Goal: Task Accomplishment & Management: Manage account settings

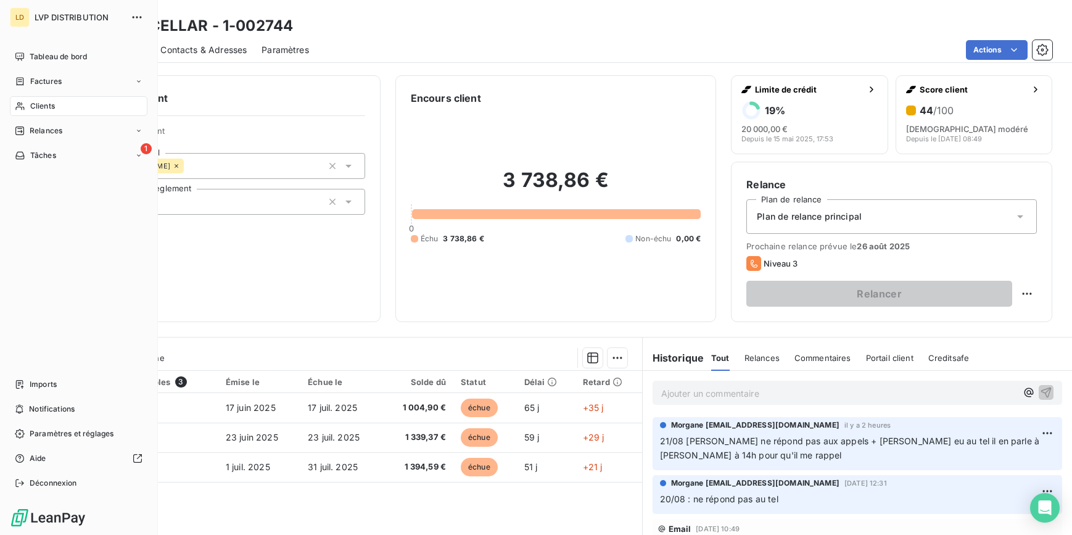
click at [35, 88] on div "Factures" at bounding box center [79, 82] width 138 height 20
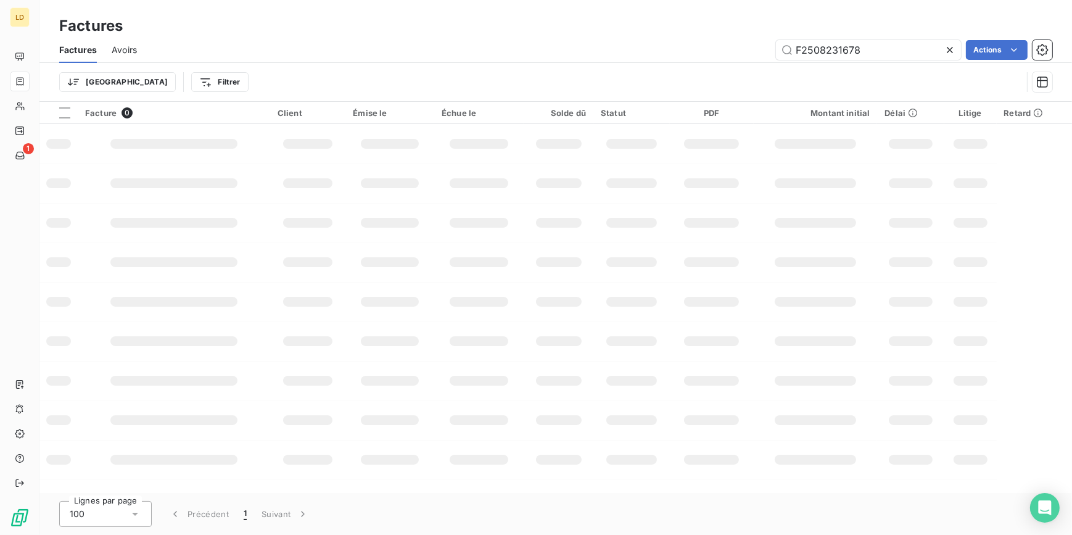
drag, startPoint x: 863, startPoint y: 49, endPoint x: 635, endPoint y: 34, distance: 228.1
click at [685, 33] on div "Factures Factures Avoirs F2508231678 Actions Trier Filtrer" at bounding box center [555, 51] width 1033 height 102
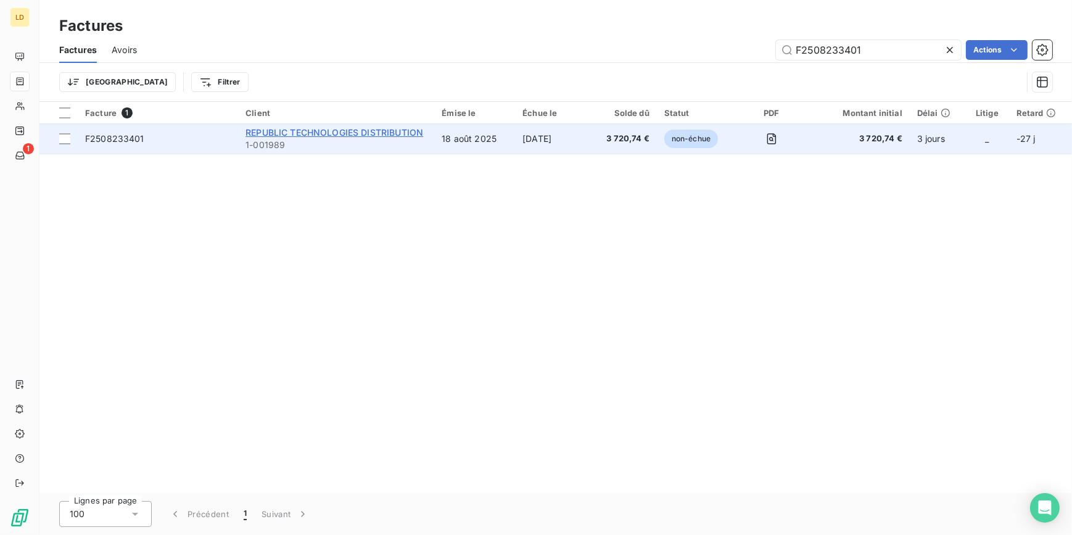
type input "F2508233401"
click at [316, 128] on span "REPUBLIC TECHNOLOGIES DISTRIBUTION" at bounding box center [335, 132] width 178 height 10
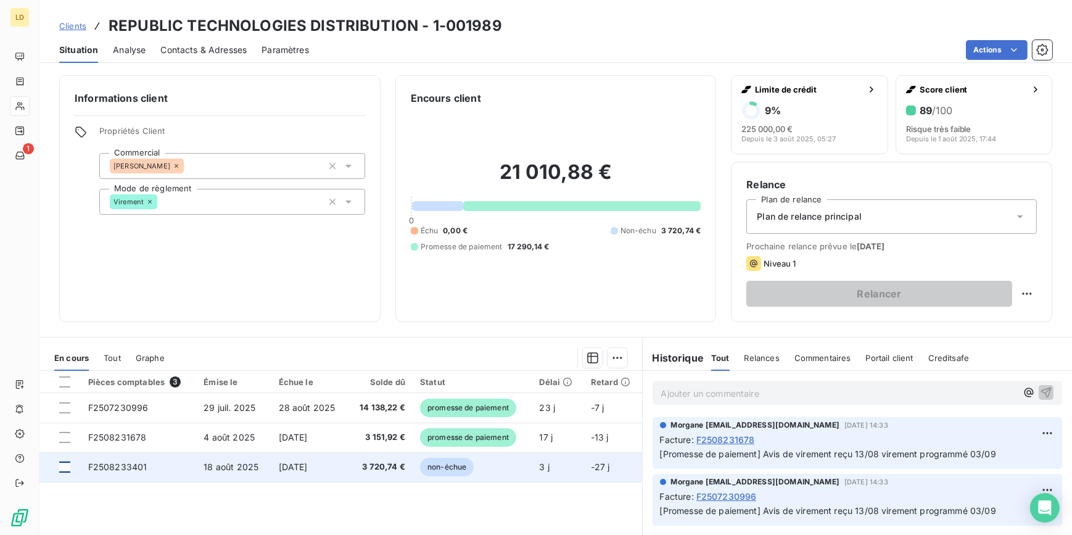
click at [65, 465] on div at bounding box center [64, 466] width 11 height 11
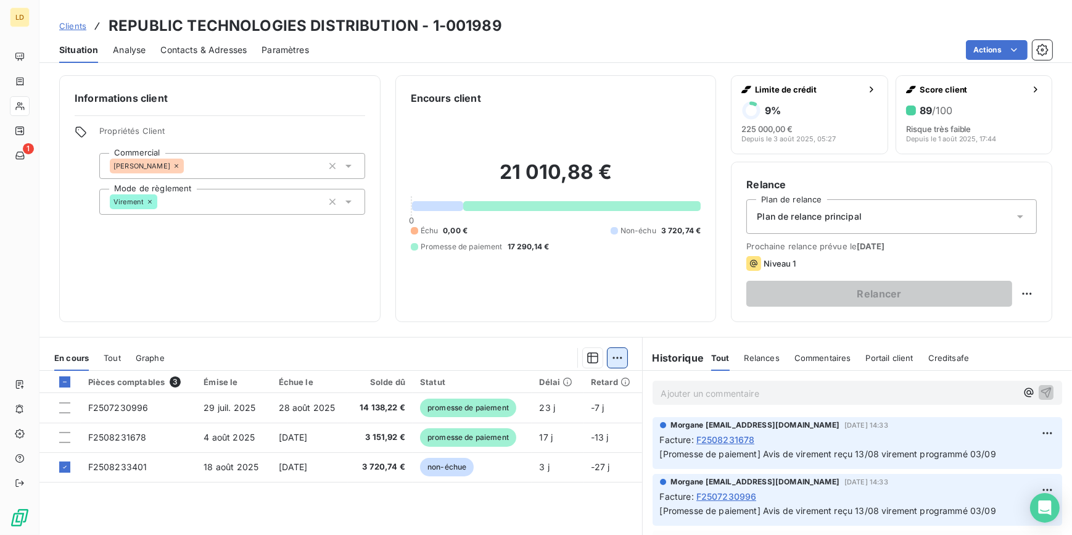
click at [613, 358] on html "LD 1 Clients REPUBLIC TECHNOLOGIES DISTRIBUTION - 1-001989 Situation Analyse Co…" at bounding box center [536, 267] width 1072 height 535
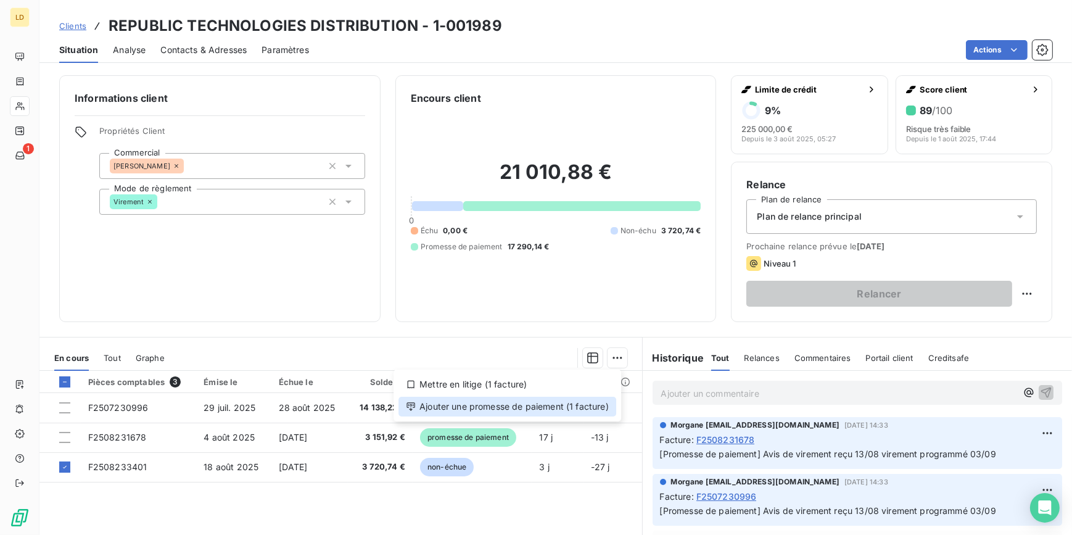
click at [558, 412] on div "Ajouter une promesse de paiement (1 facture)" at bounding box center [508, 407] width 218 height 20
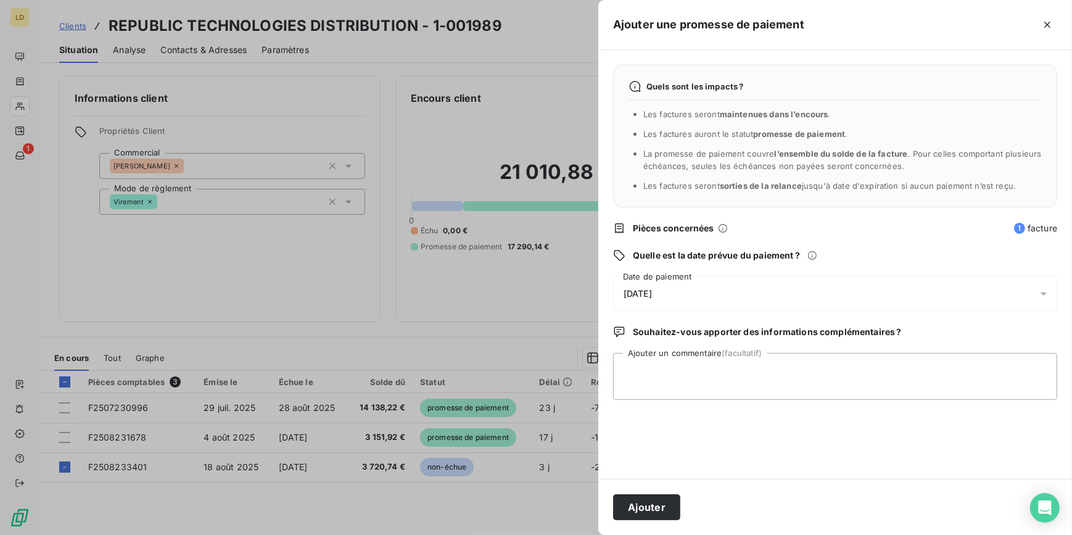
click at [652, 289] on span "[DATE]" at bounding box center [638, 294] width 28 height 10
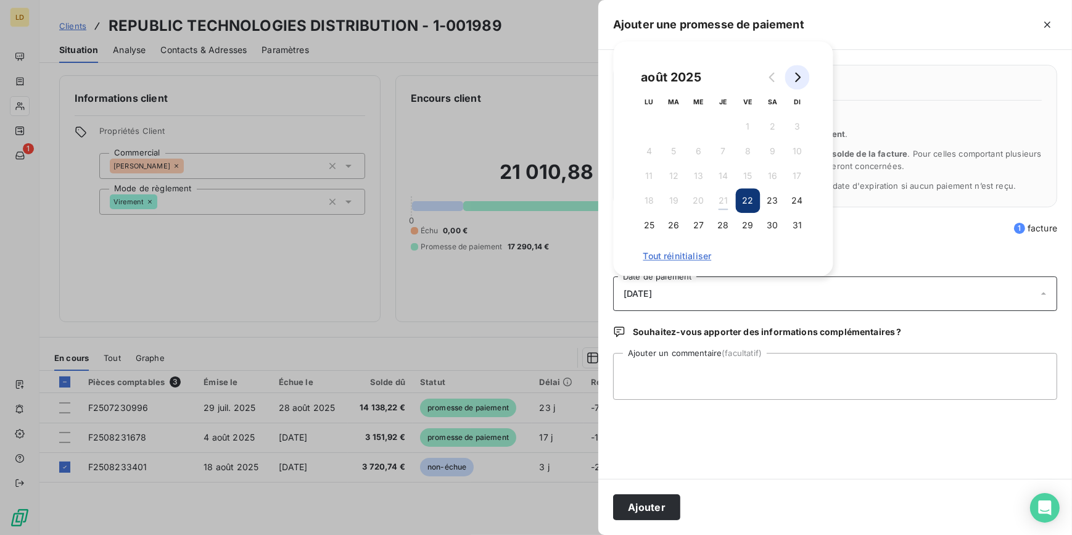
click at [802, 76] on icon "Go to next month" at bounding box center [798, 77] width 10 height 10
click at [689, 201] on button "24" at bounding box center [699, 200] width 25 height 25
click at [675, 381] on textarea "Ajouter un commentaire (facultatif)" at bounding box center [835, 376] width 444 height 47
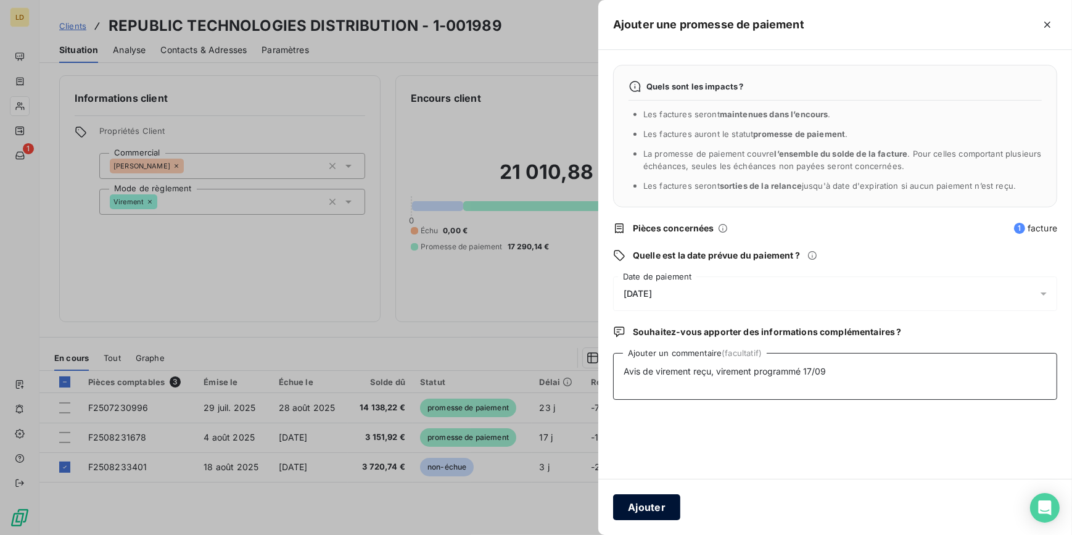
type textarea "Avis de virement reçu, virement programmé 17/09"
click at [626, 506] on button "Ajouter" at bounding box center [646, 507] width 67 height 26
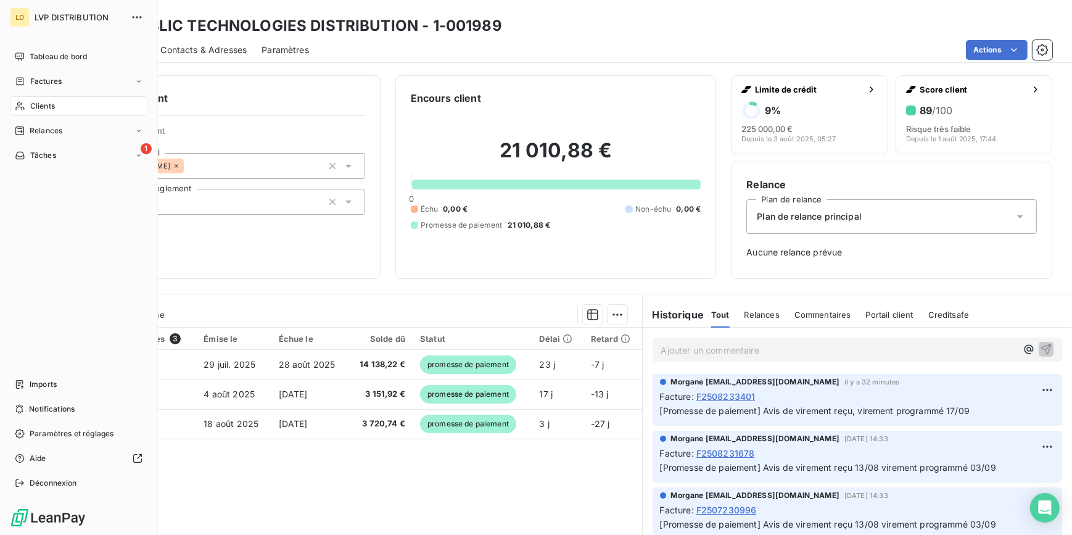
click at [27, 111] on div "Clients" at bounding box center [79, 106] width 138 height 20
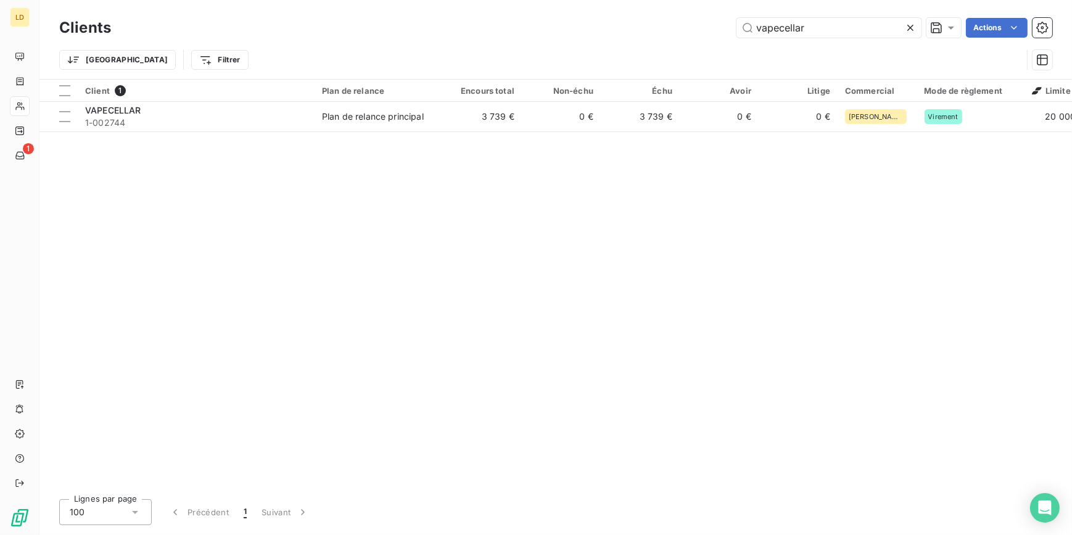
drag, startPoint x: 809, startPoint y: 27, endPoint x: 639, endPoint y: 27, distance: 170.3
click at [681, 23] on div "vapecellar Actions" at bounding box center [589, 28] width 927 height 20
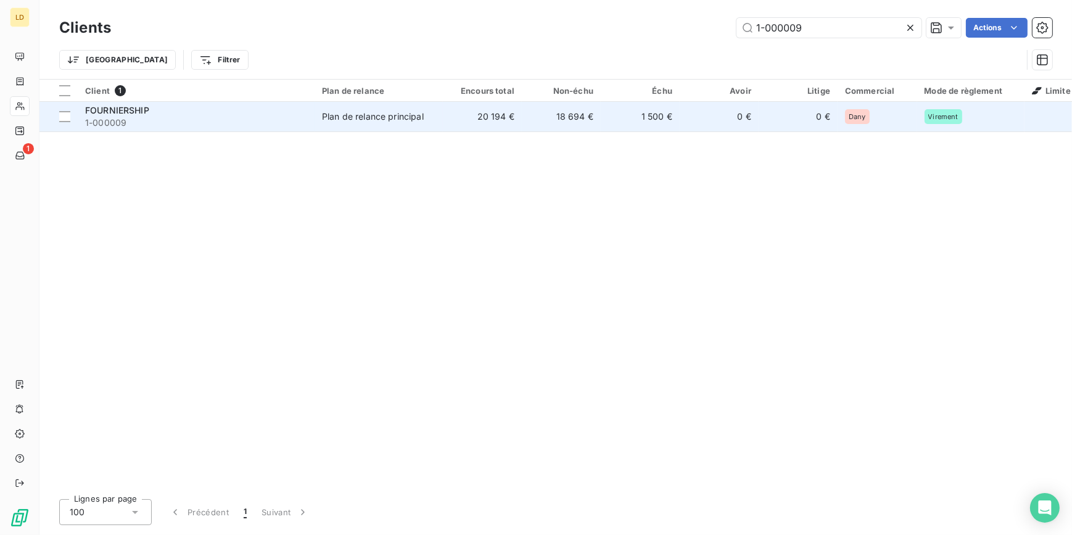
type input "1-000009"
click at [368, 116] on div "Plan de relance principal" at bounding box center [373, 116] width 102 height 12
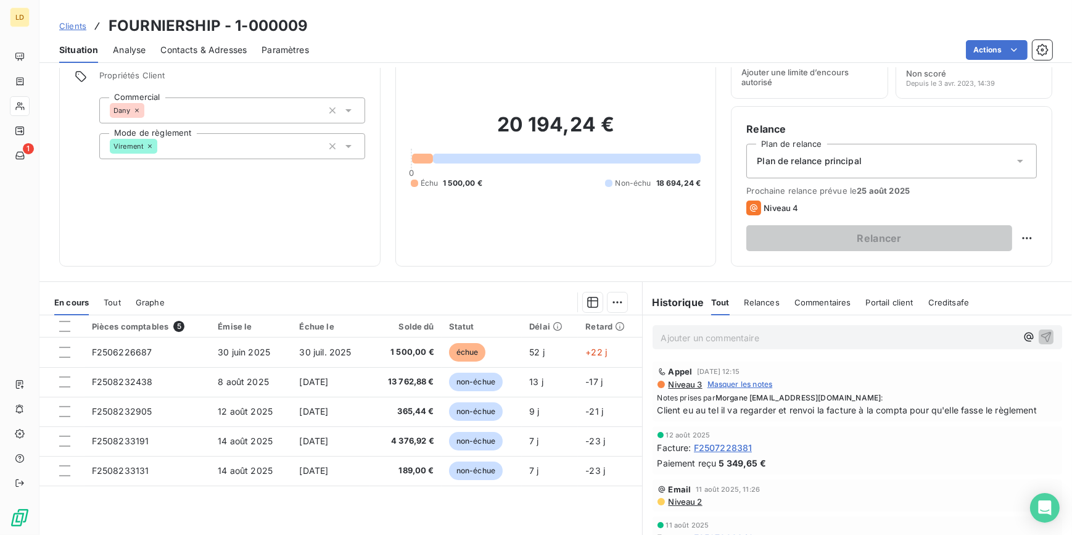
scroll to position [74, 0]
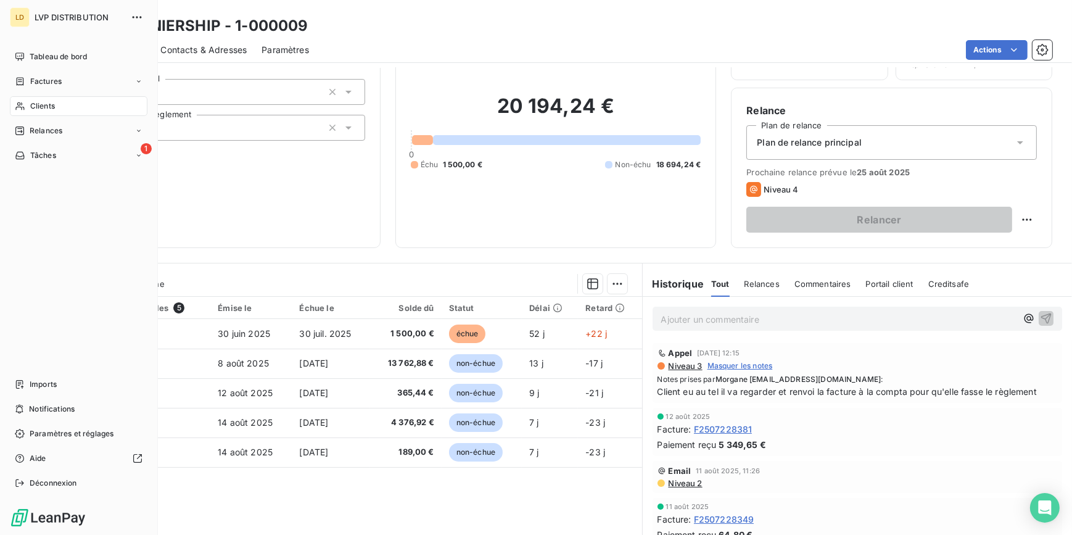
drag, startPoint x: 39, startPoint y: 110, endPoint x: 156, endPoint y: 115, distance: 117.3
click at [34, 110] on span "Clients" at bounding box center [42, 106] width 25 height 11
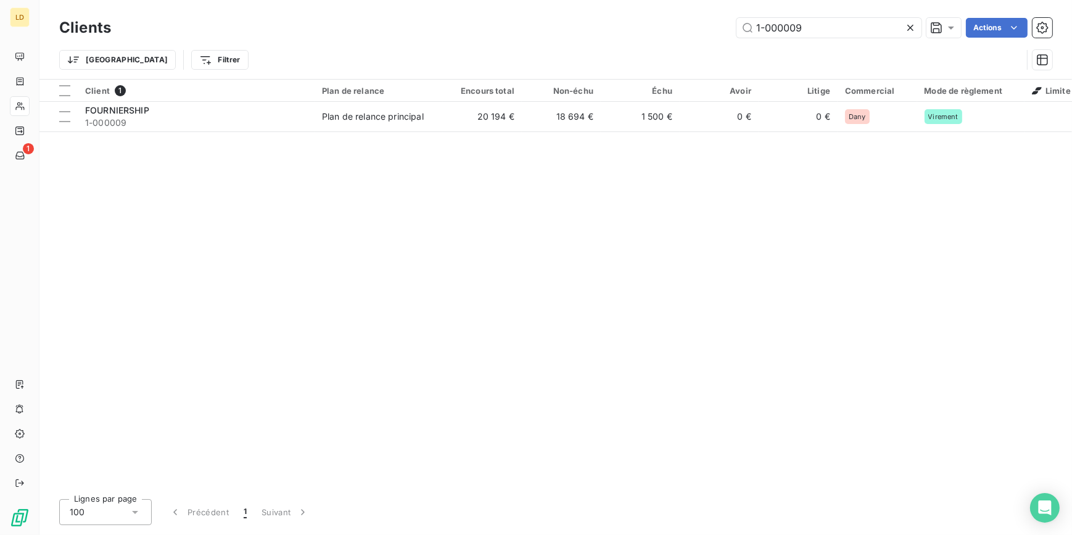
drag, startPoint x: 822, startPoint y: 35, endPoint x: 716, endPoint y: 32, distance: 105.5
click at [719, 31] on div "1-000009 Actions" at bounding box center [589, 28] width 927 height 20
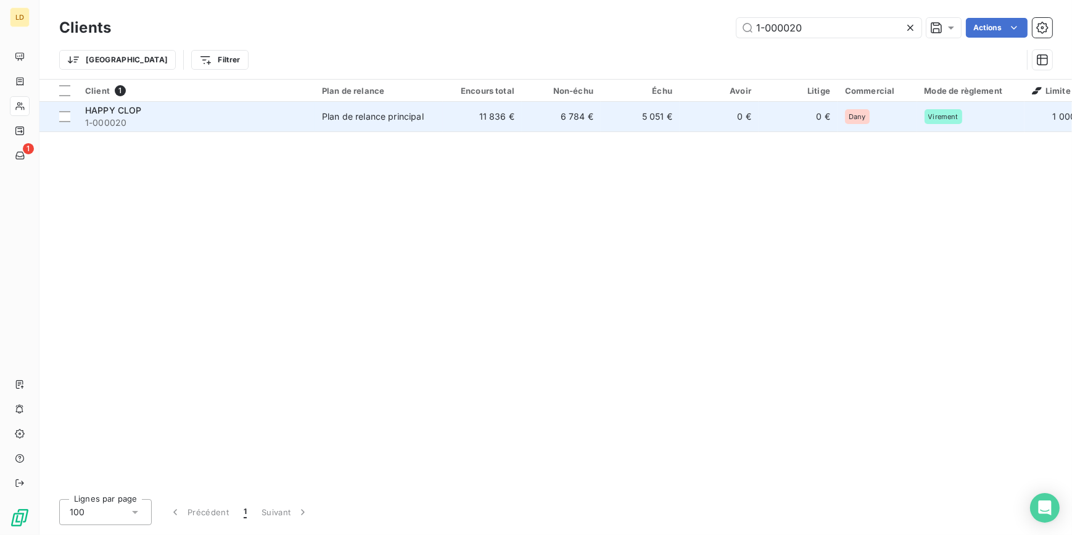
type input "1-000020"
click at [454, 129] on td "11 836 €" at bounding box center [482, 117] width 79 height 30
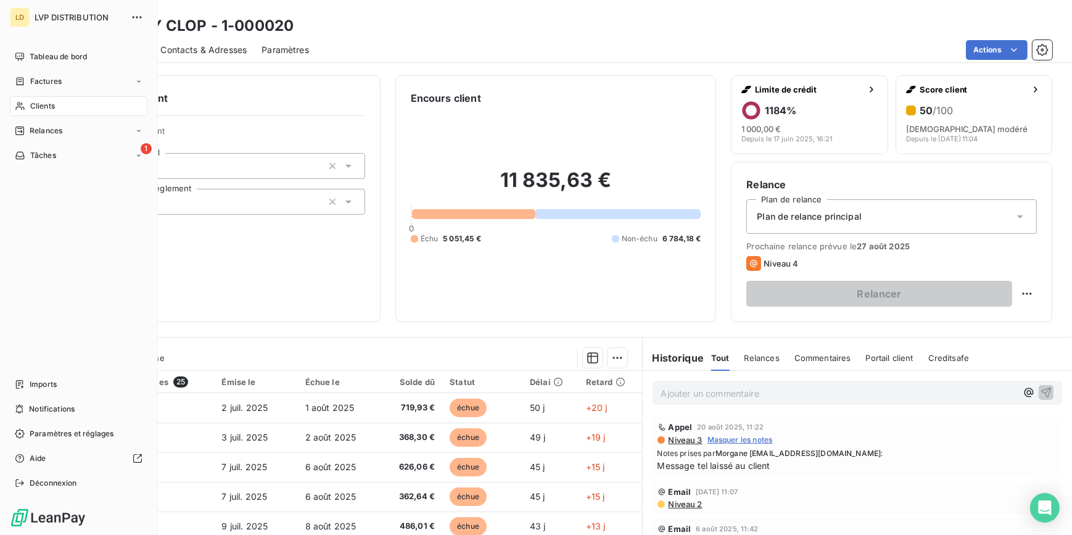
click at [44, 105] on span "Clients" at bounding box center [42, 106] width 25 height 11
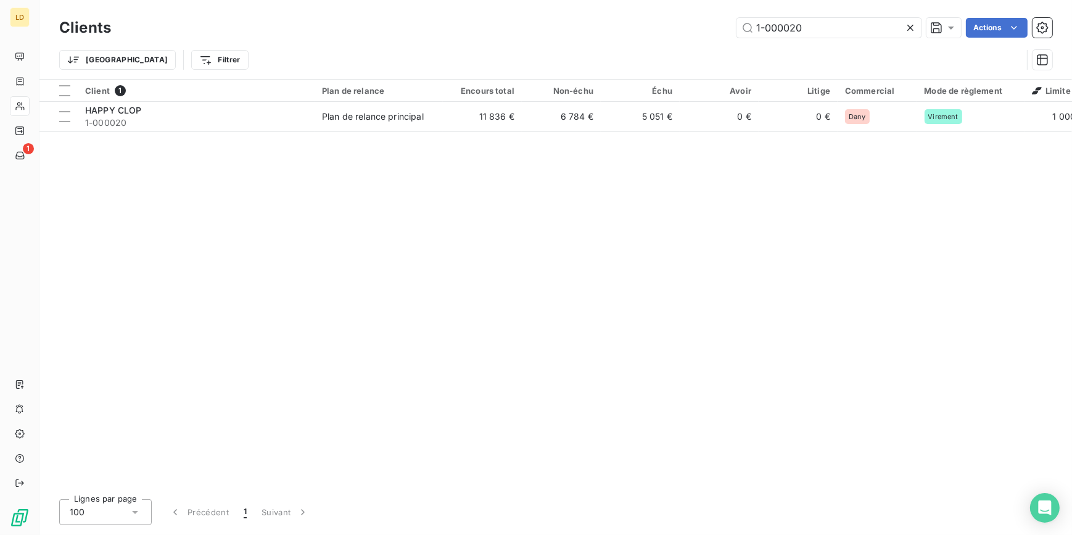
drag, startPoint x: 762, startPoint y: 26, endPoint x: 695, endPoint y: 28, distance: 67.3
click at [713, 26] on div "1-000020 Actions" at bounding box center [589, 28] width 927 height 20
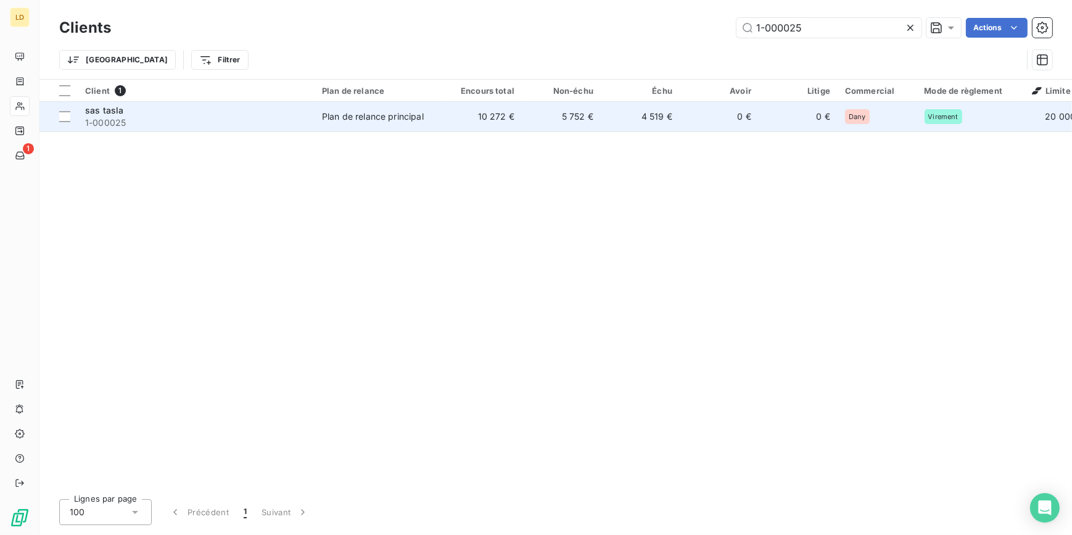
type input "1-000025"
click at [394, 118] on div "Plan de relance principal" at bounding box center [373, 116] width 102 height 12
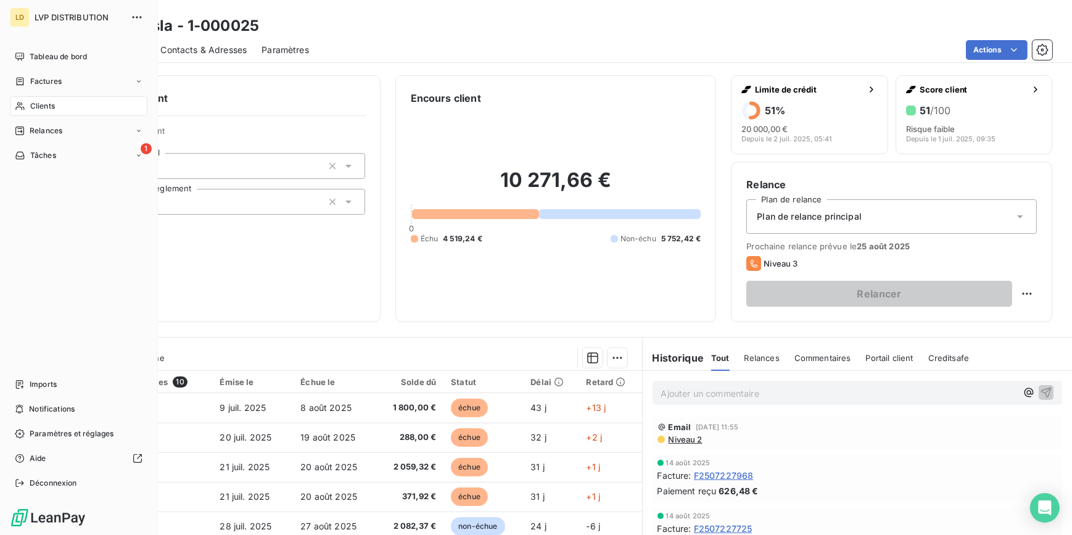
click at [33, 108] on span "Clients" at bounding box center [42, 106] width 25 height 11
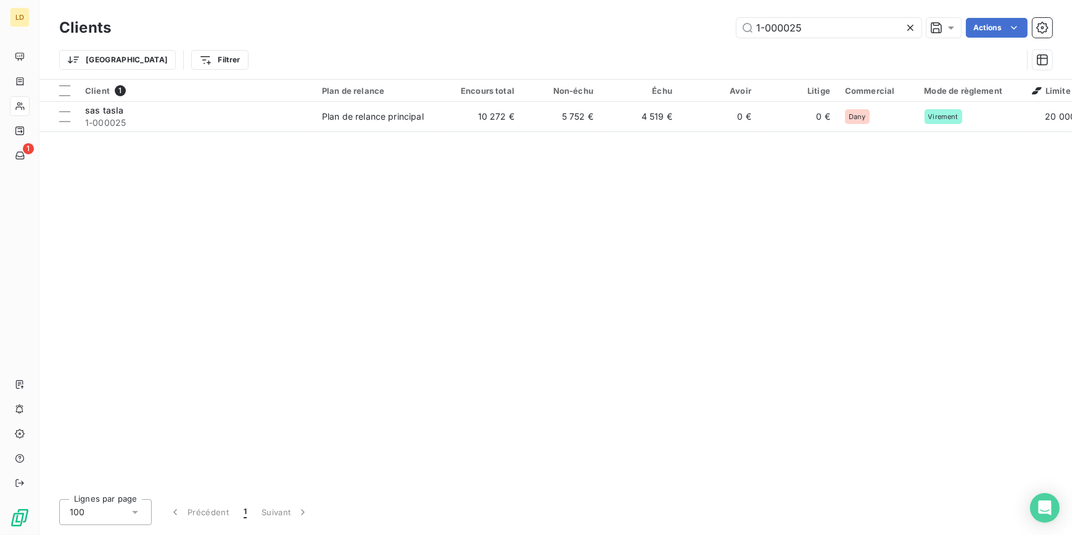
drag, startPoint x: 827, startPoint y: 26, endPoint x: 706, endPoint y: 25, distance: 120.9
click at [713, 25] on div "1-000025 Actions" at bounding box center [589, 28] width 927 height 20
type input "1-000057"
click at [464, 137] on div "Client 1 Plan de relance Encours total Non-échu Échu Avoir Litige Commercial Mo…" at bounding box center [555, 285] width 1033 height 410
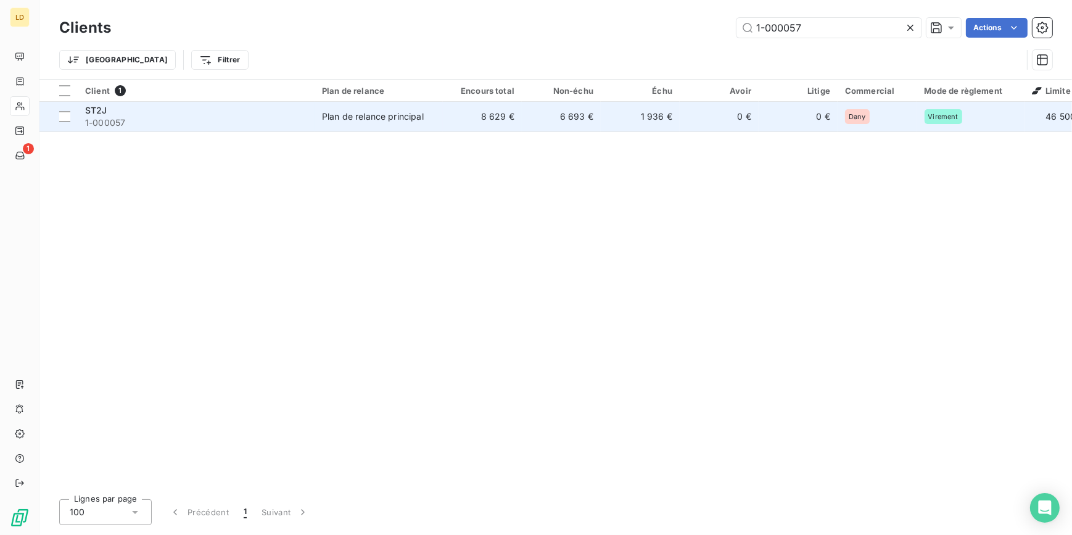
click at [463, 130] on td "8 629 €" at bounding box center [482, 117] width 79 height 30
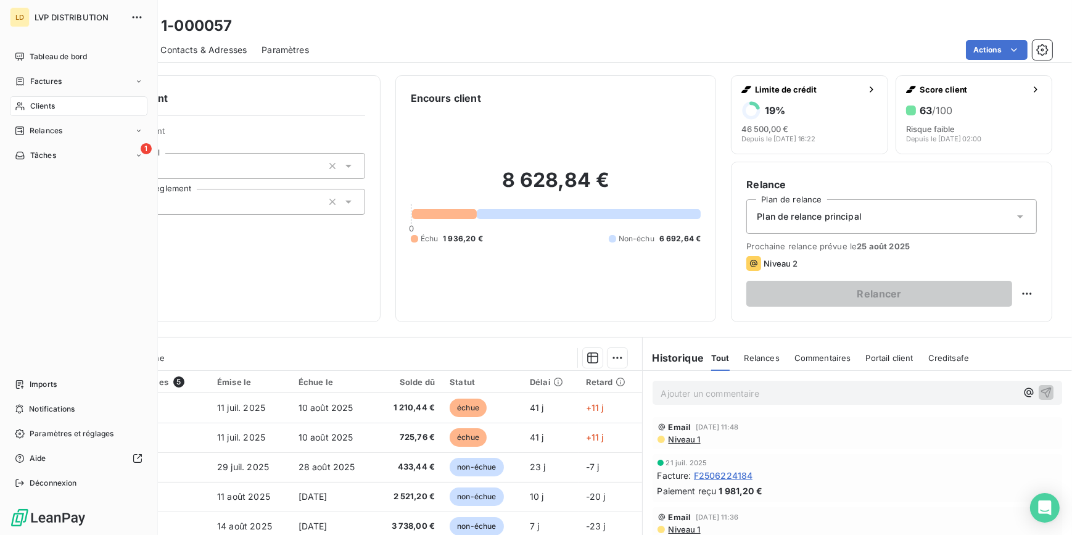
click at [44, 107] on span "Clients" at bounding box center [42, 106] width 25 height 11
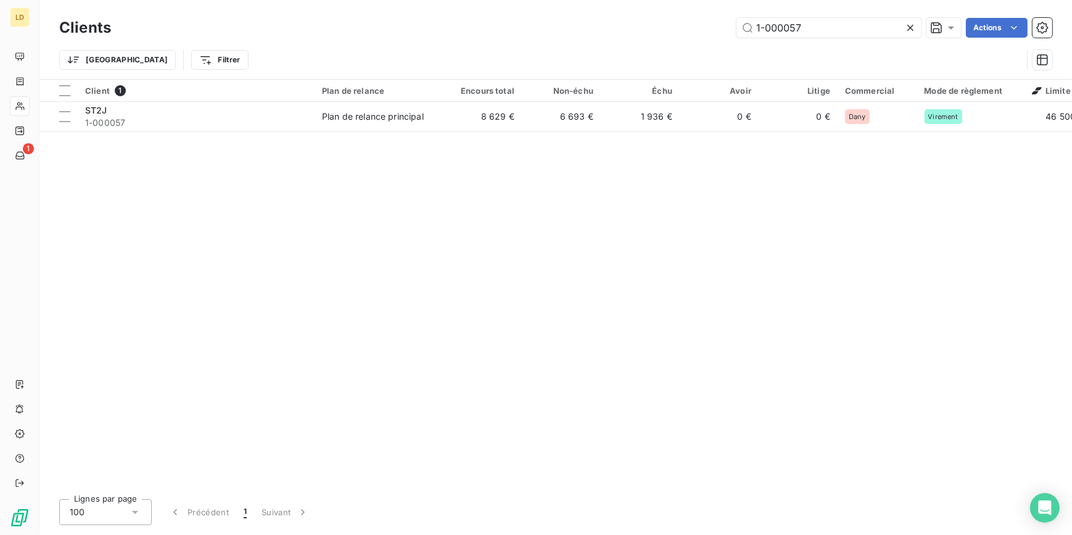
drag, startPoint x: 827, startPoint y: 25, endPoint x: 701, endPoint y: 20, distance: 126.6
click at [720, 18] on div "1-000057 Actions" at bounding box center [589, 28] width 927 height 20
type input "1-000100"
click at [481, 111] on td "61 924 €" at bounding box center [482, 117] width 79 height 30
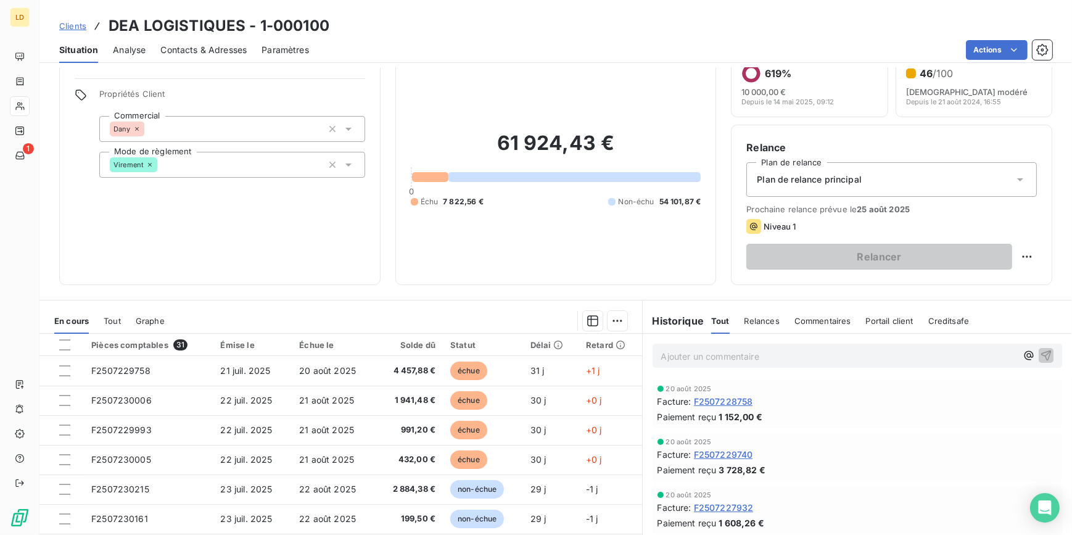
scroll to position [110, 0]
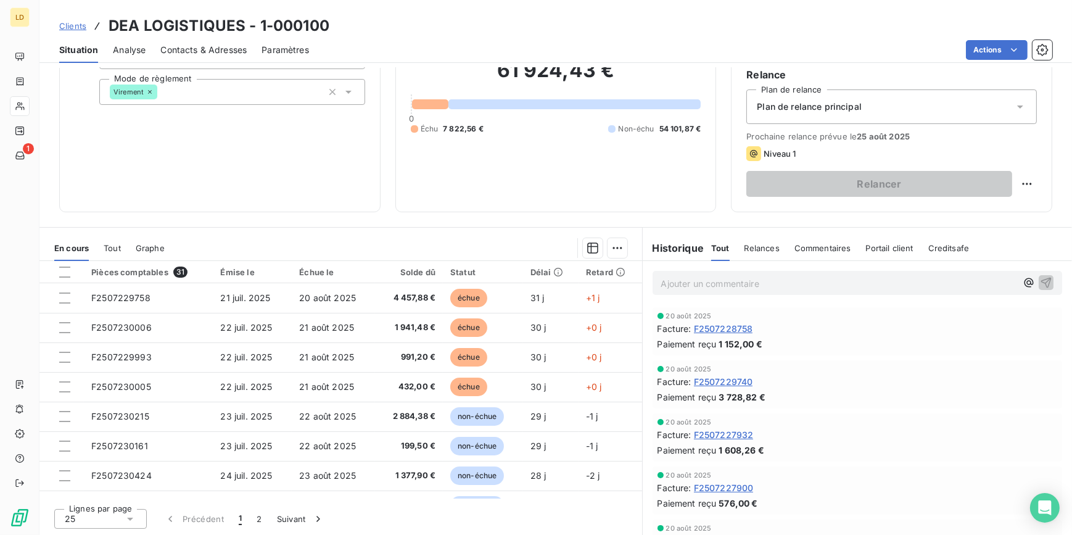
click at [22, 105] on icon at bounding box center [19, 106] width 9 height 8
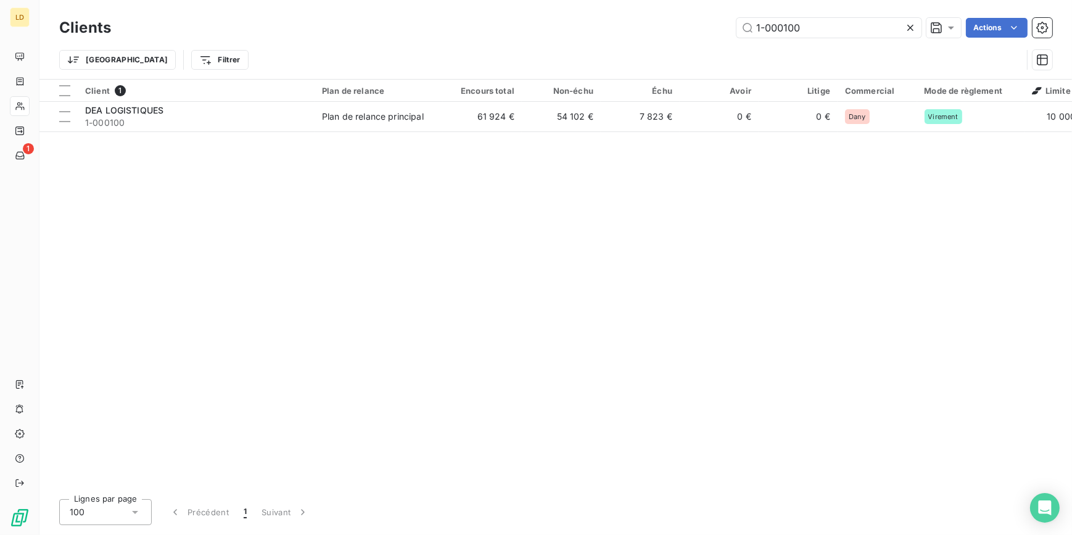
drag, startPoint x: 833, startPoint y: 26, endPoint x: 697, endPoint y: 22, distance: 136.4
click at [731, 17] on div "Clients 1-000100 Actions" at bounding box center [555, 28] width 993 height 26
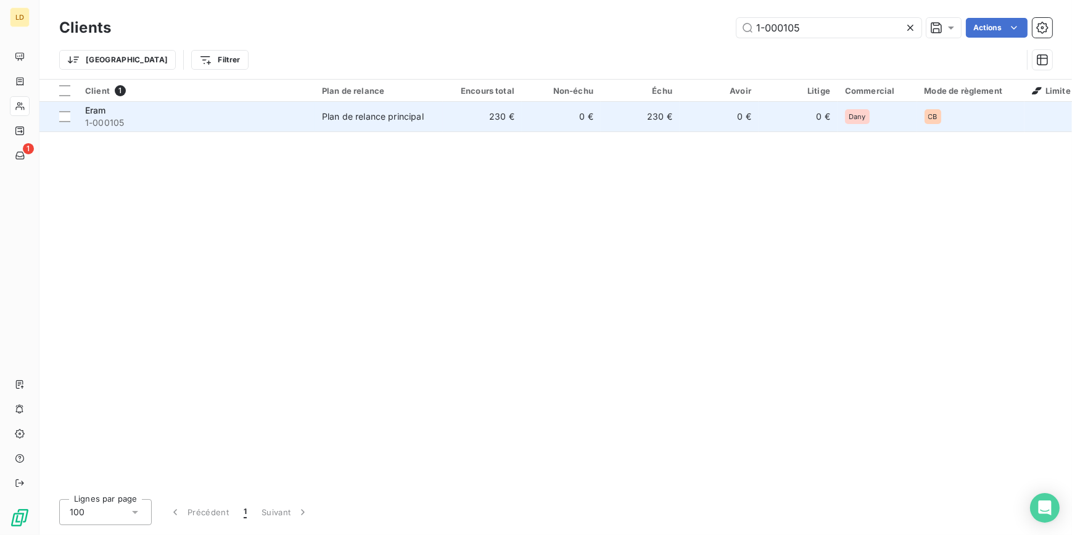
type input "1-000105"
click at [336, 117] on div "Plan de relance principal" at bounding box center [373, 116] width 102 height 12
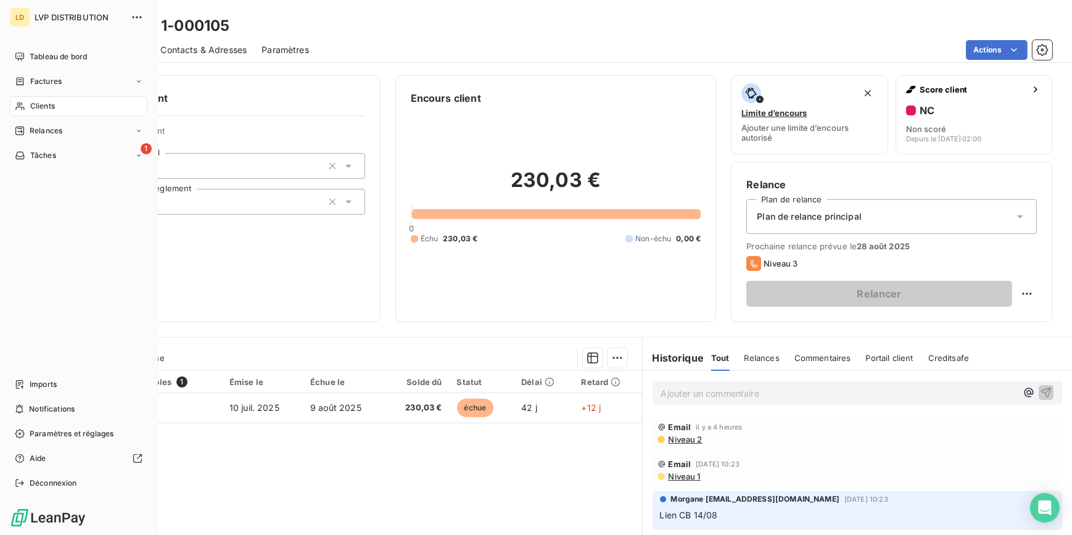
click at [46, 112] on div "Clients" at bounding box center [79, 106] width 138 height 20
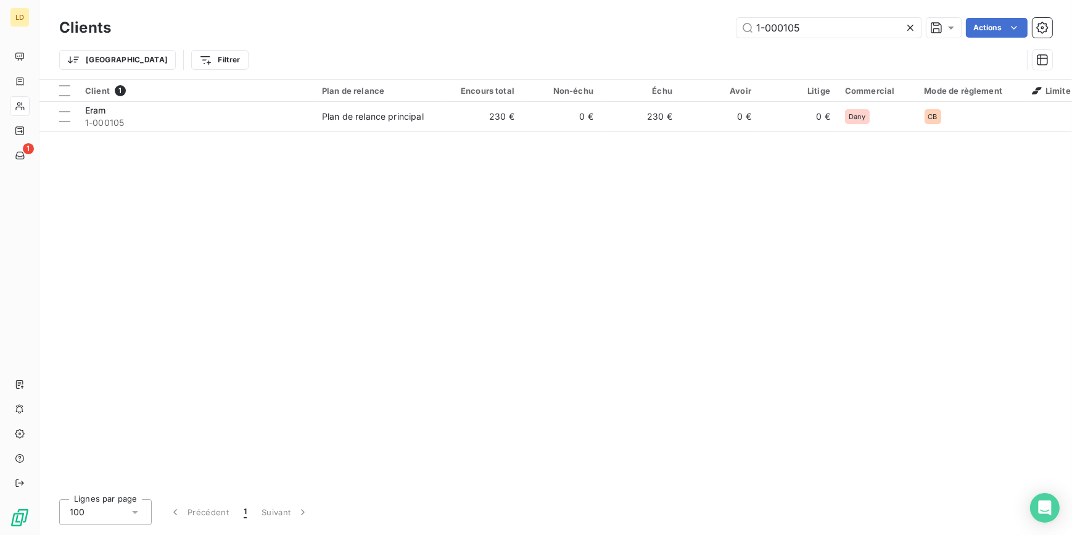
drag, startPoint x: 798, startPoint y: 30, endPoint x: 684, endPoint y: 28, distance: 113.5
click at [679, 27] on div "1-000105 Actions" at bounding box center [589, 28] width 927 height 20
type input "1-000118"
click at [449, 124] on td "4 041 €" at bounding box center [482, 117] width 79 height 30
drag, startPoint x: 817, startPoint y: 37, endPoint x: 745, endPoint y: 31, distance: 72.4
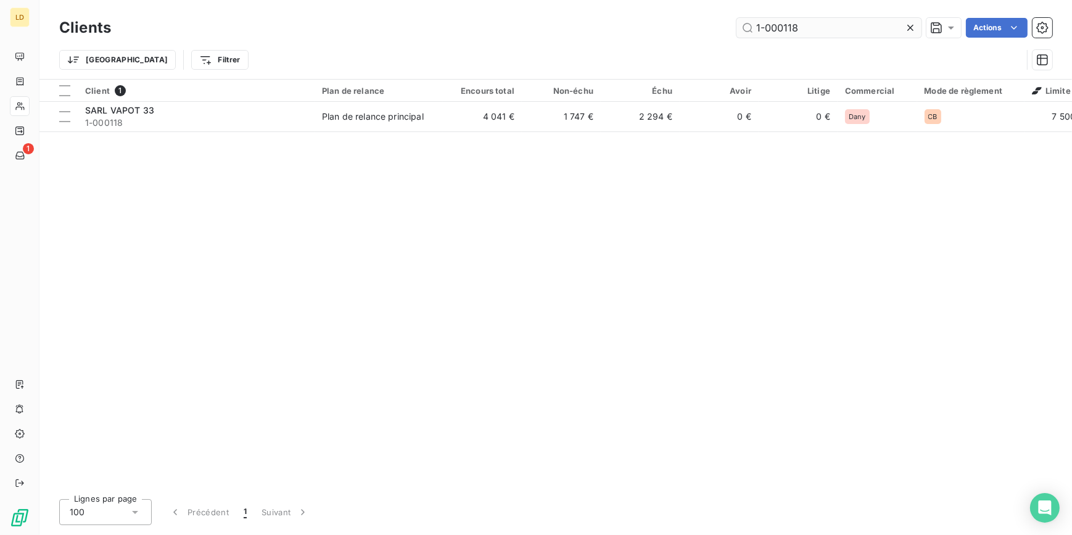
click at [724, 25] on div "Clients 1-000118 Actions" at bounding box center [555, 28] width 993 height 26
drag, startPoint x: 753, startPoint y: 19, endPoint x: 679, endPoint y: 31, distance: 75.1
click at [705, 19] on div "1-000118 Actions" at bounding box center [589, 28] width 927 height 20
paste input "F2507227381"
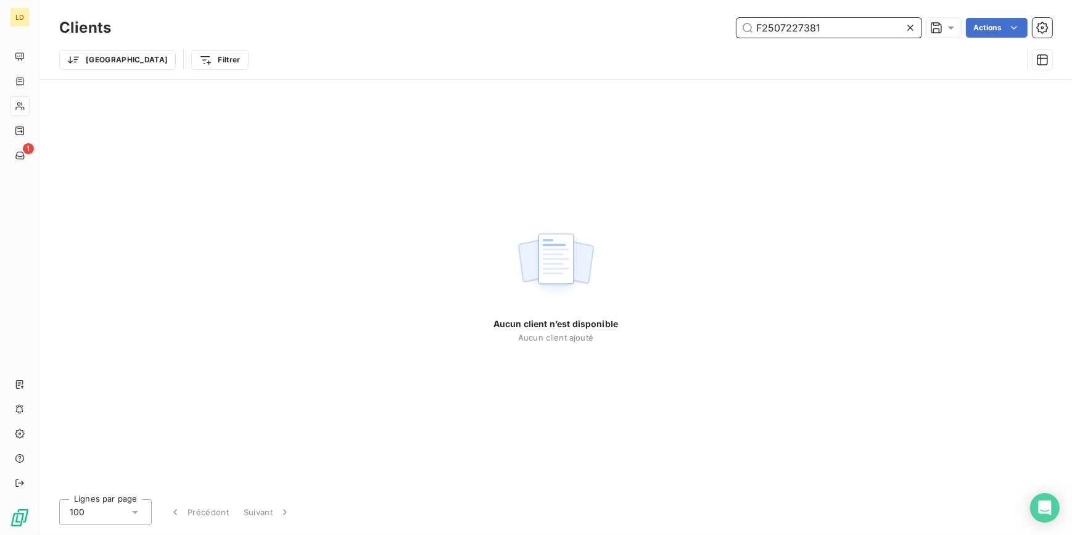
drag, startPoint x: 839, startPoint y: 30, endPoint x: 703, endPoint y: 17, distance: 136.9
click at [708, 18] on div "F2507227381 Actions" at bounding box center [589, 28] width 927 height 20
paste input "1-000213"
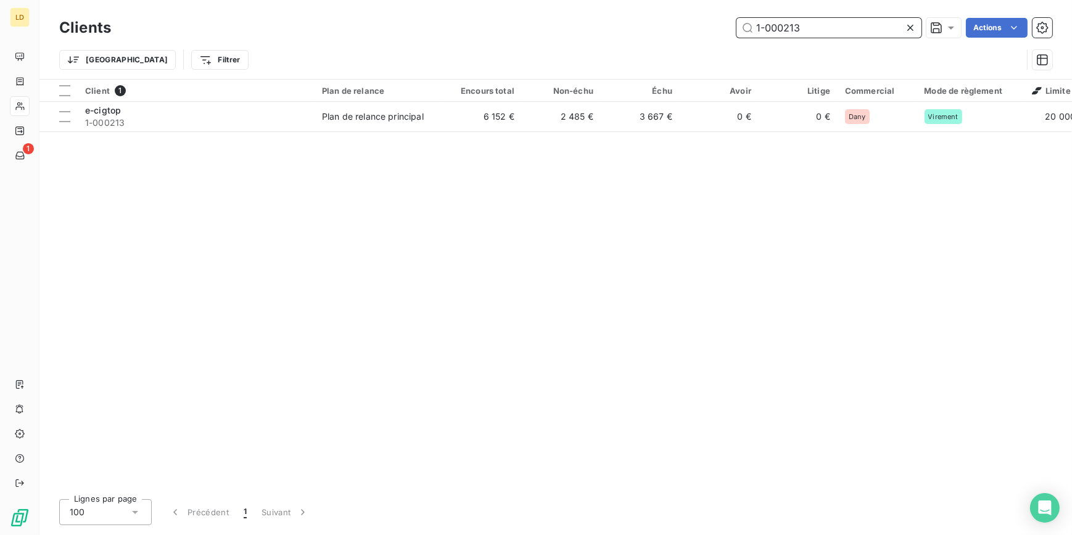
type input "1-000213"
click at [392, 122] on div "Plan de relance principal" at bounding box center [373, 116] width 102 height 12
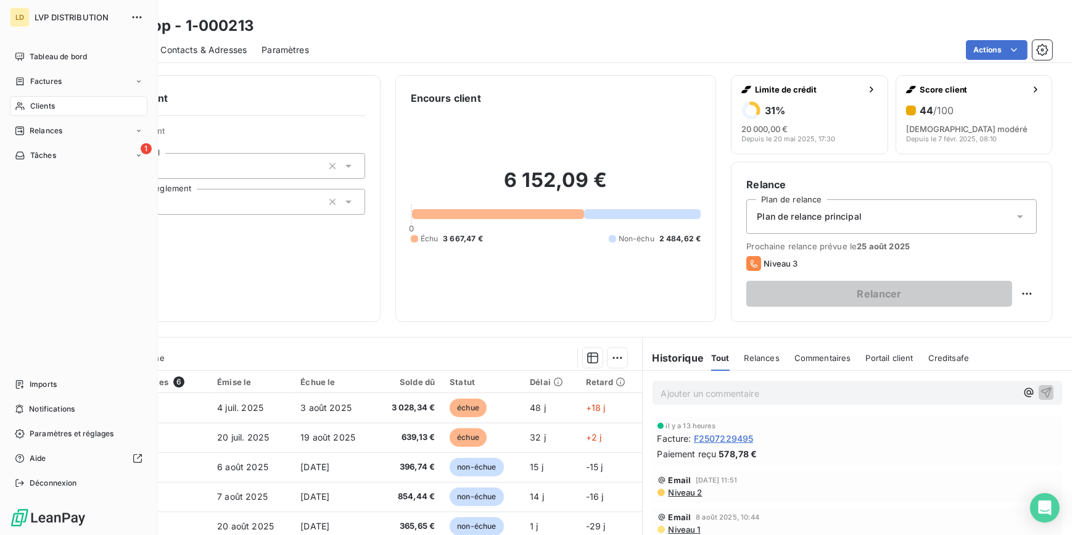
click at [23, 96] on div "Clients" at bounding box center [79, 106] width 138 height 20
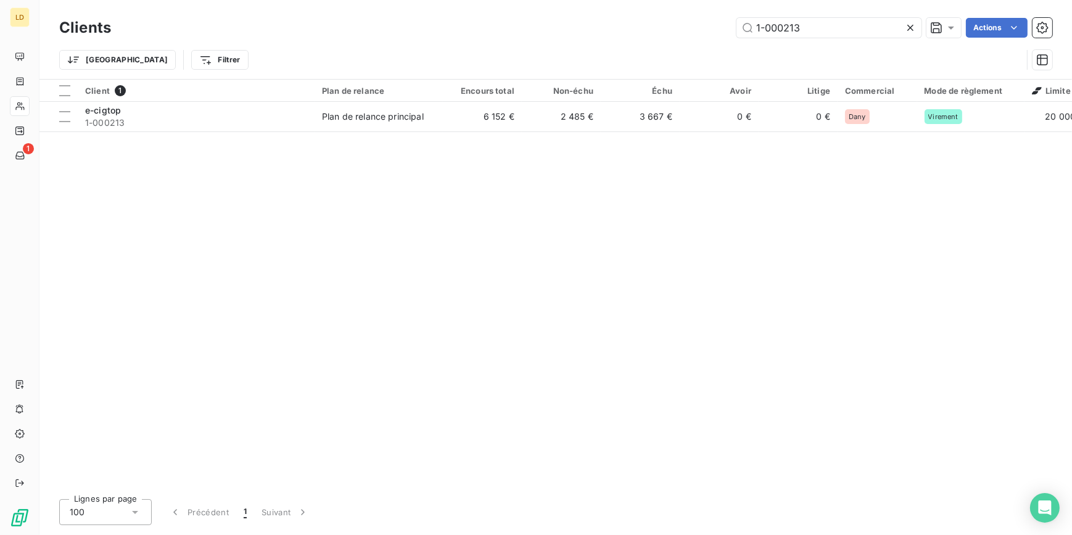
drag, startPoint x: 851, startPoint y: 29, endPoint x: 672, endPoint y: 13, distance: 179.0
click at [691, 14] on div "Clients 1-000213 Actions Trier Filtrer" at bounding box center [555, 39] width 1033 height 79
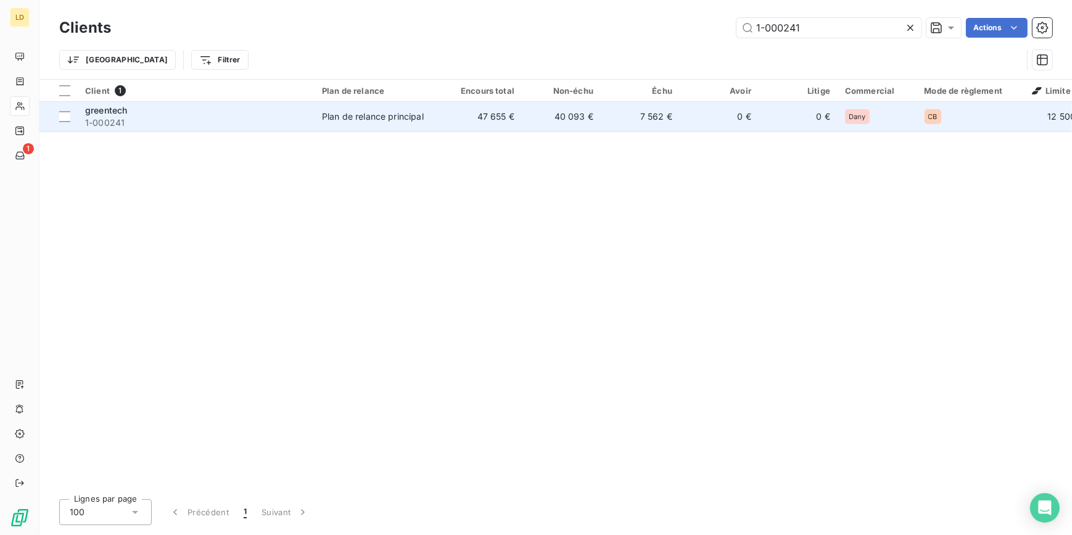
type input "1-000241"
click at [594, 115] on td "40 093 €" at bounding box center [561, 117] width 79 height 30
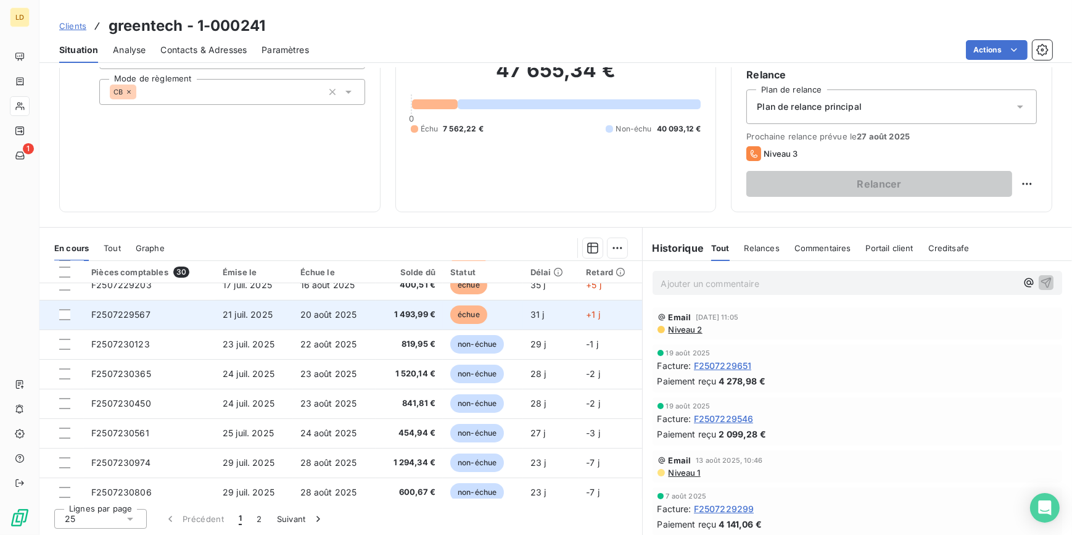
scroll to position [74, 0]
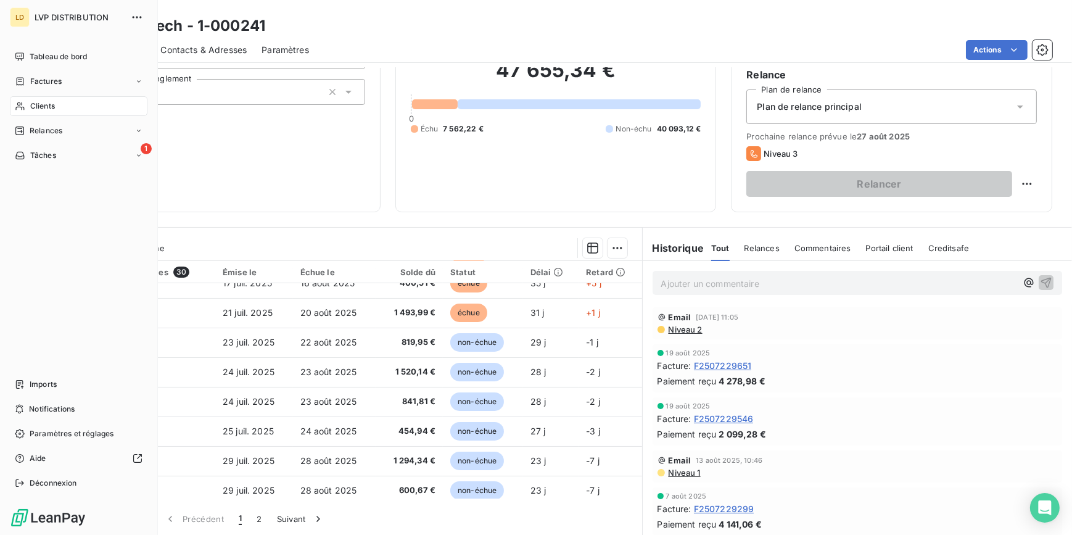
click at [27, 104] on div "Clients" at bounding box center [79, 106] width 138 height 20
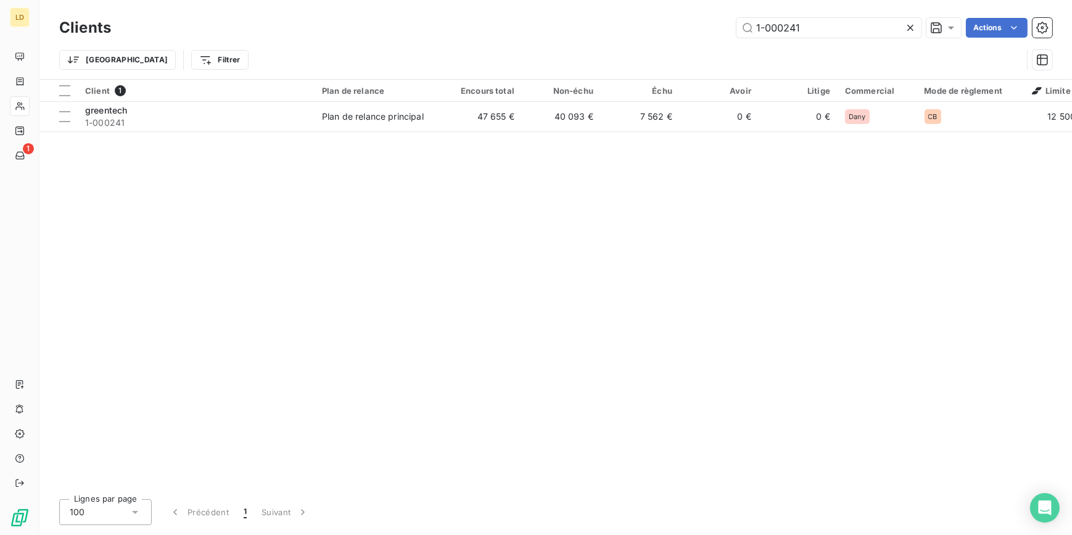
drag, startPoint x: 727, startPoint y: 22, endPoint x: 691, endPoint y: 36, distance: 38.5
click at [717, 22] on div "1-000241 Actions" at bounding box center [589, 28] width 927 height 20
type input "1-000276"
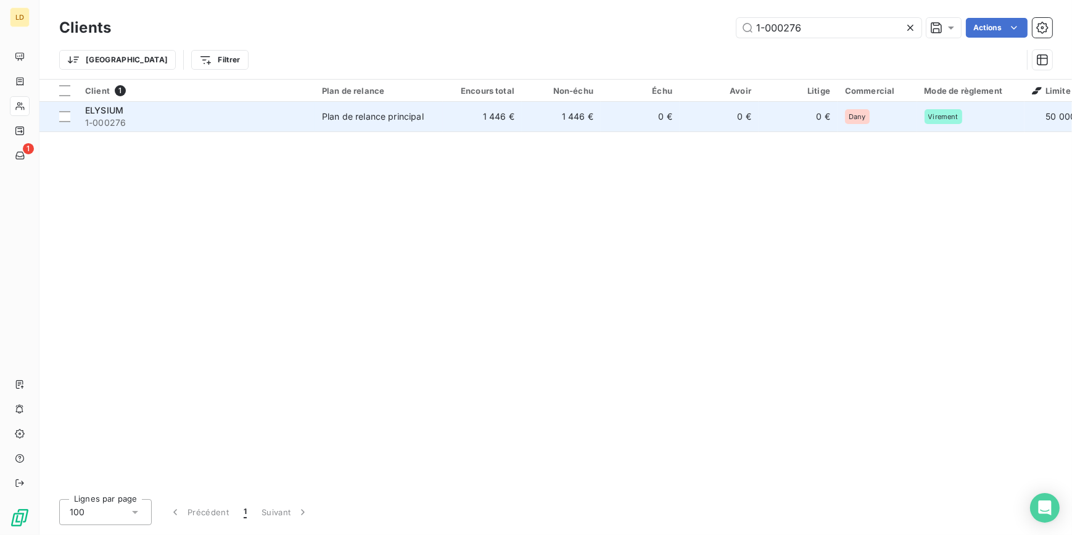
click at [526, 105] on td "1 446 €" at bounding box center [561, 117] width 79 height 30
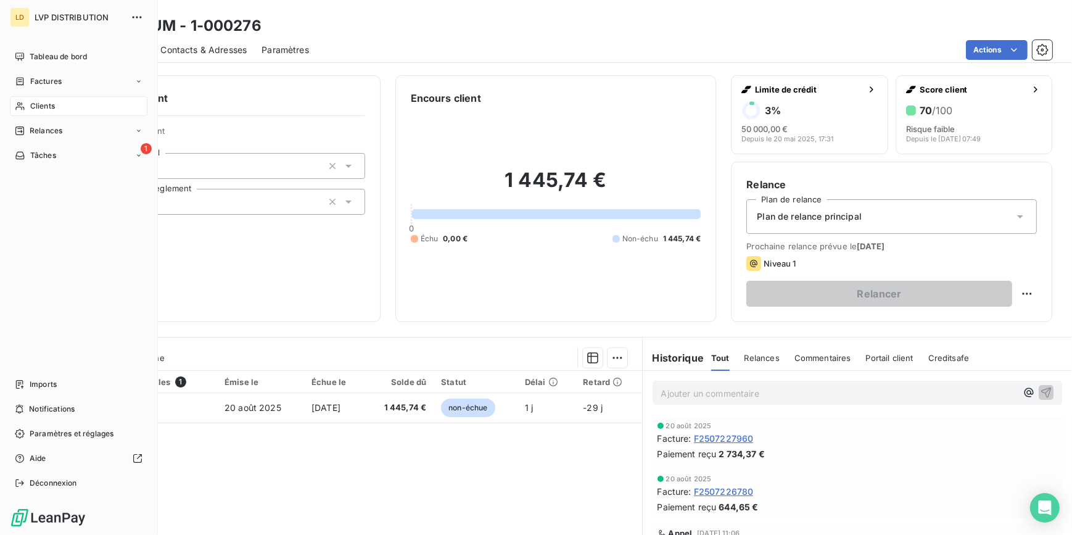
drag, startPoint x: 26, startPoint y: 109, endPoint x: 42, endPoint y: 105, distance: 16.5
click at [42, 105] on span "Clients" at bounding box center [42, 106] width 25 height 11
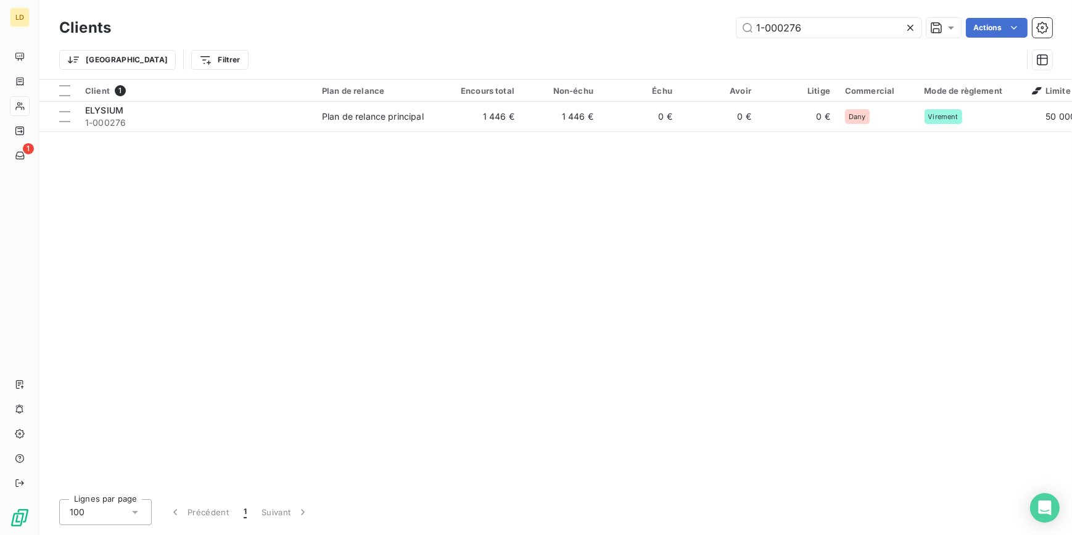
drag, startPoint x: 821, startPoint y: 25, endPoint x: 716, endPoint y: 18, distance: 104.5
click at [725, 18] on div "1-000276 Actions" at bounding box center [589, 28] width 927 height 20
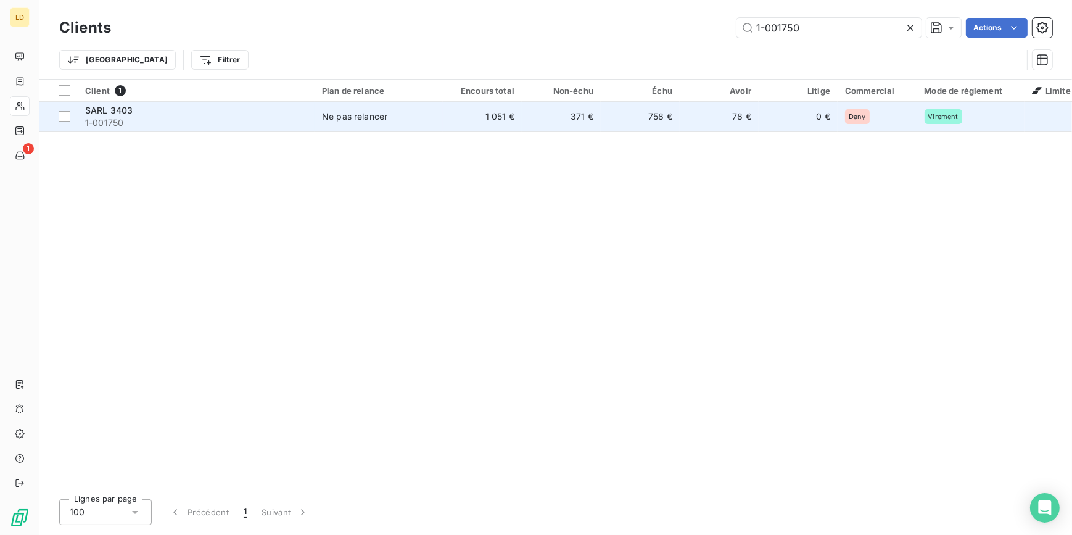
type input "1-001750"
click at [449, 111] on td "1 051 €" at bounding box center [482, 117] width 79 height 30
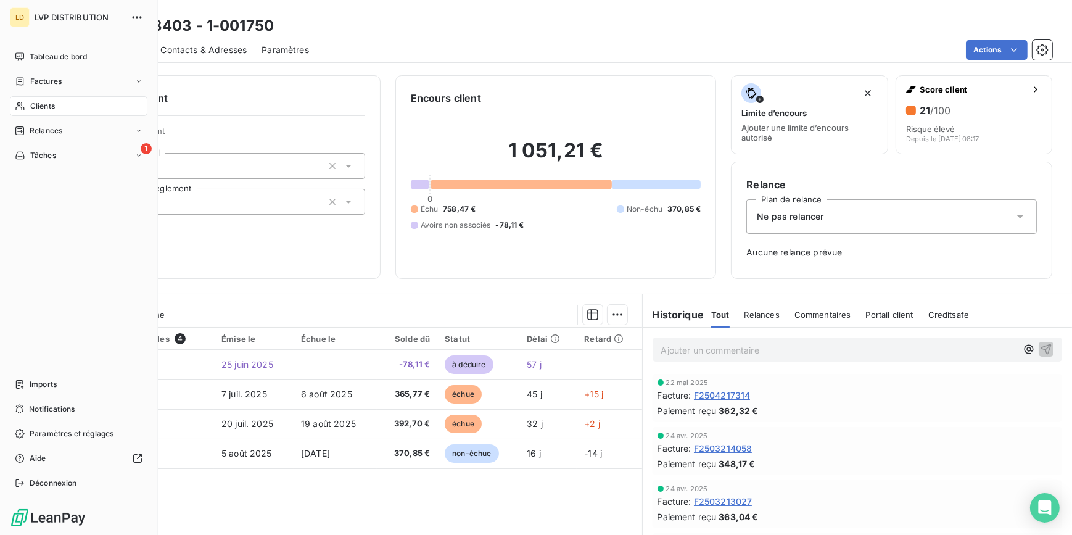
drag, startPoint x: 28, startPoint y: 108, endPoint x: 118, endPoint y: 110, distance: 90.7
click at [28, 108] on div "Clients" at bounding box center [79, 106] width 138 height 20
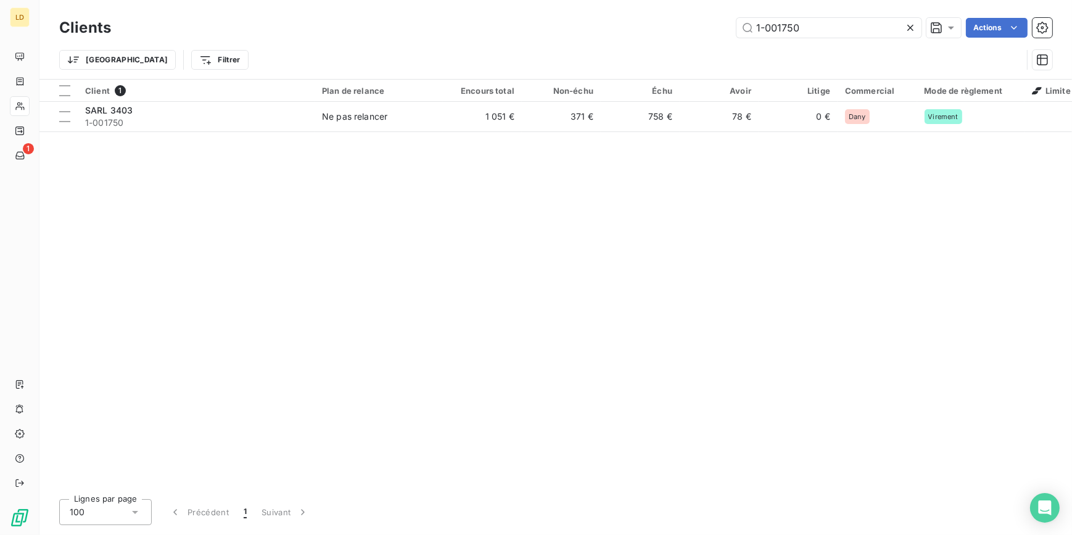
drag, startPoint x: 800, startPoint y: 29, endPoint x: 672, endPoint y: 31, distance: 127.7
click at [698, 31] on div "1-001750 Actions" at bounding box center [589, 28] width 927 height 20
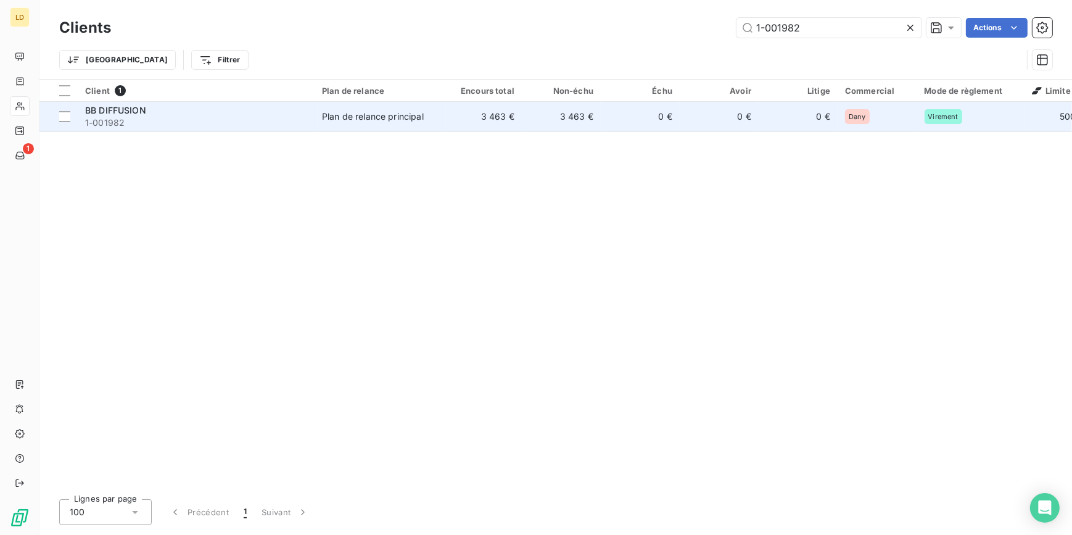
type input "1-001982"
click at [403, 121] on div "Plan de relance principal" at bounding box center [373, 116] width 102 height 12
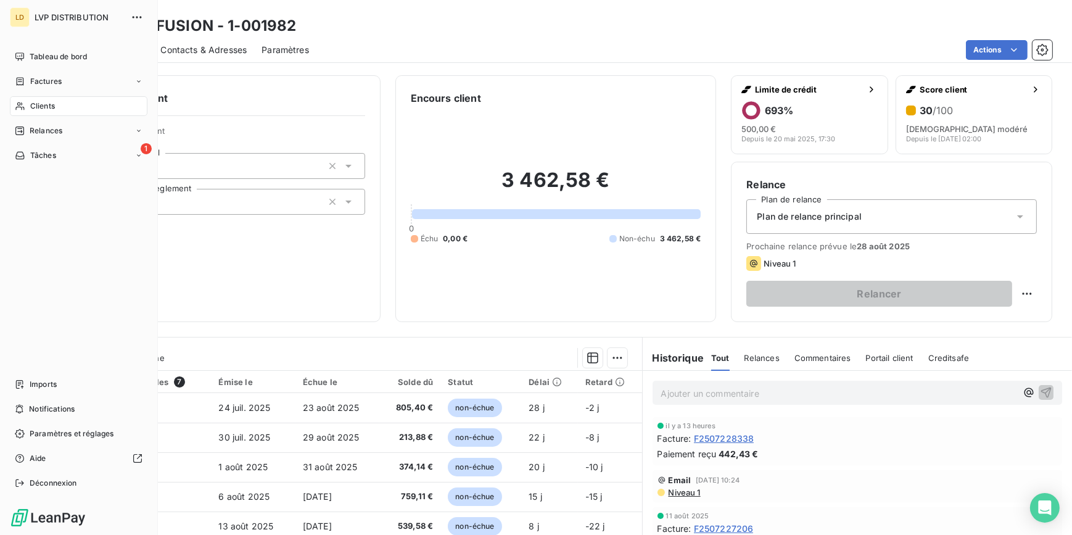
drag, startPoint x: 62, startPoint y: 110, endPoint x: 120, endPoint y: 110, distance: 58.0
click at [62, 110] on div "Clients" at bounding box center [79, 106] width 138 height 20
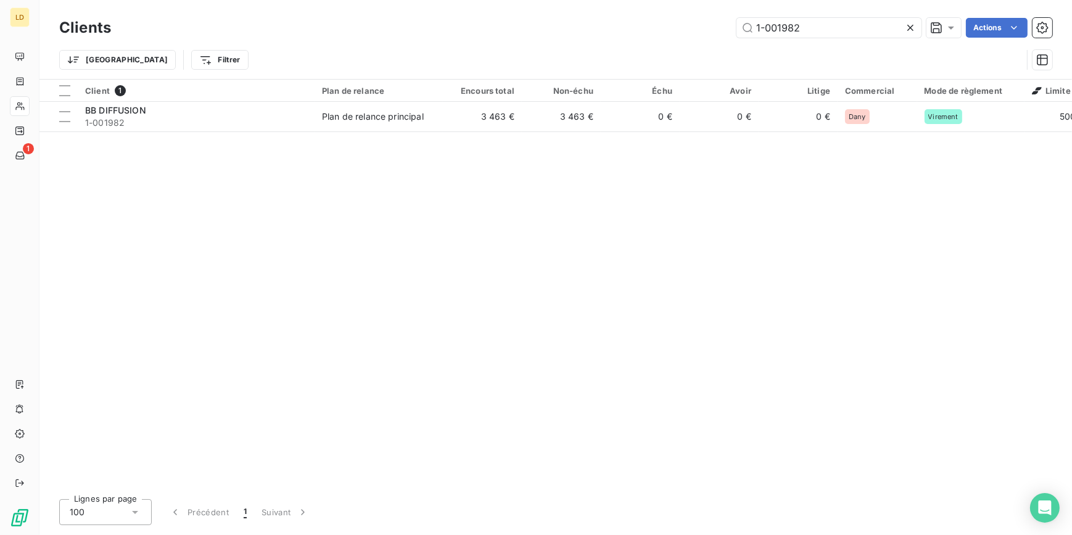
drag, startPoint x: 819, startPoint y: 27, endPoint x: 664, endPoint y: 11, distance: 155.7
click at [761, 21] on input "1-001982" at bounding box center [829, 28] width 185 height 20
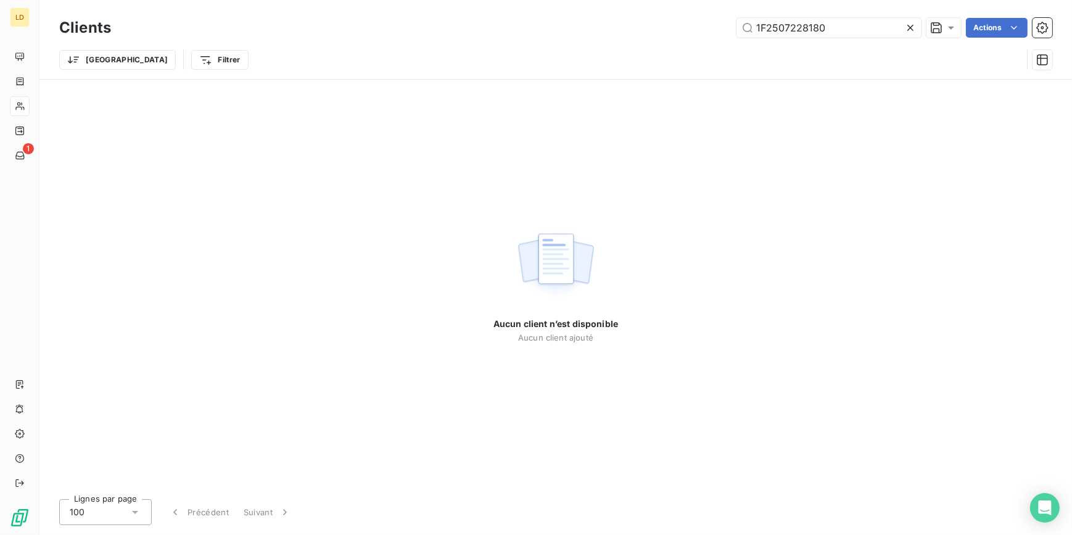
click at [691, 23] on div "1F2507228180 Actions" at bounding box center [589, 28] width 927 height 20
click at [824, 26] on input "1F2507228180" at bounding box center [829, 28] width 185 height 20
drag, startPoint x: 824, startPoint y: 26, endPoint x: 733, endPoint y: 25, distance: 91.3
click at [734, 25] on div "1F2507228180 Actions" at bounding box center [589, 28] width 927 height 20
paste input "-003017"
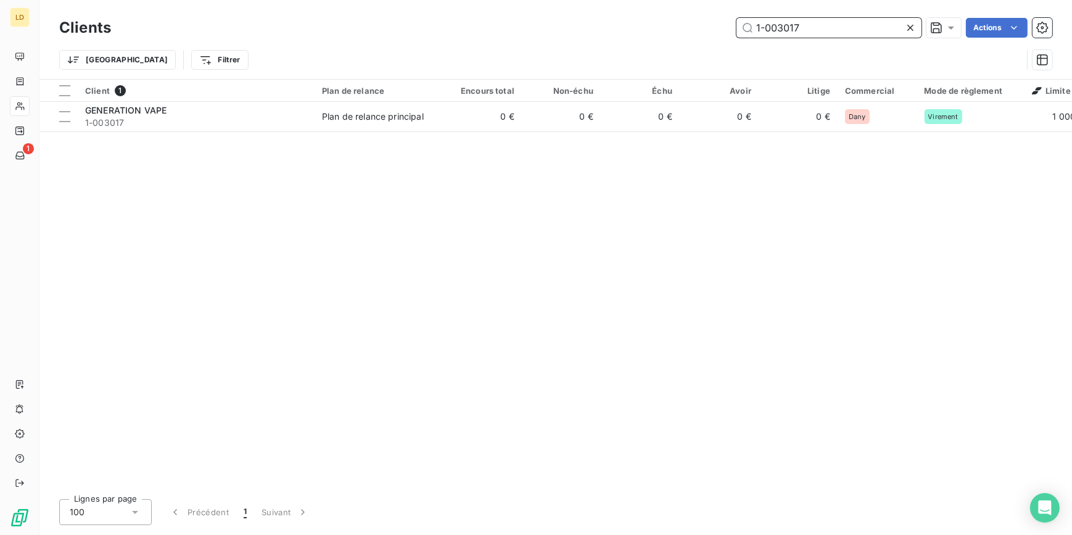
type input "1-003017"
click at [353, 123] on td "Plan de relance principal" at bounding box center [379, 117] width 128 height 30
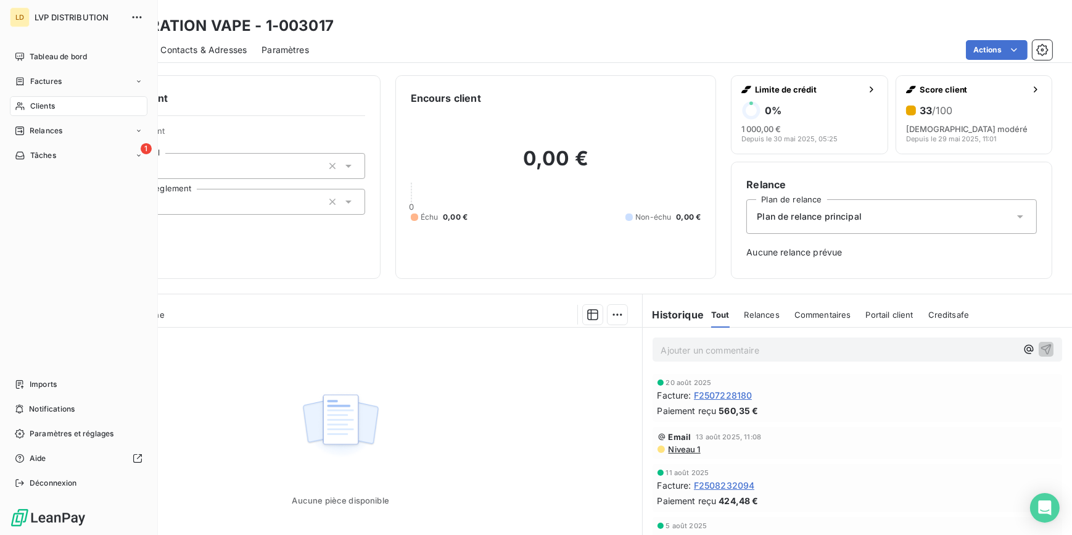
click at [41, 101] on span "Clients" at bounding box center [42, 106] width 25 height 11
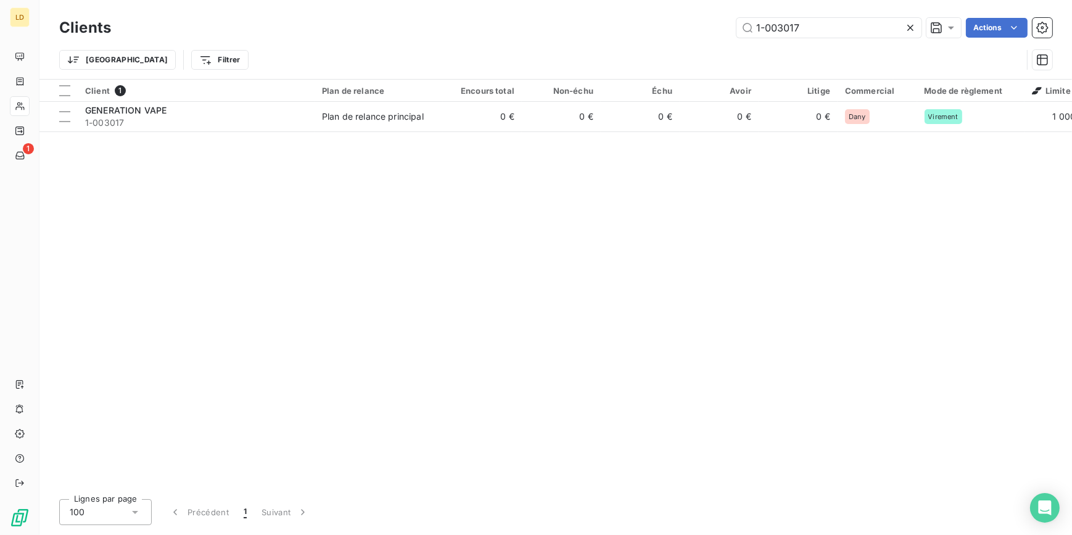
drag, startPoint x: 763, startPoint y: 25, endPoint x: 733, endPoint y: 27, distance: 30.3
click at [741, 25] on input "1-003017" at bounding box center [829, 28] width 185 height 20
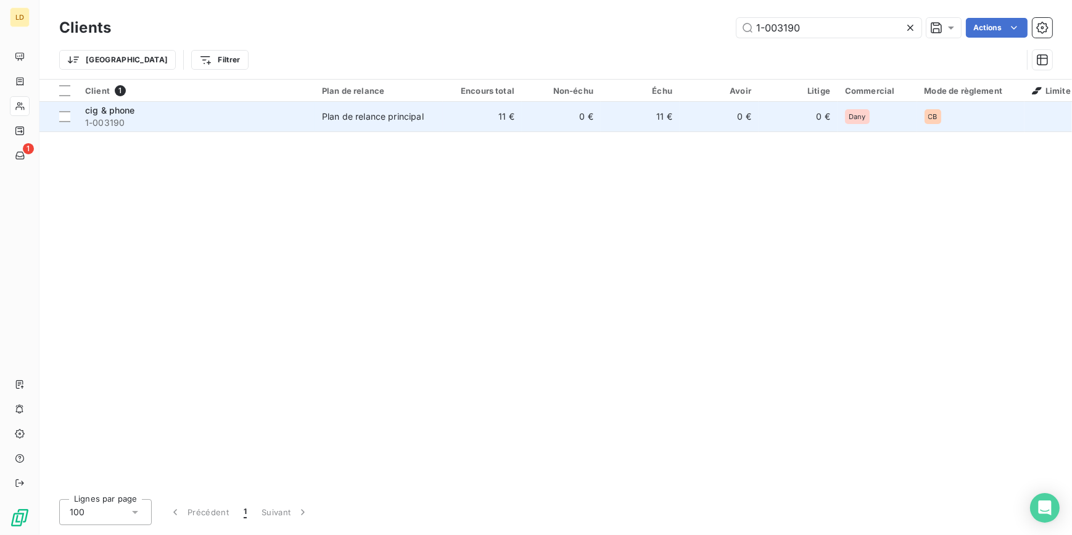
type input "1-003190"
click at [533, 115] on td "0 €" at bounding box center [561, 117] width 79 height 30
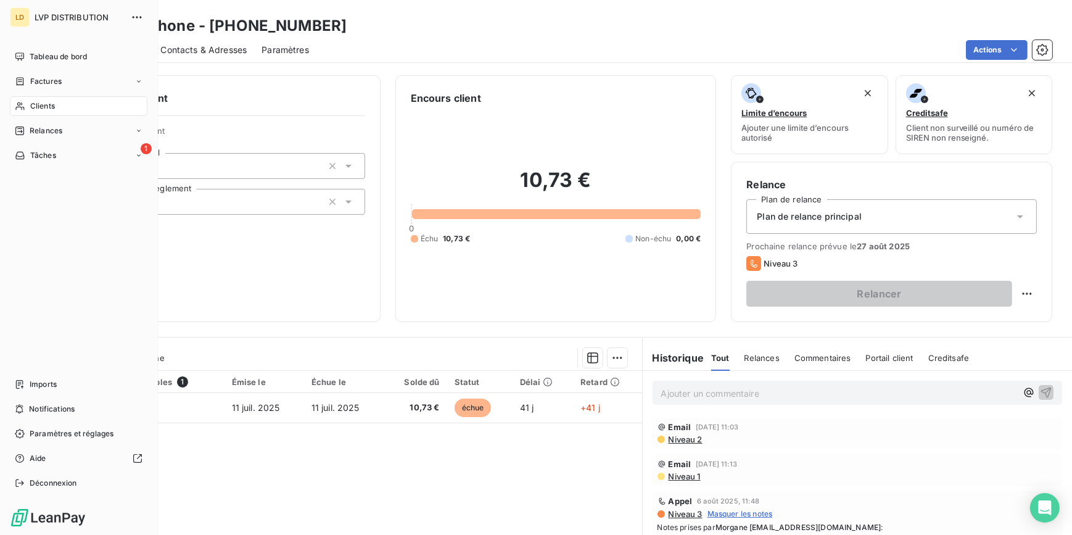
click at [59, 112] on div "Clients" at bounding box center [79, 106] width 138 height 20
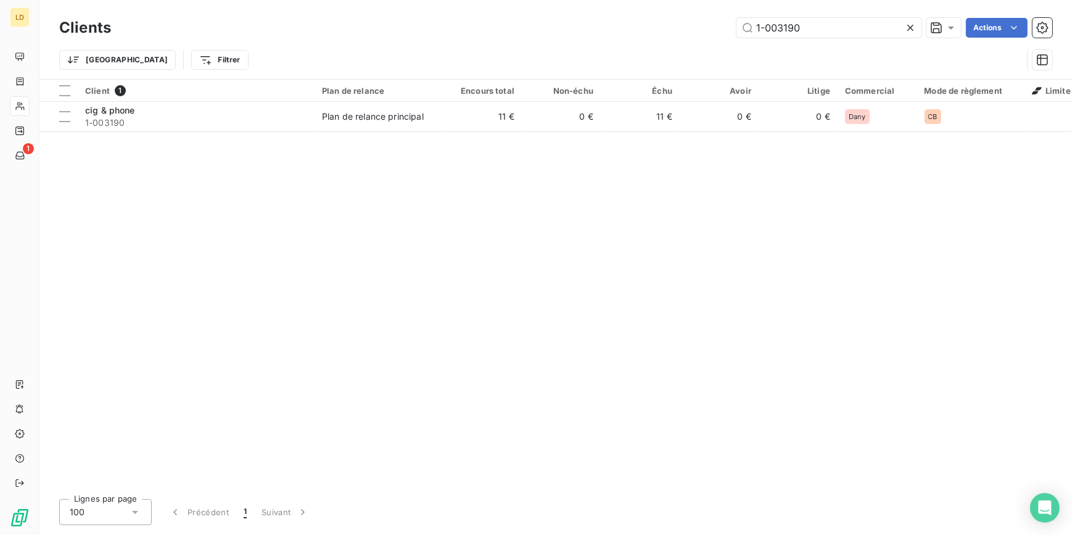
drag, startPoint x: 811, startPoint y: 23, endPoint x: 700, endPoint y: 16, distance: 111.9
click at [703, 16] on div "Clients 1-003190 Actions" at bounding box center [555, 28] width 993 height 26
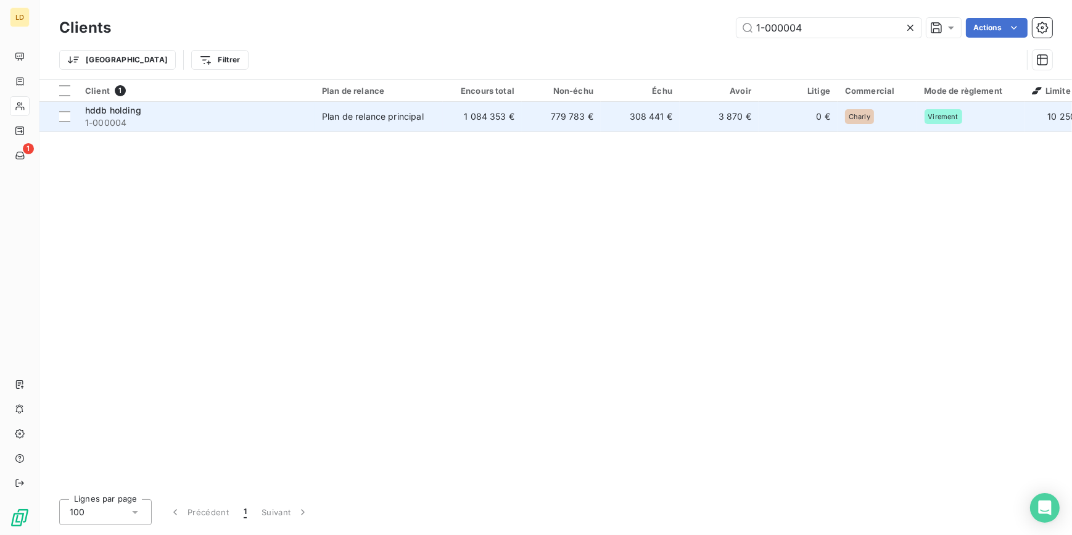
type input "1-000004"
click at [494, 117] on td "1 084 353 €" at bounding box center [482, 117] width 79 height 30
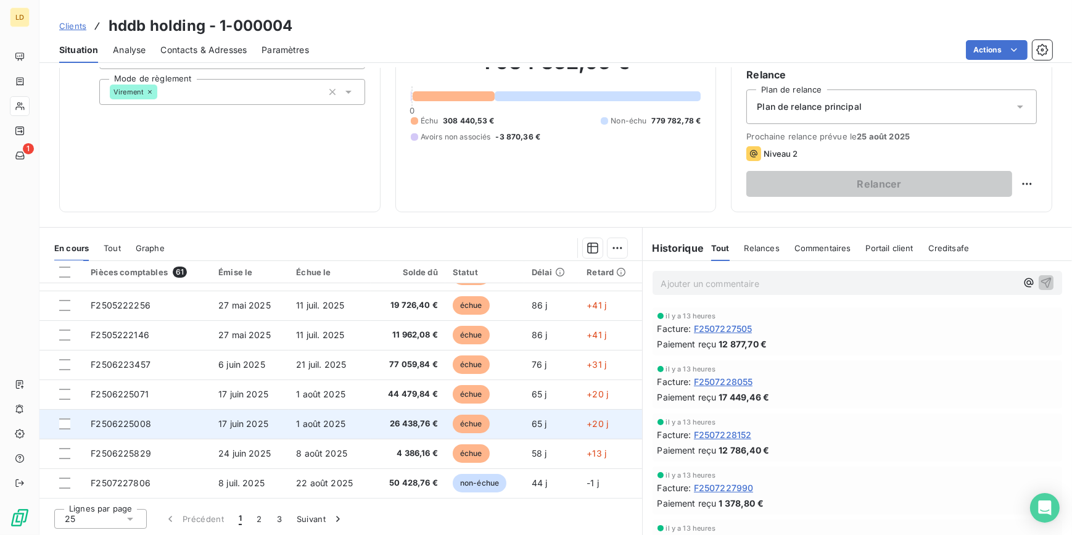
scroll to position [112, 0]
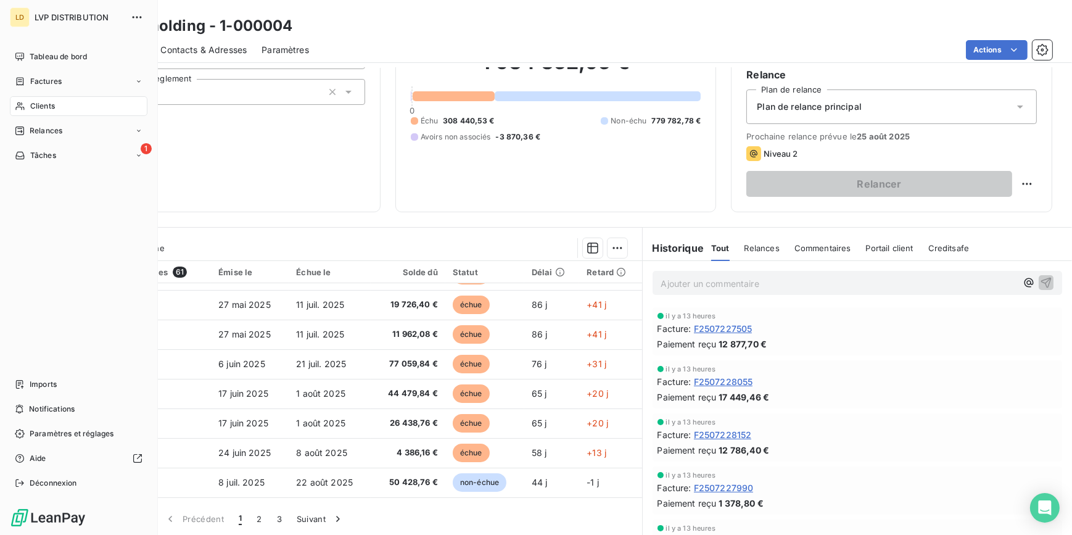
click at [35, 106] on span "Clients" at bounding box center [42, 106] width 25 height 11
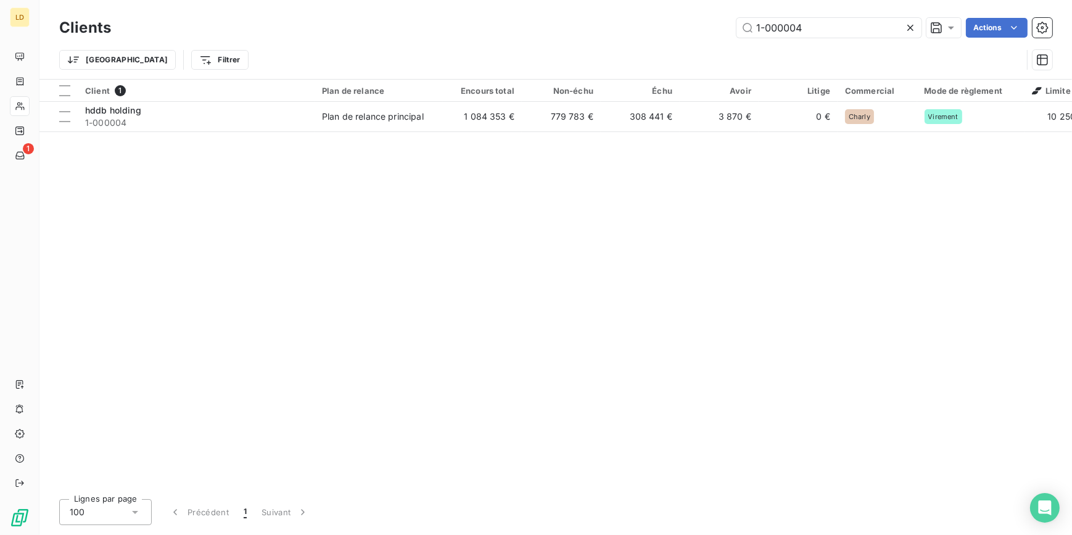
click at [722, 25] on div "1-000004 Actions" at bounding box center [589, 28] width 927 height 20
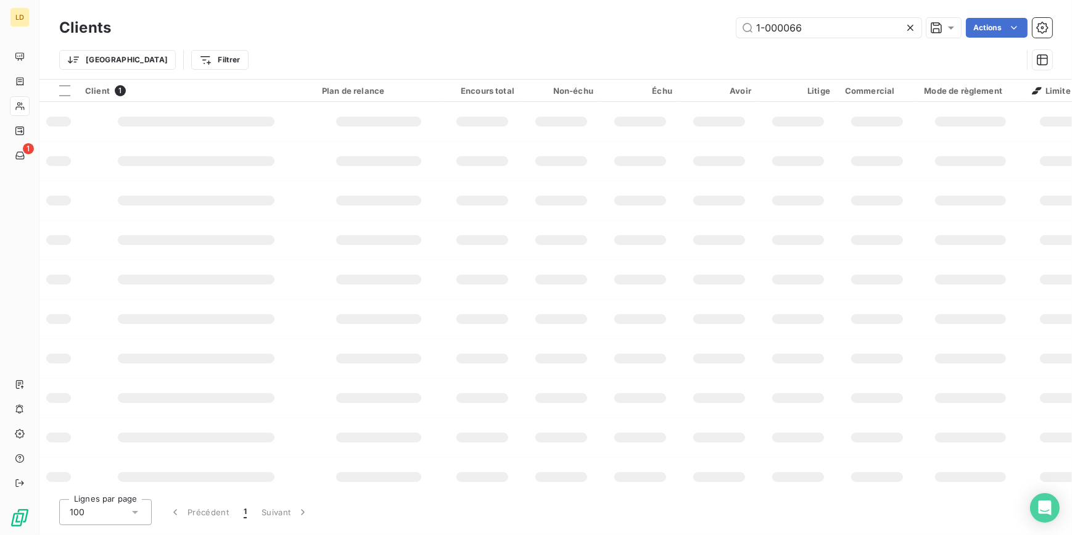
type input "1-000066"
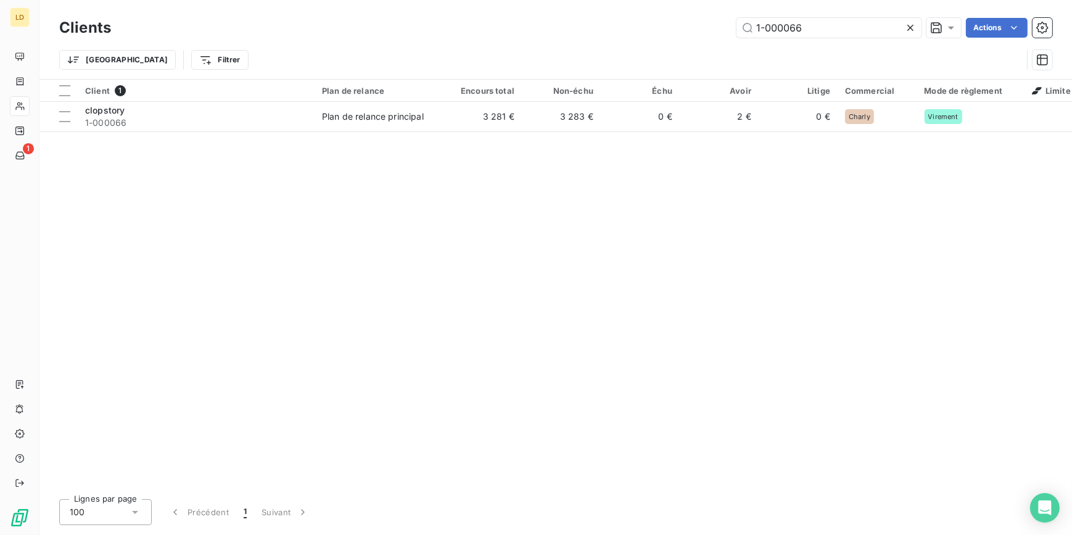
click at [375, 126] on td "Plan de relance principal" at bounding box center [379, 117] width 128 height 30
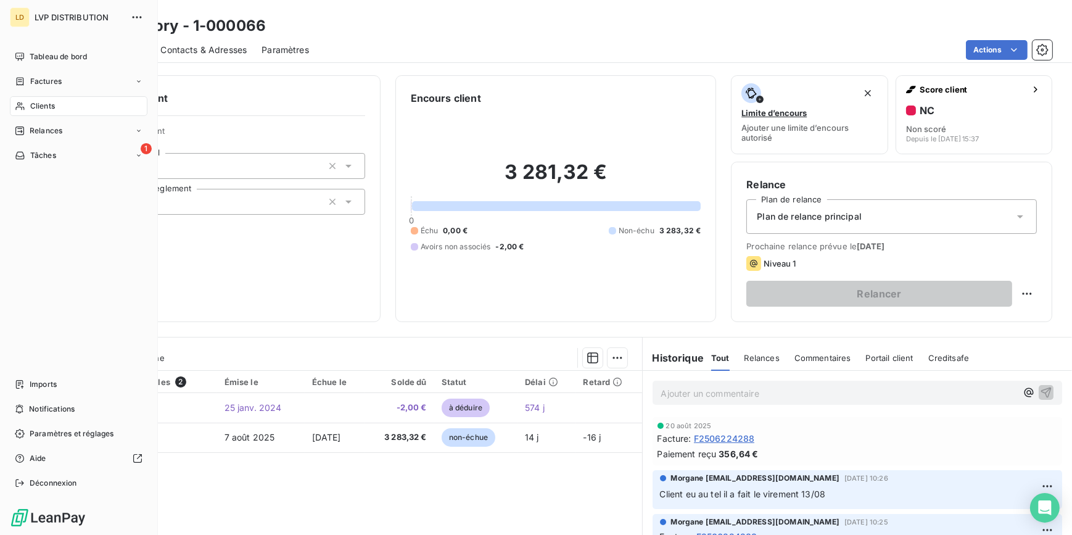
click at [30, 108] on span "Clients" at bounding box center [42, 106] width 25 height 11
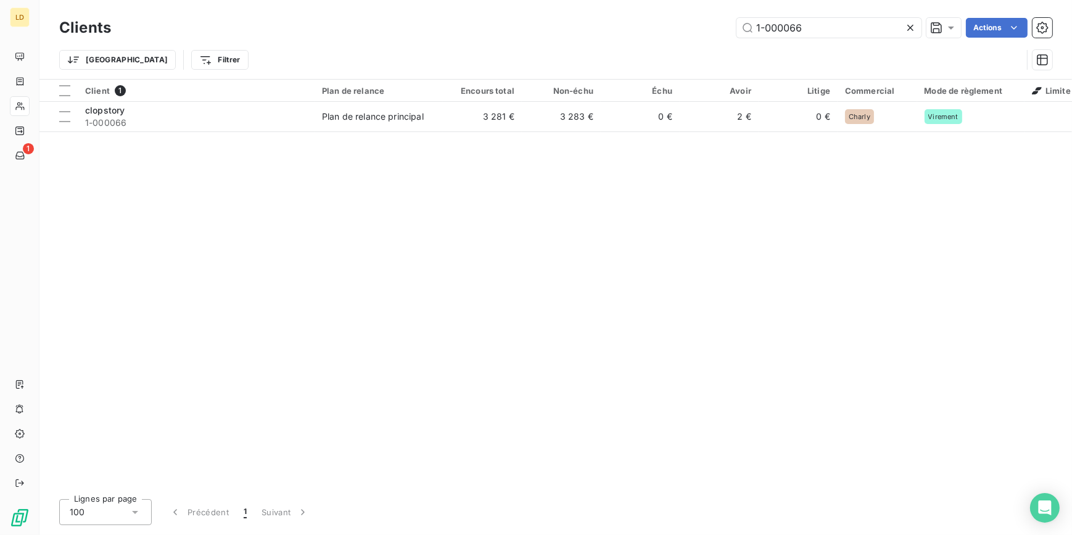
drag, startPoint x: 738, startPoint y: 25, endPoint x: 725, endPoint y: 25, distance: 13.0
click at [737, 25] on input "1-000066" at bounding box center [829, 28] width 185 height 20
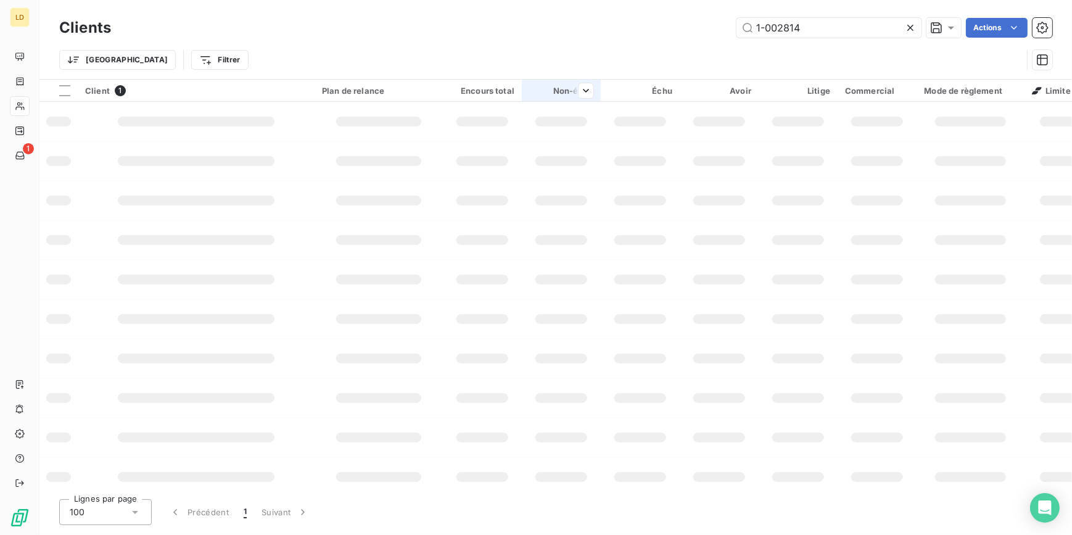
type input "1-002814"
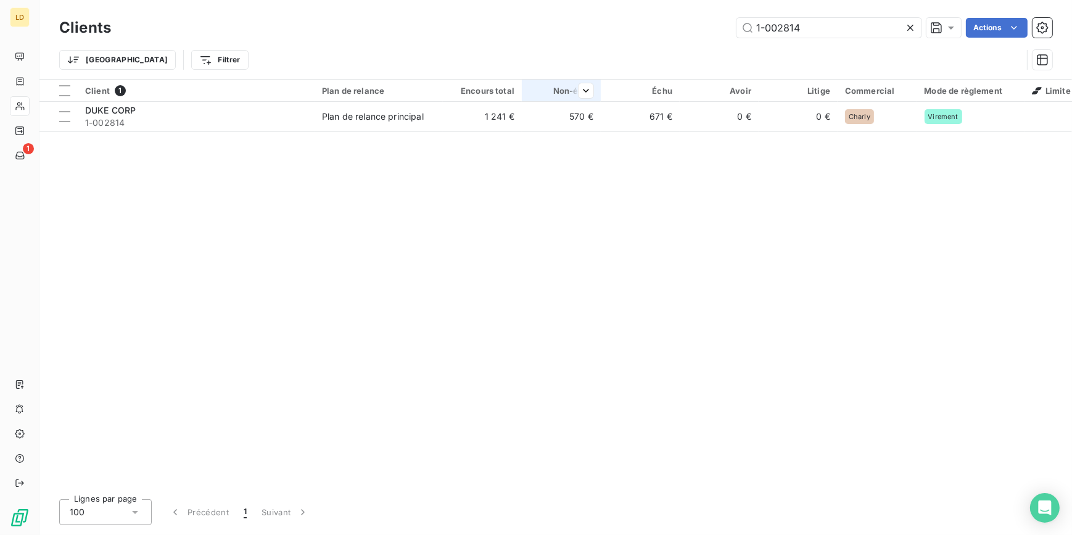
click at [521, 123] on td "1 241 €" at bounding box center [482, 117] width 79 height 30
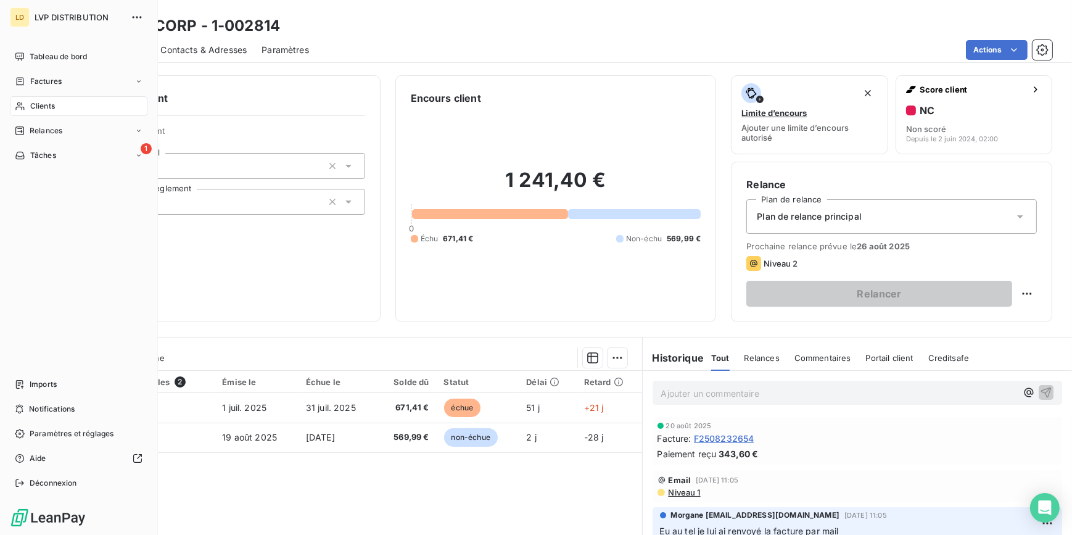
click at [31, 107] on span "Clients" at bounding box center [42, 106] width 25 height 11
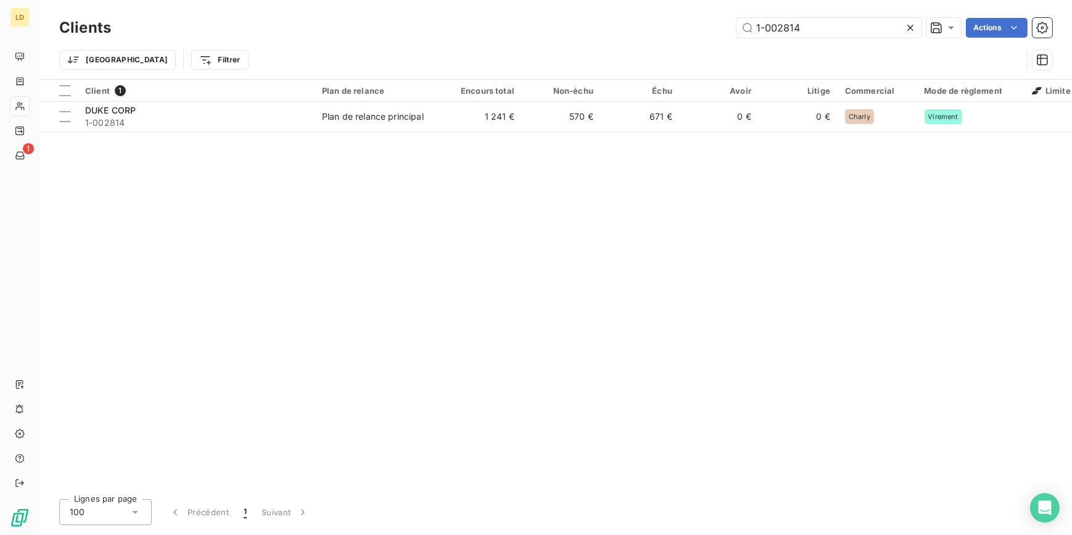
drag, startPoint x: 716, startPoint y: 24, endPoint x: 697, endPoint y: 25, distance: 18.5
click at [697, 25] on div "1-002814 Actions" at bounding box center [589, 28] width 927 height 20
drag, startPoint x: 831, startPoint y: 25, endPoint x: 654, endPoint y: 21, distance: 177.1
click at [677, 20] on div "1-002814 Actions" at bounding box center [589, 28] width 927 height 20
type input "1-002822"
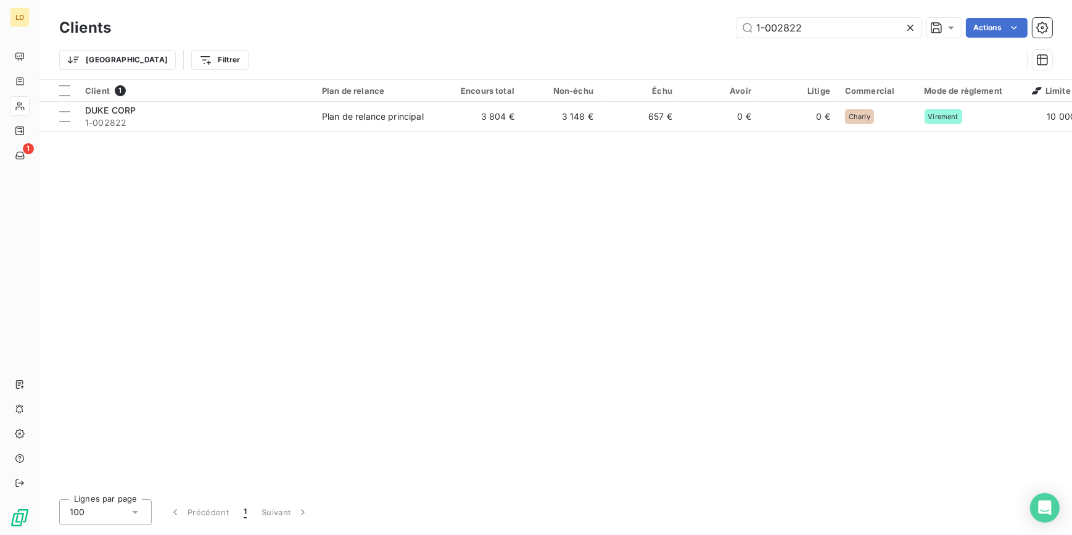
click at [492, 119] on td "3 804 €" at bounding box center [482, 117] width 79 height 30
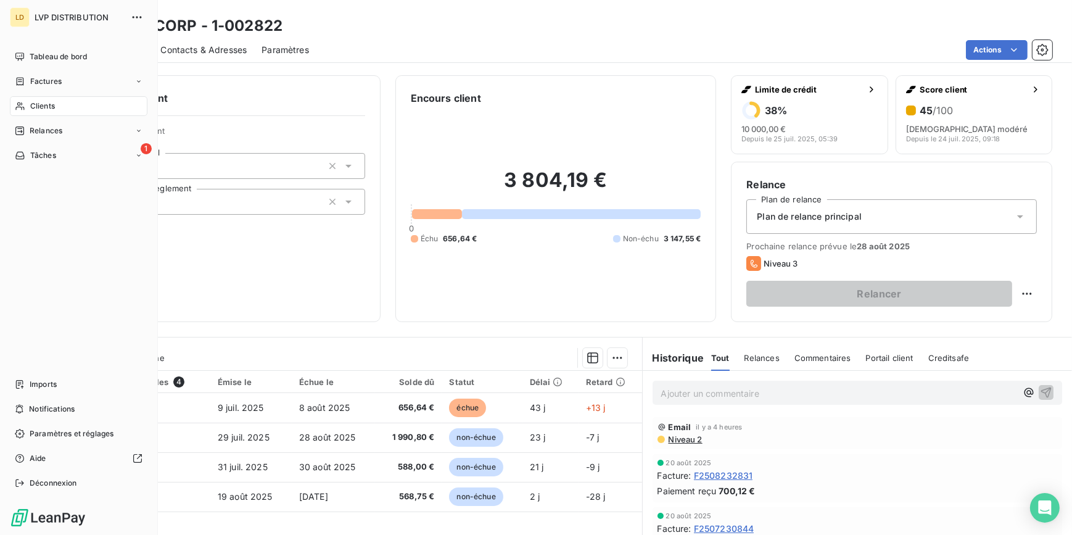
click at [32, 112] on div "Clients" at bounding box center [79, 106] width 138 height 20
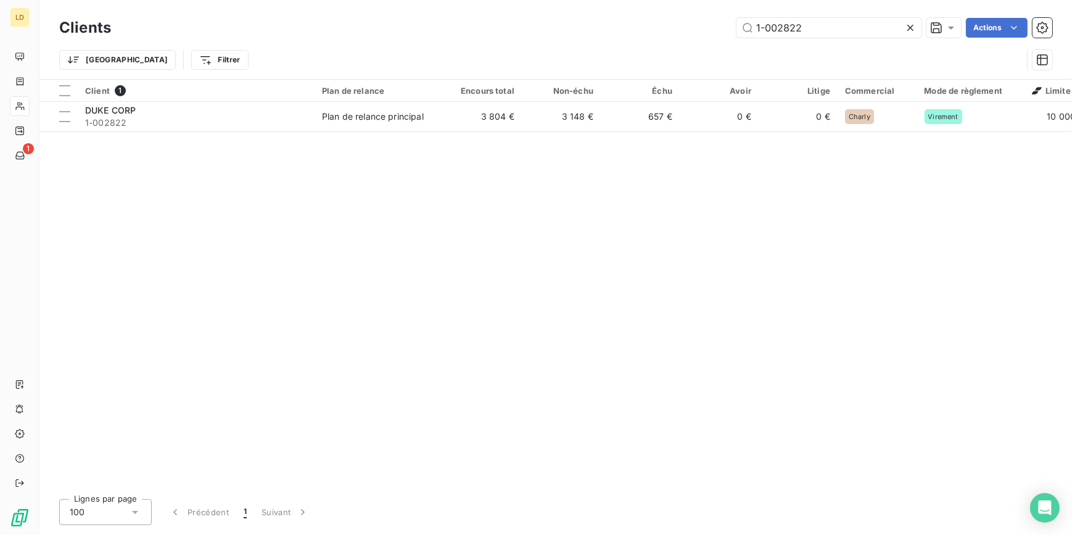
drag, startPoint x: 826, startPoint y: 31, endPoint x: 662, endPoint y: 25, distance: 164.2
click at [663, 25] on div "1-002822 Actions" at bounding box center [589, 28] width 927 height 20
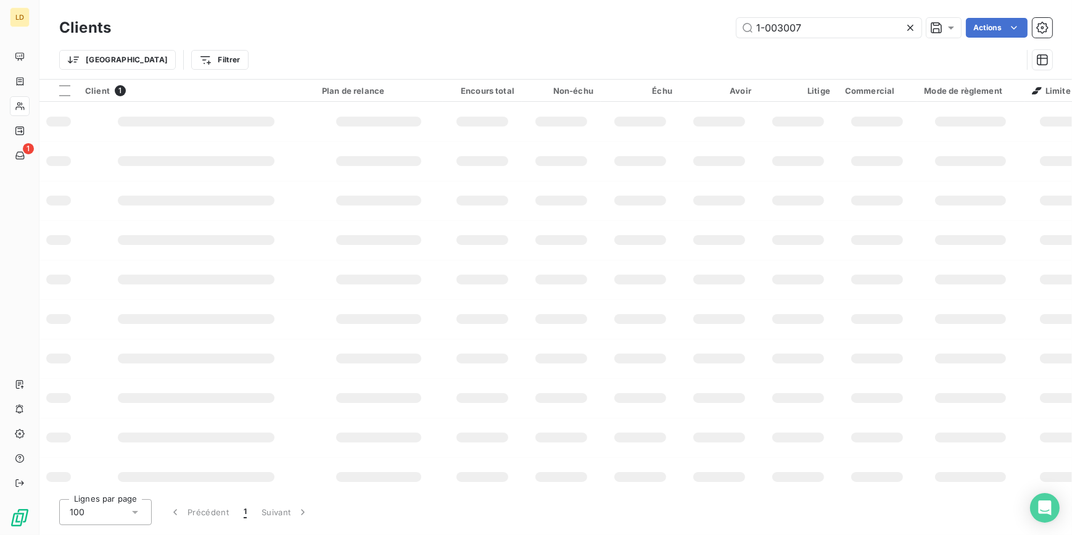
type input "1-003007"
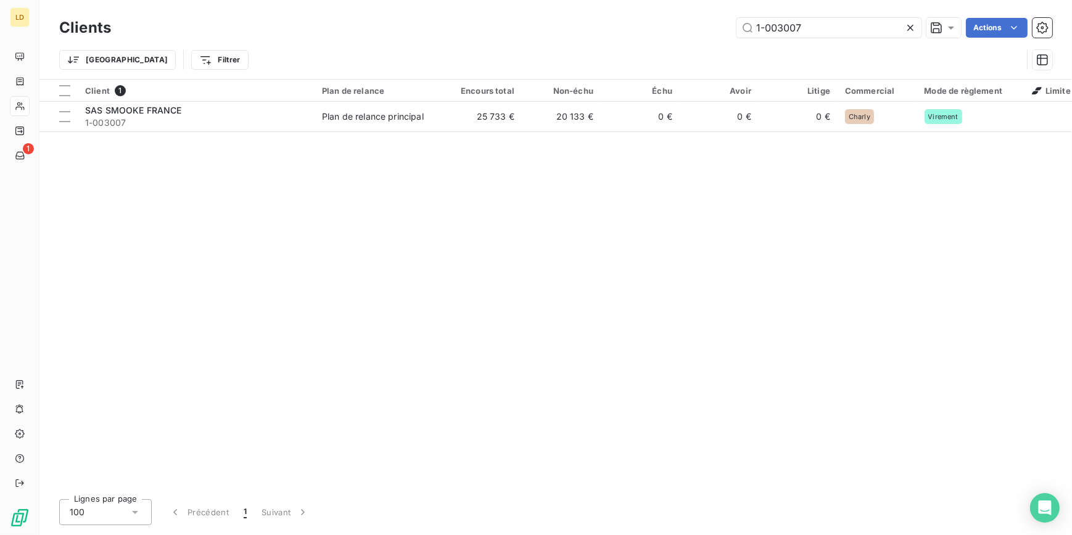
click at [381, 121] on div "Plan de relance principal" at bounding box center [373, 116] width 102 height 12
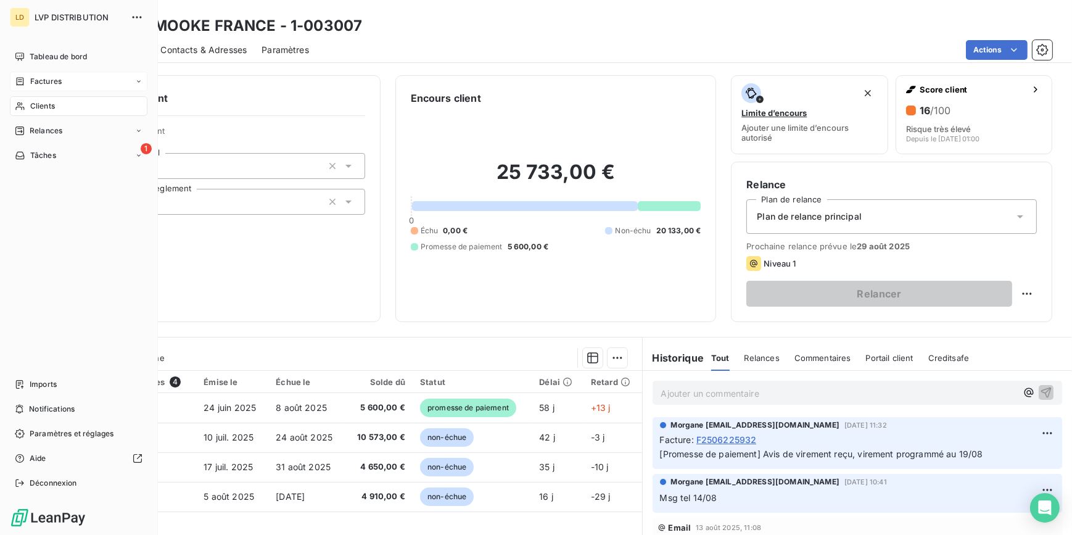
click at [38, 86] on span "Factures" at bounding box center [45, 81] width 31 height 11
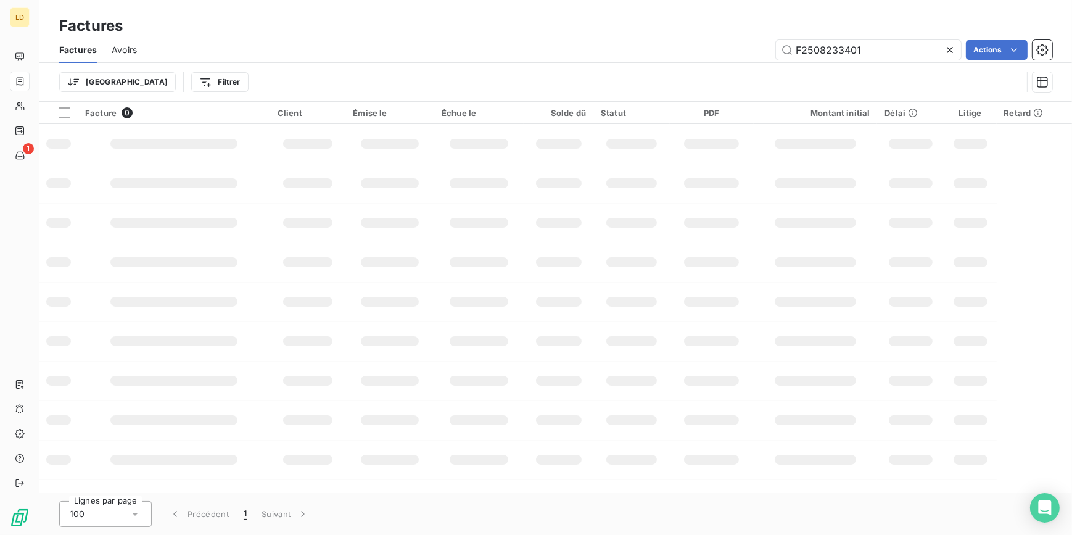
drag, startPoint x: 845, startPoint y: 49, endPoint x: 745, endPoint y: 48, distance: 100.0
click at [745, 48] on div "F2508233401 Actions" at bounding box center [602, 50] width 901 height 20
type input "F2506225880"
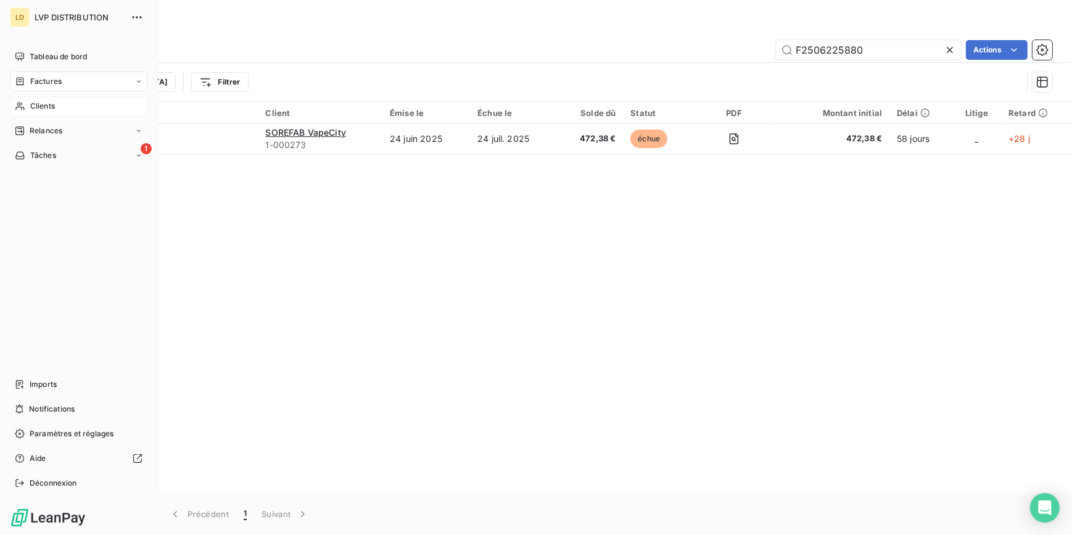
click at [19, 105] on icon at bounding box center [19, 106] width 9 height 8
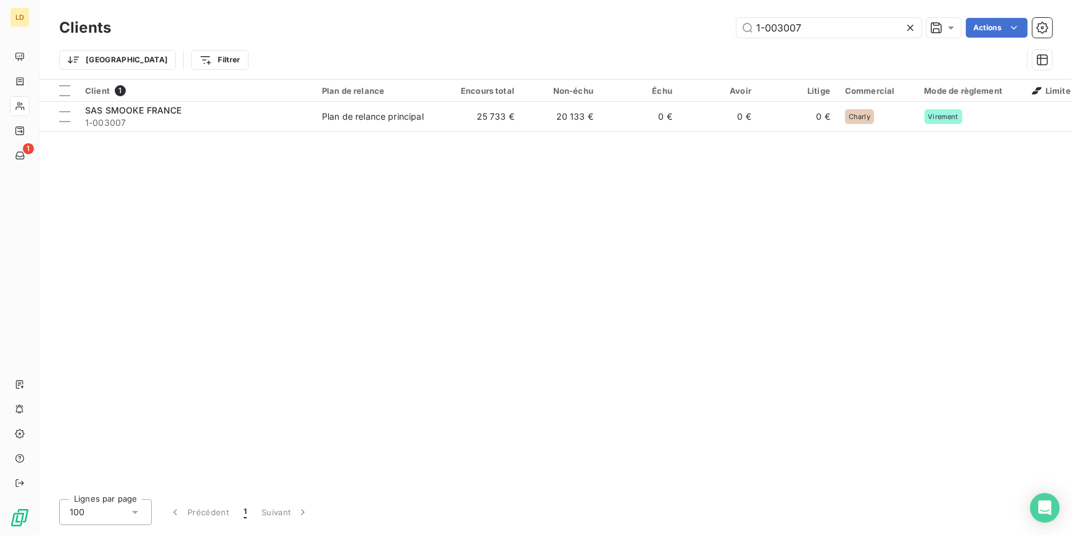
drag, startPoint x: 806, startPoint y: 28, endPoint x: 695, endPoint y: 17, distance: 111.5
click at [737, 18] on div "1-003007" at bounding box center [829, 28] width 185 height 20
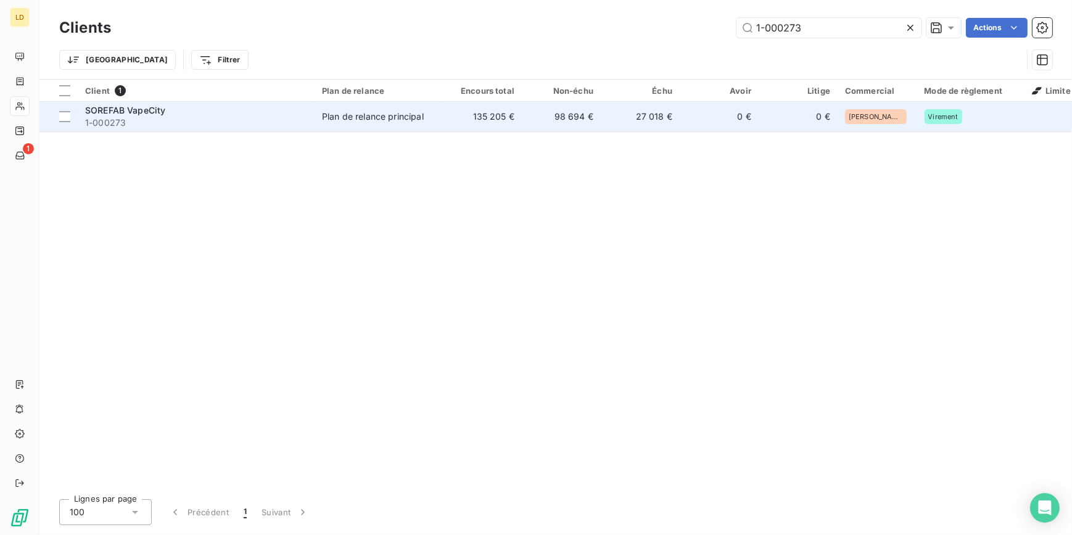
type input "1-000273"
click at [368, 123] on td "Plan de relance principal" at bounding box center [379, 117] width 128 height 30
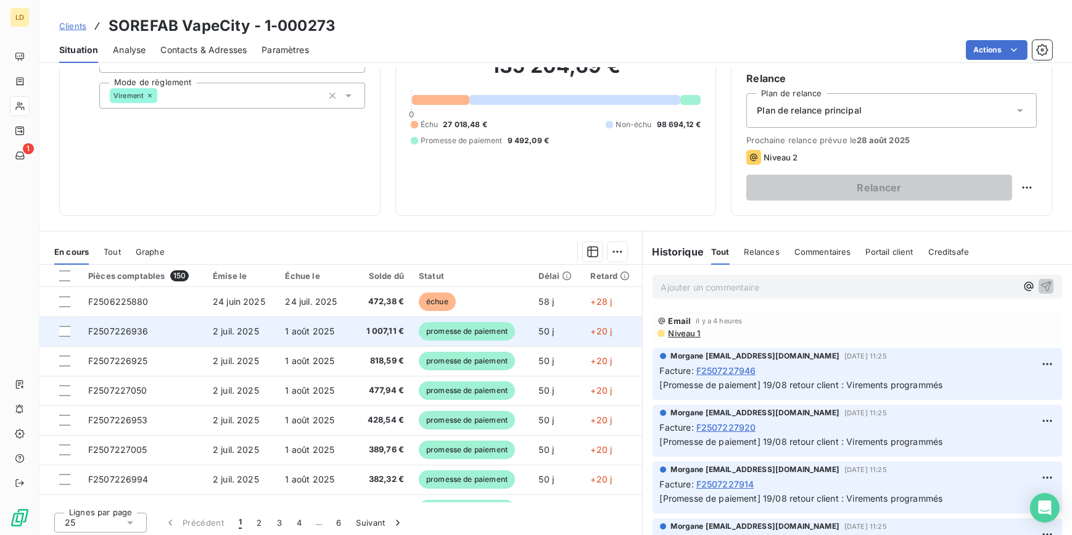
scroll to position [110, 0]
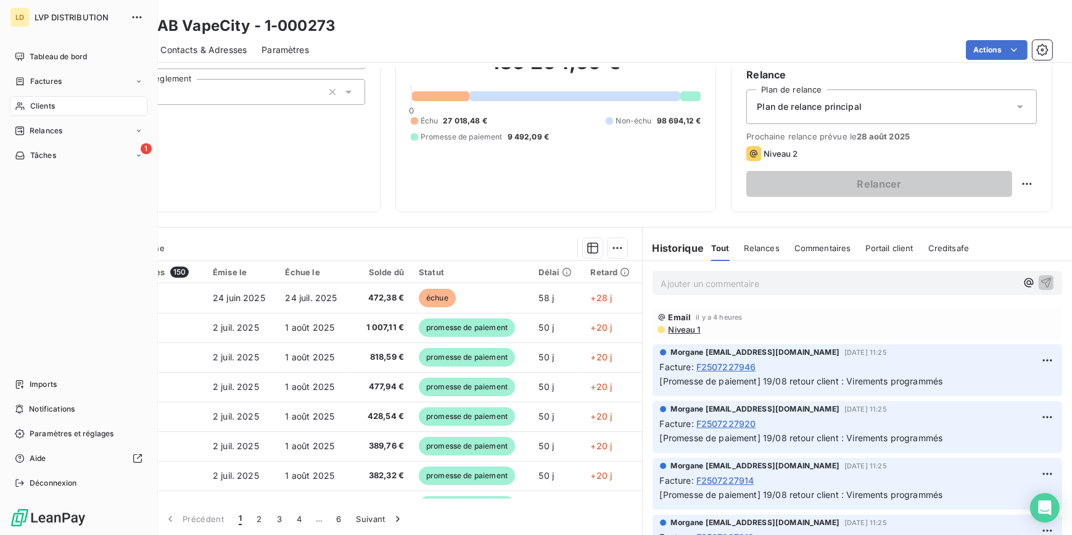
click at [32, 106] on span "Clients" at bounding box center [42, 106] width 25 height 11
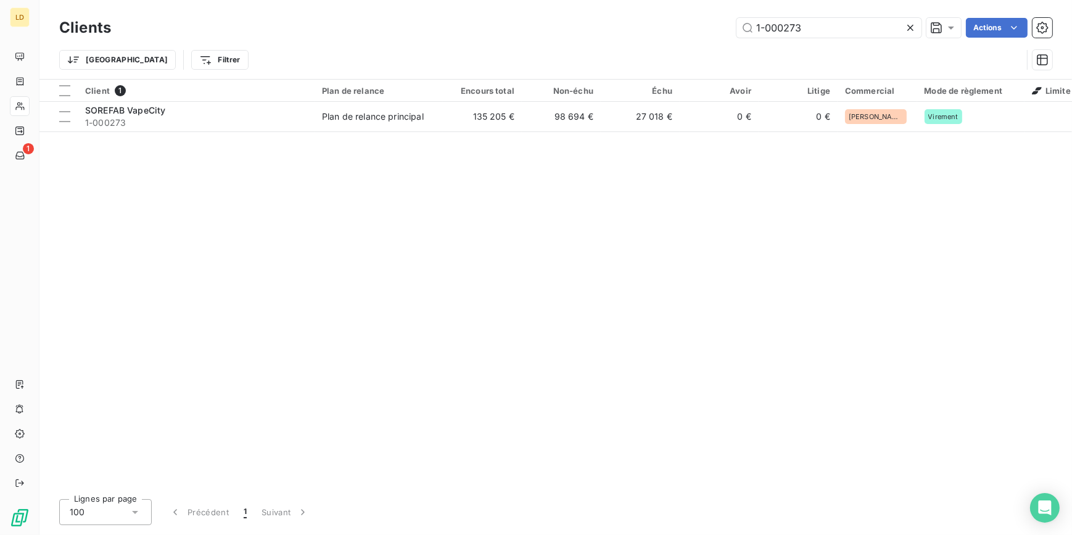
drag, startPoint x: 828, startPoint y: 26, endPoint x: 659, endPoint y: 23, distance: 169.1
click at [755, 24] on input "1-000273" at bounding box center [829, 28] width 185 height 20
type input "1-000472"
click at [372, 121] on div "Plan de relance principal" at bounding box center [373, 116] width 102 height 12
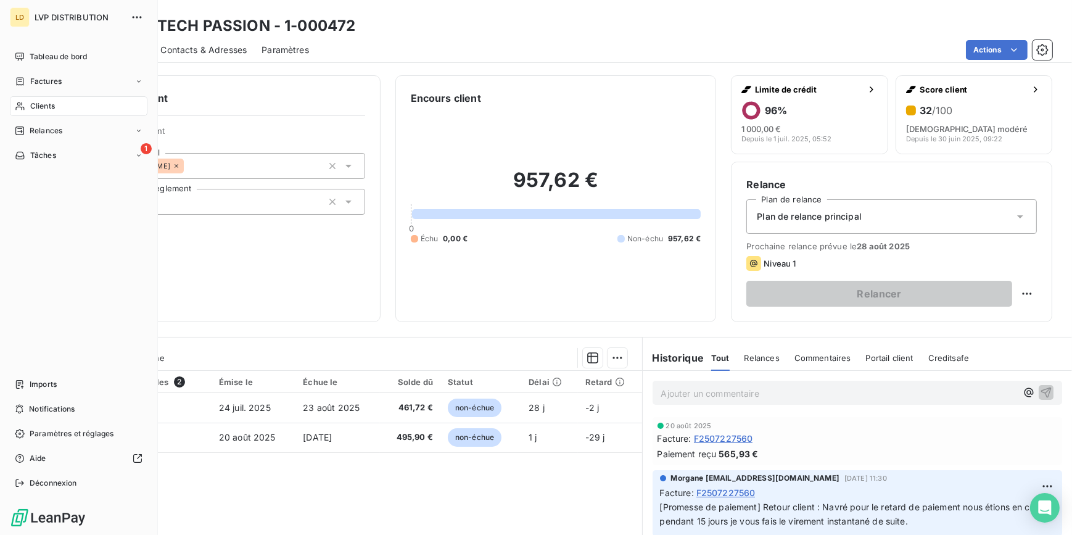
click at [41, 104] on span "Clients" at bounding box center [42, 106] width 25 height 11
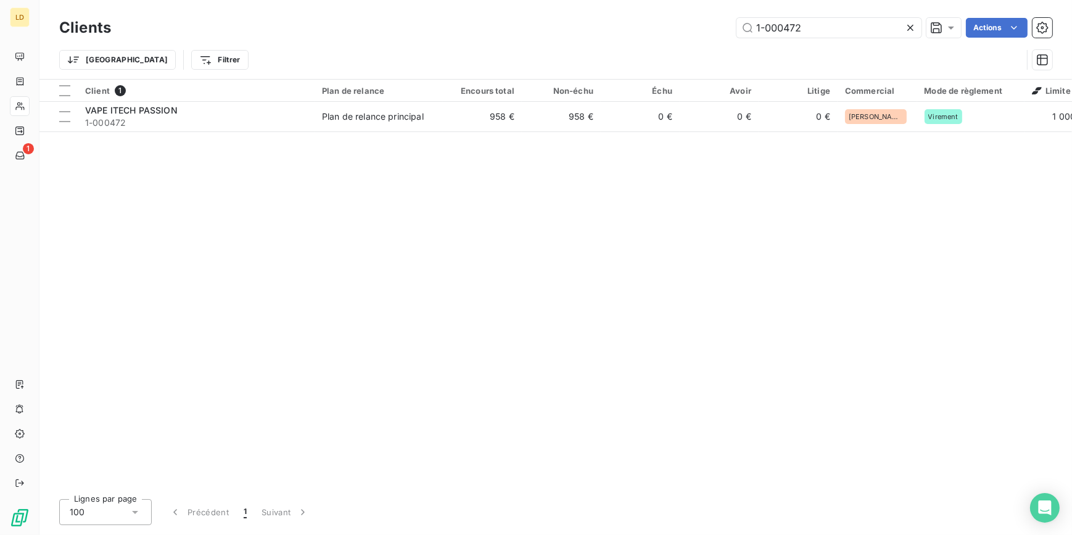
drag, startPoint x: 737, startPoint y: 23, endPoint x: 682, endPoint y: 23, distance: 54.9
click at [683, 23] on div "1-000472 Actions" at bounding box center [589, 28] width 927 height 20
type input "1-000524"
click at [446, 112] on td "11 041 €" at bounding box center [482, 117] width 79 height 30
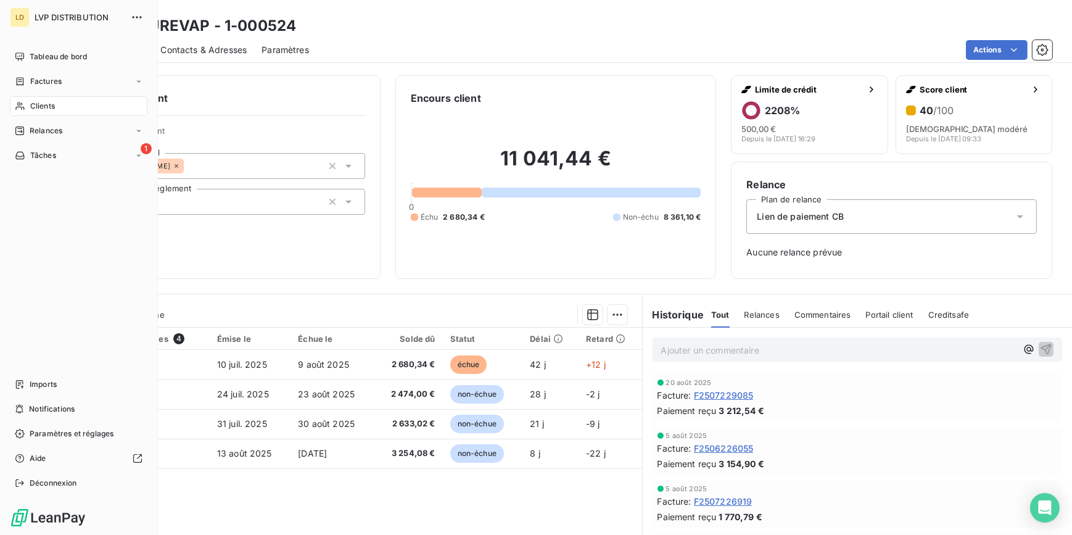
click at [25, 108] on div "Clients" at bounding box center [79, 106] width 138 height 20
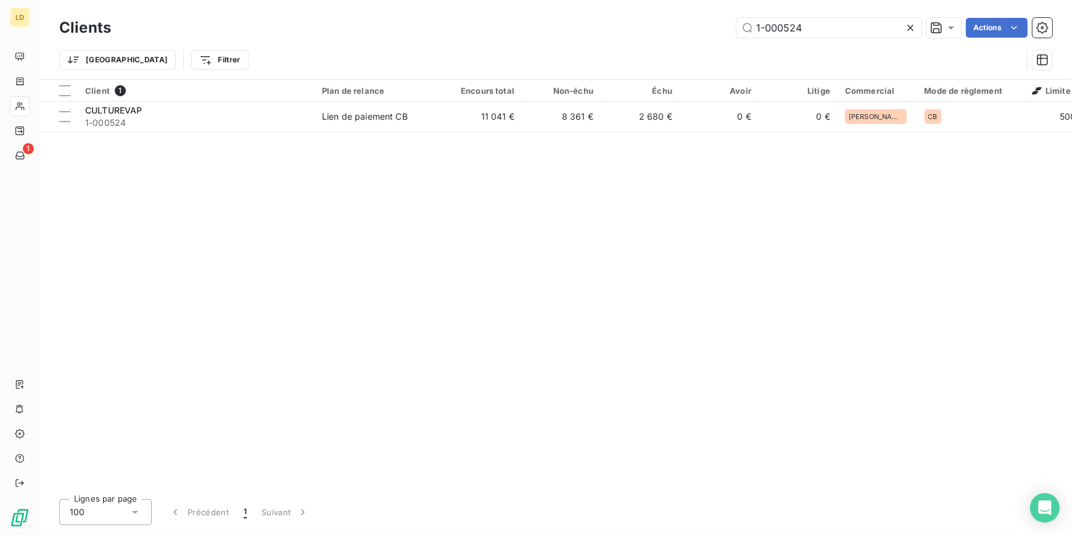
drag, startPoint x: 815, startPoint y: 27, endPoint x: 666, endPoint y: 25, distance: 149.3
click at [698, 25] on div "1-000524 Actions" at bounding box center [589, 28] width 927 height 20
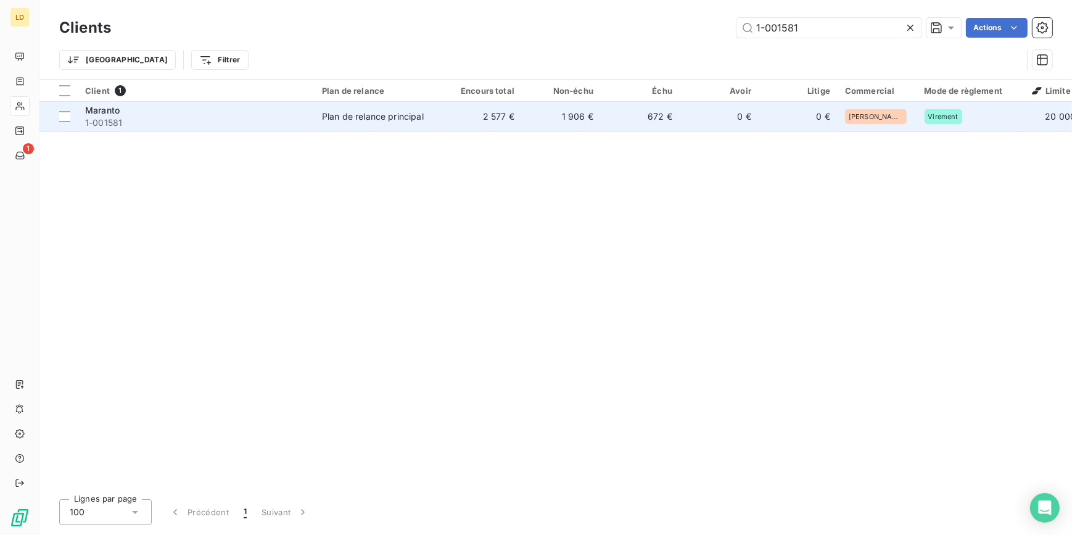
type input "1-001581"
click at [382, 120] on div "Plan de relance principal" at bounding box center [373, 116] width 102 height 12
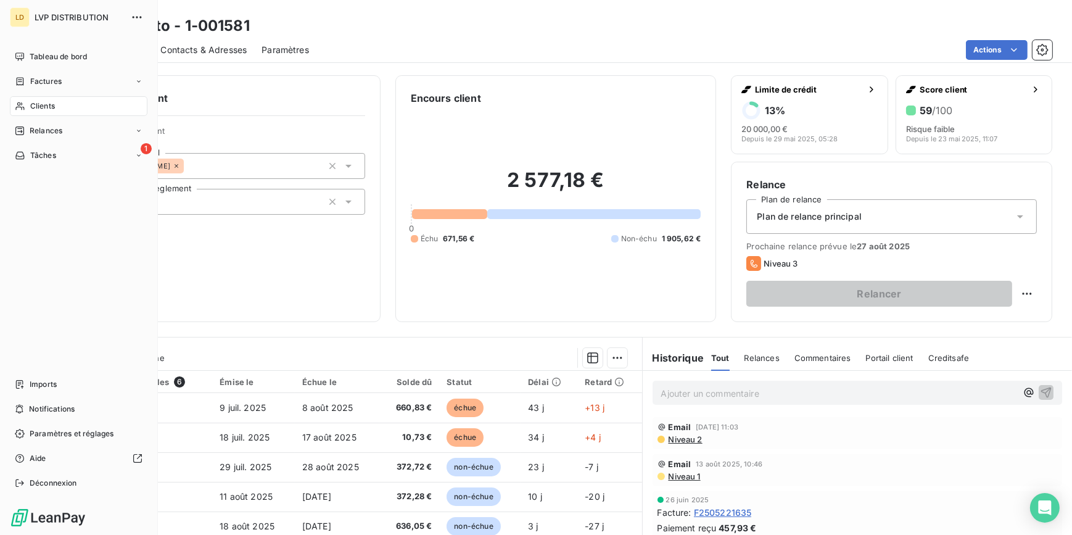
click at [37, 110] on span "Clients" at bounding box center [42, 106] width 25 height 11
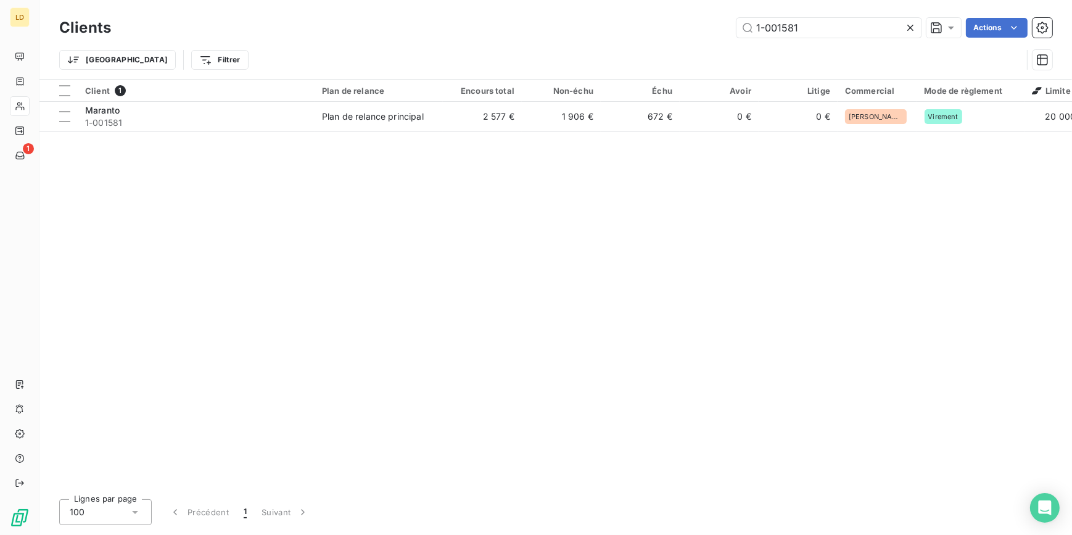
drag, startPoint x: 804, startPoint y: 30, endPoint x: 707, endPoint y: 20, distance: 97.4
click at [726, 20] on div "1-001581 Actions" at bounding box center [589, 28] width 927 height 20
type input "1-003264"
click at [425, 119] on span "Plan de relance principal" at bounding box center [379, 116] width 114 height 12
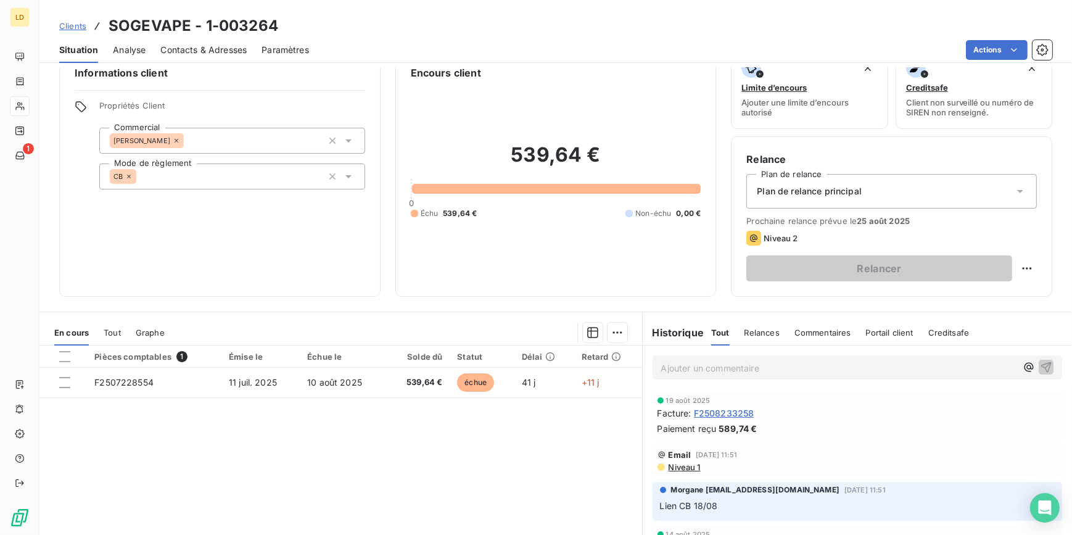
scroll to position [37, 0]
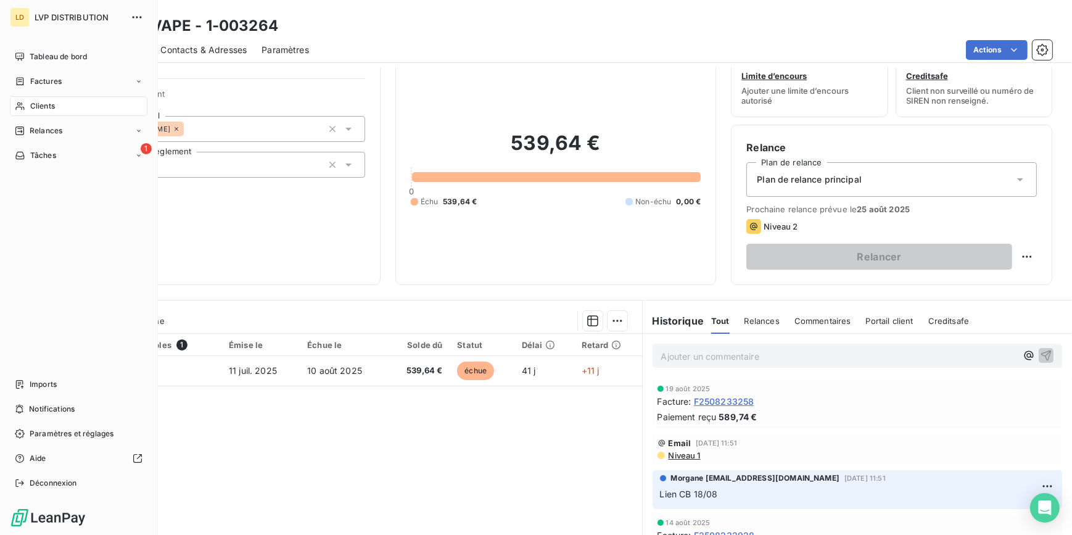
click at [36, 106] on span "Clients" at bounding box center [42, 106] width 25 height 11
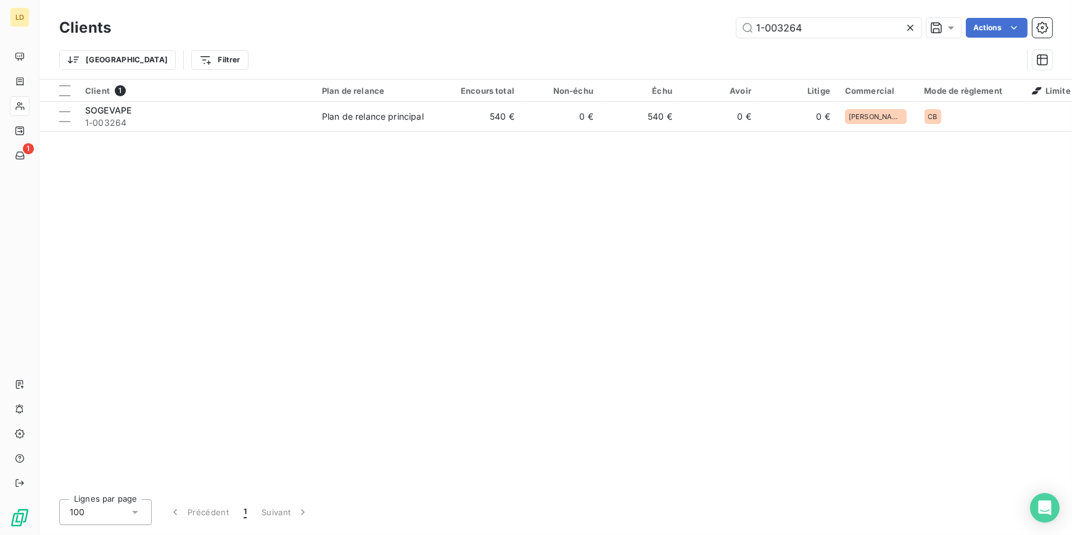
drag, startPoint x: 814, startPoint y: 28, endPoint x: 654, endPoint y: 19, distance: 160.1
click at [690, 19] on div "1-003264 Actions" at bounding box center [589, 28] width 927 height 20
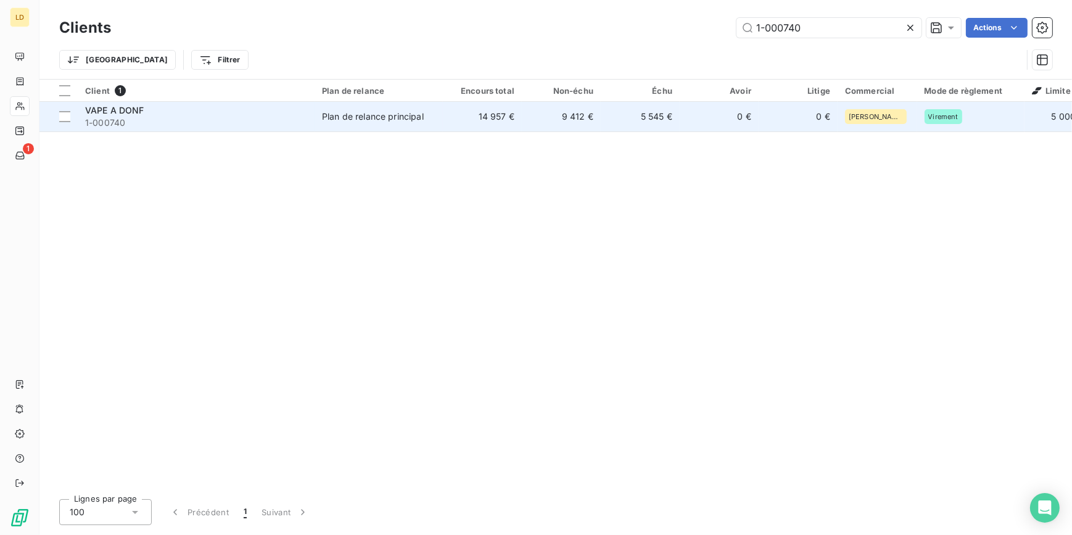
type input "1-000740"
click at [388, 114] on div "Plan de relance principal" at bounding box center [373, 116] width 102 height 12
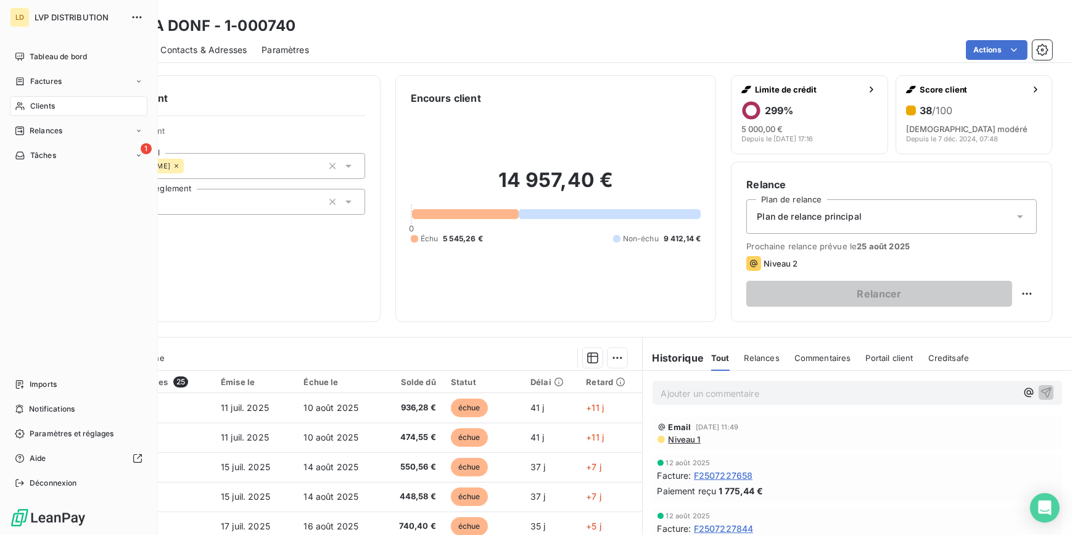
click at [41, 105] on span "Clients" at bounding box center [42, 106] width 25 height 11
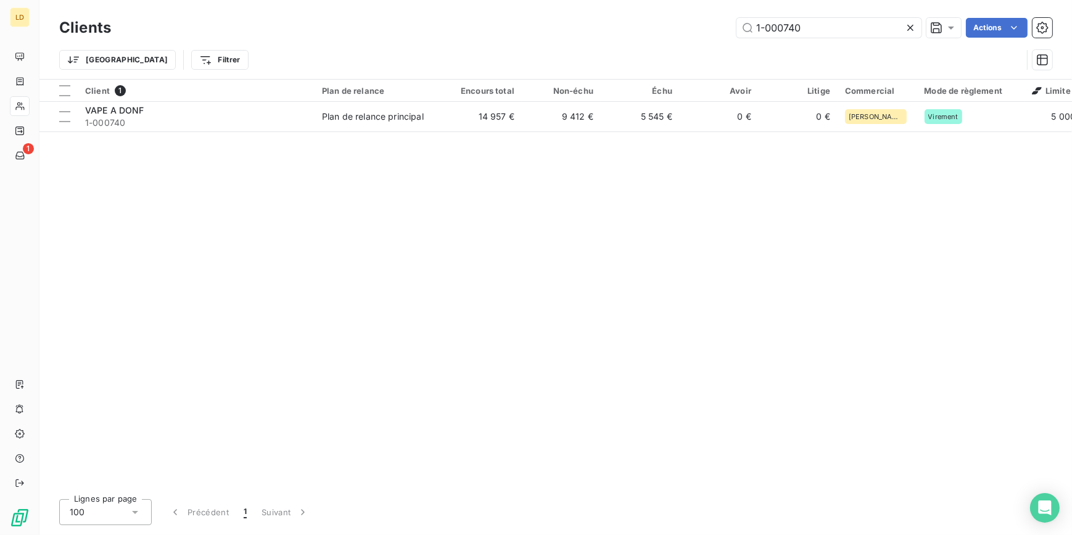
drag, startPoint x: 819, startPoint y: 30, endPoint x: 639, endPoint y: 27, distance: 180.2
click at [648, 26] on div "1-000740 Actions" at bounding box center [589, 28] width 927 height 20
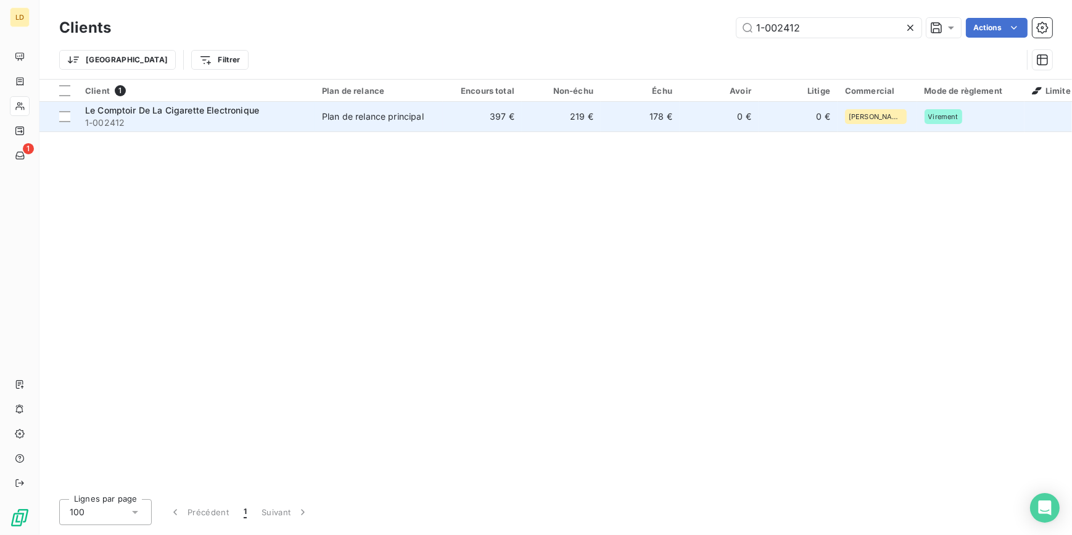
type input "1-002412"
click at [482, 124] on td "397 €" at bounding box center [482, 117] width 79 height 30
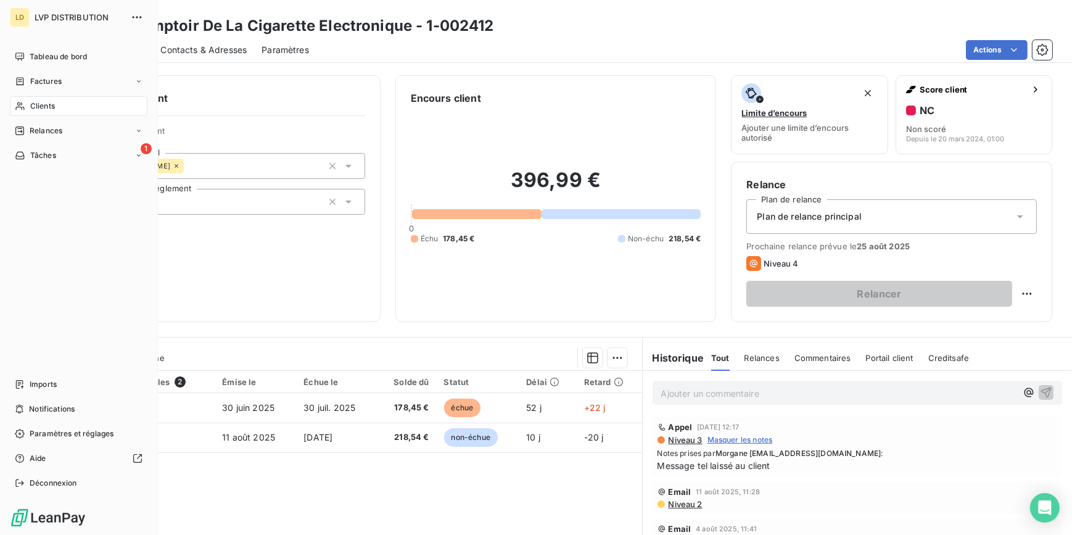
drag, startPoint x: 46, startPoint y: 107, endPoint x: 137, endPoint y: 106, distance: 91.3
click at [46, 107] on span "Clients" at bounding box center [42, 106] width 25 height 11
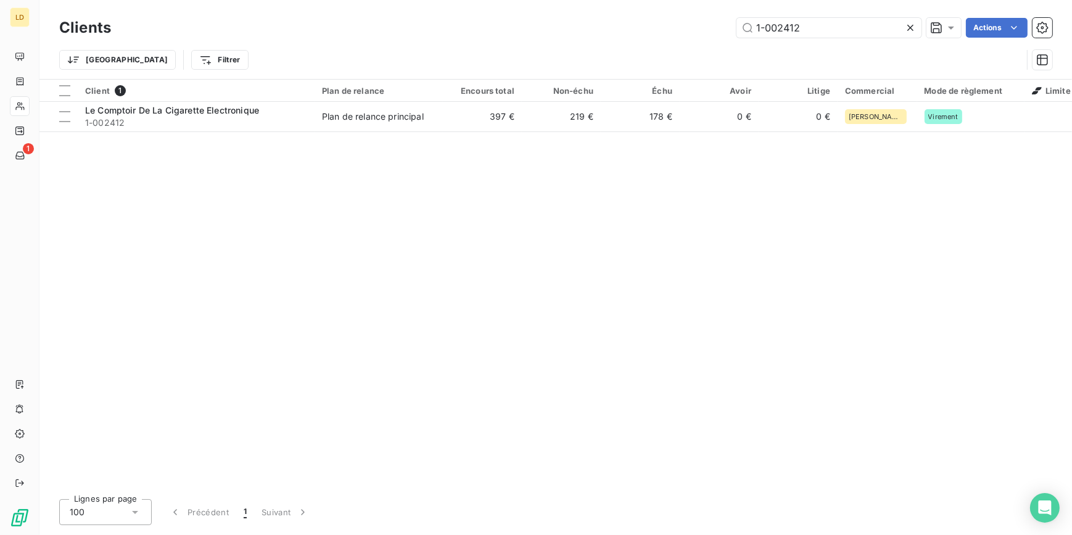
drag, startPoint x: 814, startPoint y: 32, endPoint x: 674, endPoint y: 30, distance: 140.1
click at [679, 28] on div "1-002412 Actions" at bounding box center [589, 28] width 927 height 20
type input "1-002567"
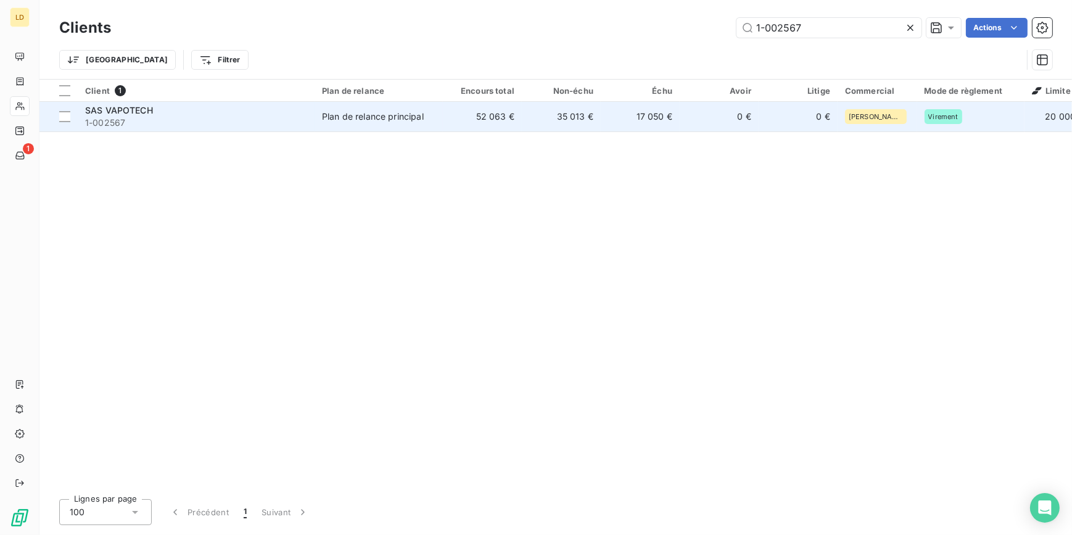
click at [444, 120] on td "52 063 €" at bounding box center [482, 117] width 79 height 30
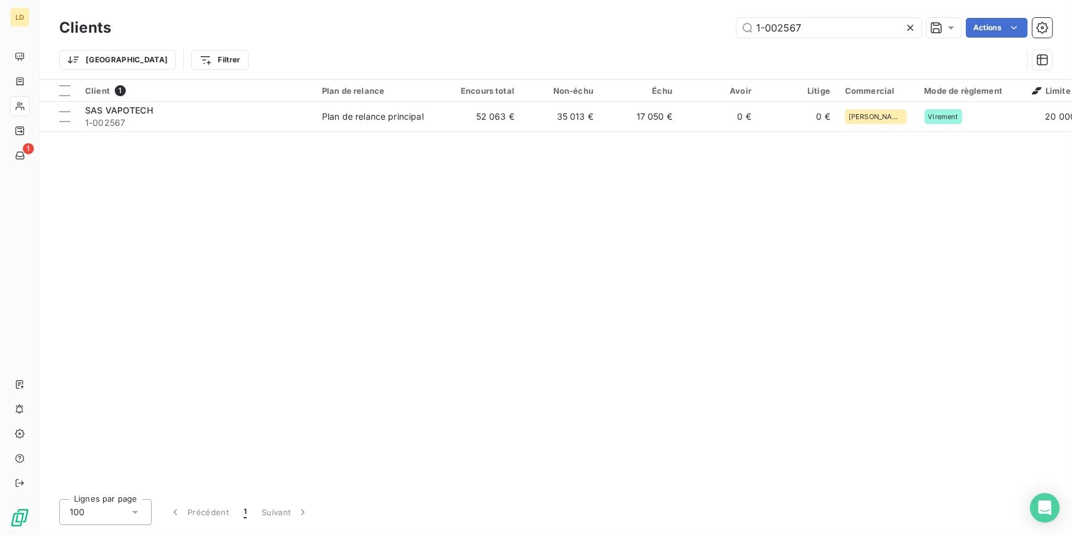
drag, startPoint x: 817, startPoint y: 38, endPoint x: 678, endPoint y: 19, distance: 140.8
click at [678, 19] on div "Clients 1-002567 Actions" at bounding box center [555, 28] width 993 height 26
drag, startPoint x: 668, startPoint y: 17, endPoint x: 635, endPoint y: 16, distance: 32.7
click at [655, 18] on div "1-002567 Actions" at bounding box center [589, 28] width 927 height 20
paste input "348"
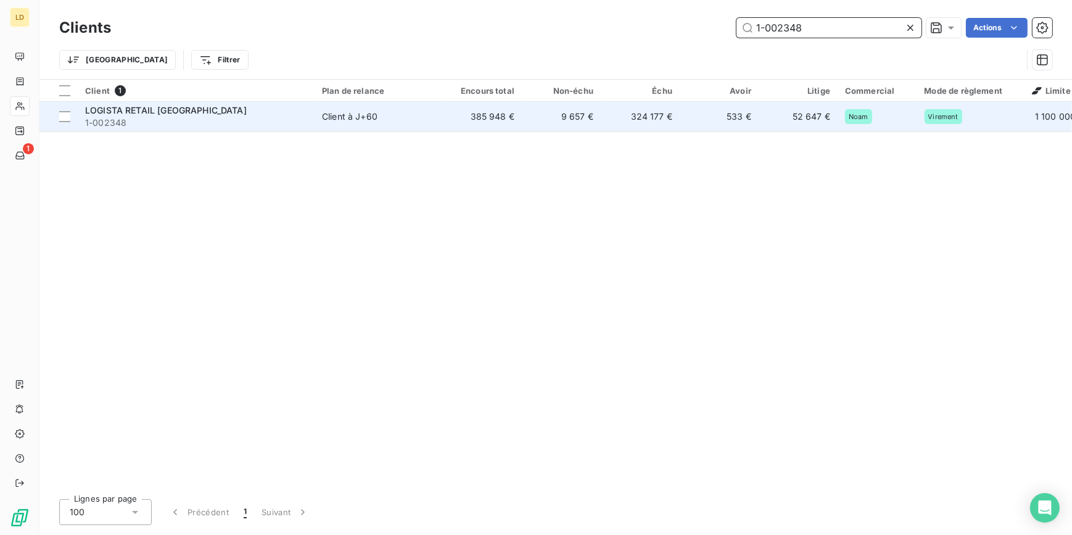
type input "1-002348"
click at [373, 113] on div "Client à J+60" at bounding box center [350, 116] width 56 height 12
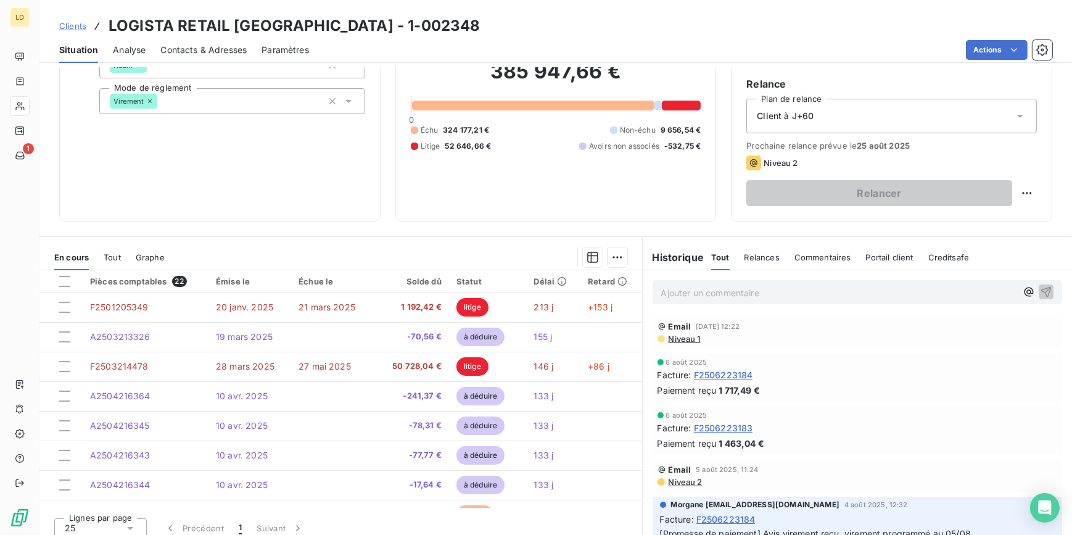
scroll to position [110, 0]
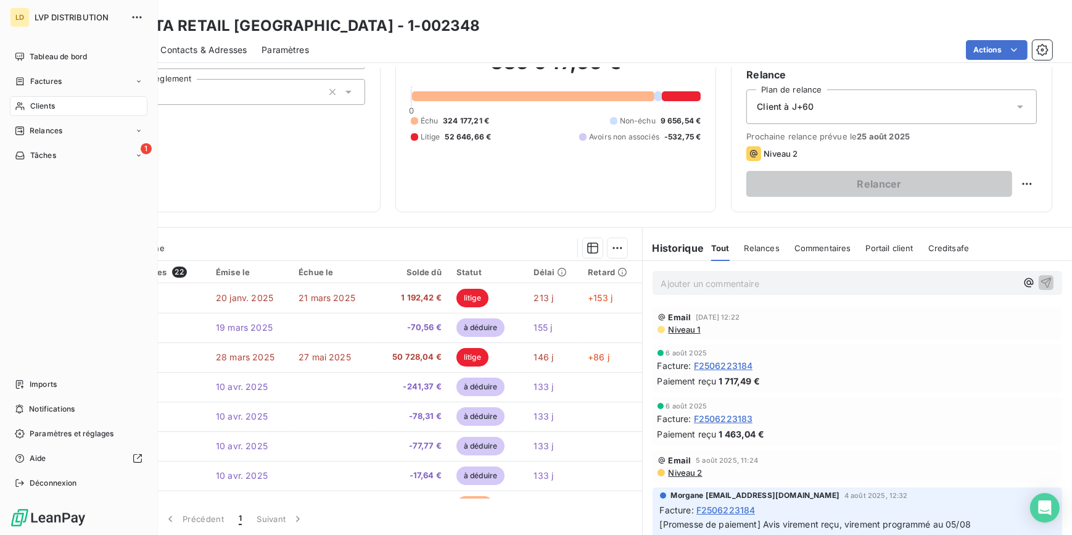
click at [46, 107] on span "Clients" at bounding box center [42, 106] width 25 height 11
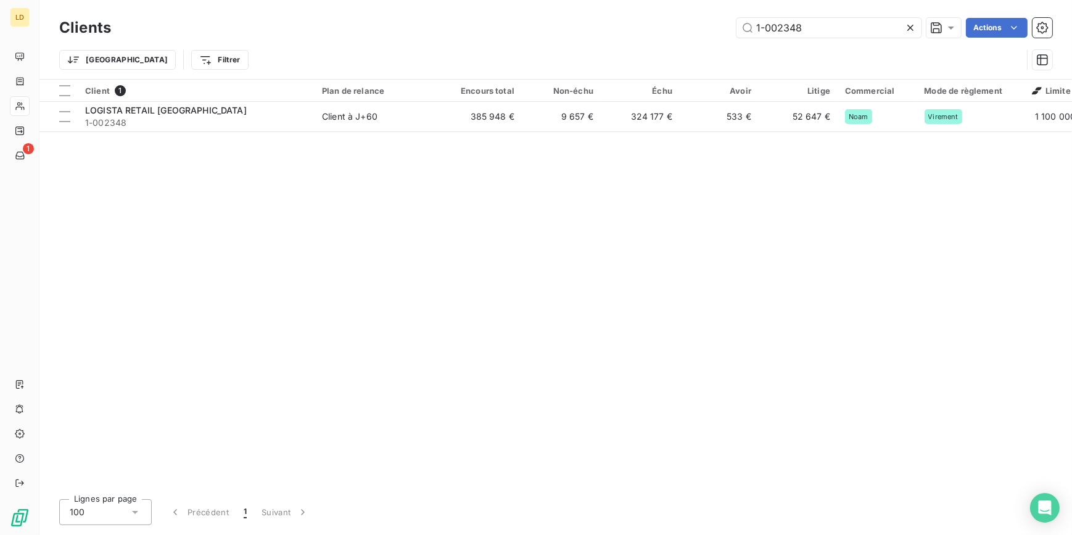
drag, startPoint x: 814, startPoint y: 33, endPoint x: 663, endPoint y: 20, distance: 151.7
click at [664, 19] on div "1-002348 Actions" at bounding box center [589, 28] width 927 height 20
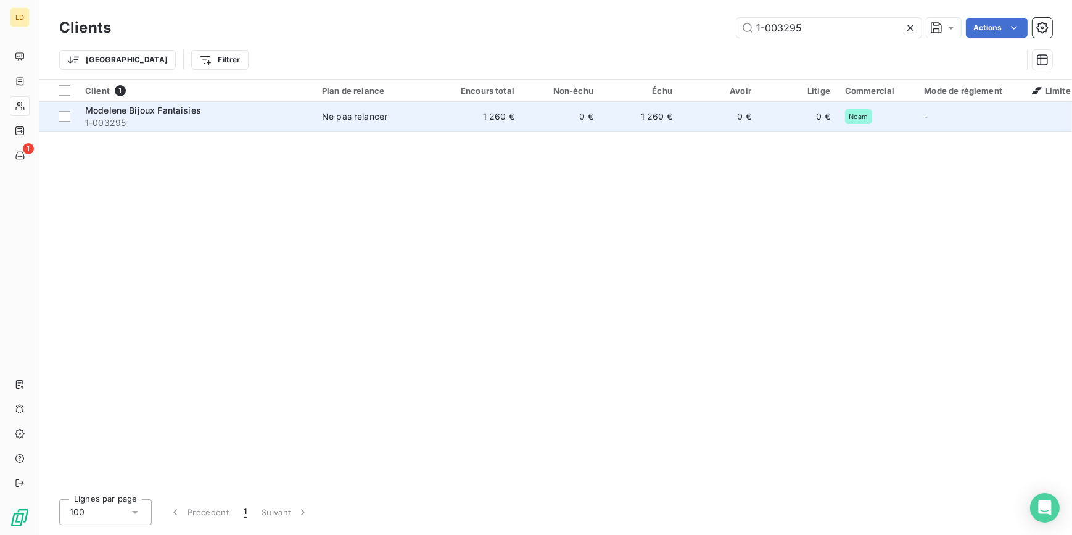
type input "1-003295"
click at [449, 123] on td "1 260 €" at bounding box center [482, 117] width 79 height 30
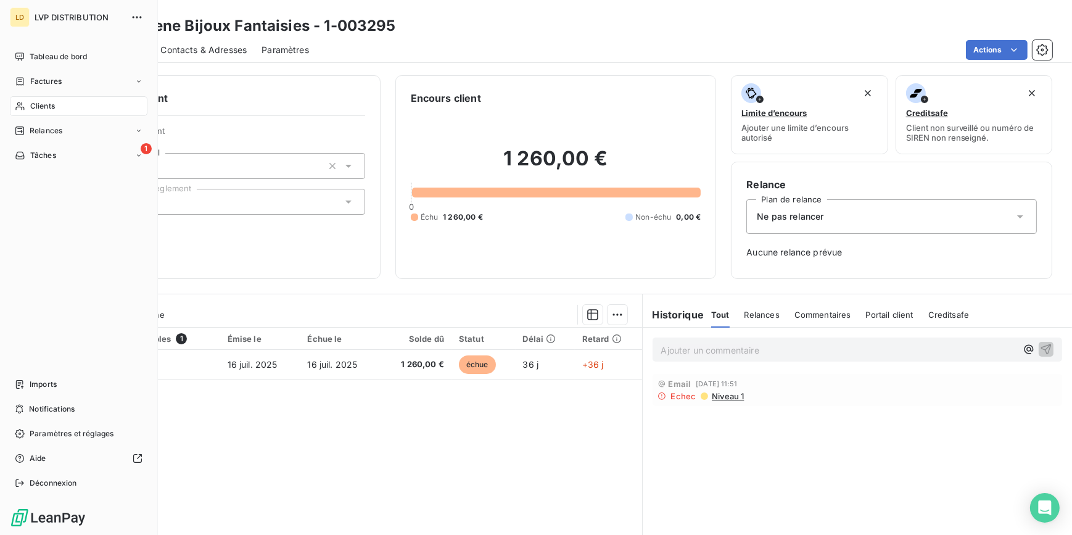
click at [32, 104] on span "Clients" at bounding box center [42, 106] width 25 height 11
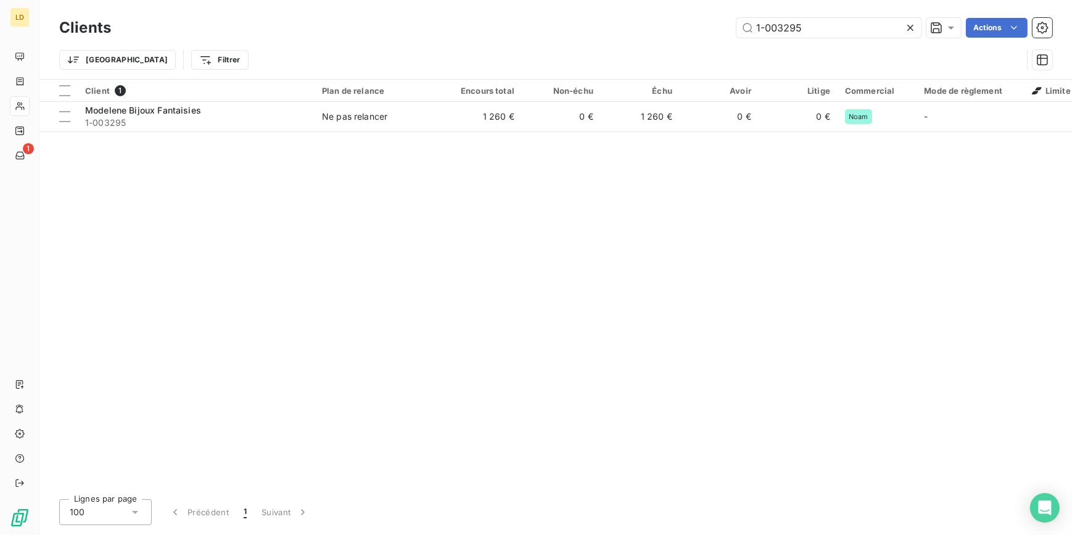
drag, startPoint x: 821, startPoint y: 31, endPoint x: 610, endPoint y: 22, distance: 210.5
click at [678, 20] on div "1-003295 Actions" at bounding box center [589, 28] width 927 height 20
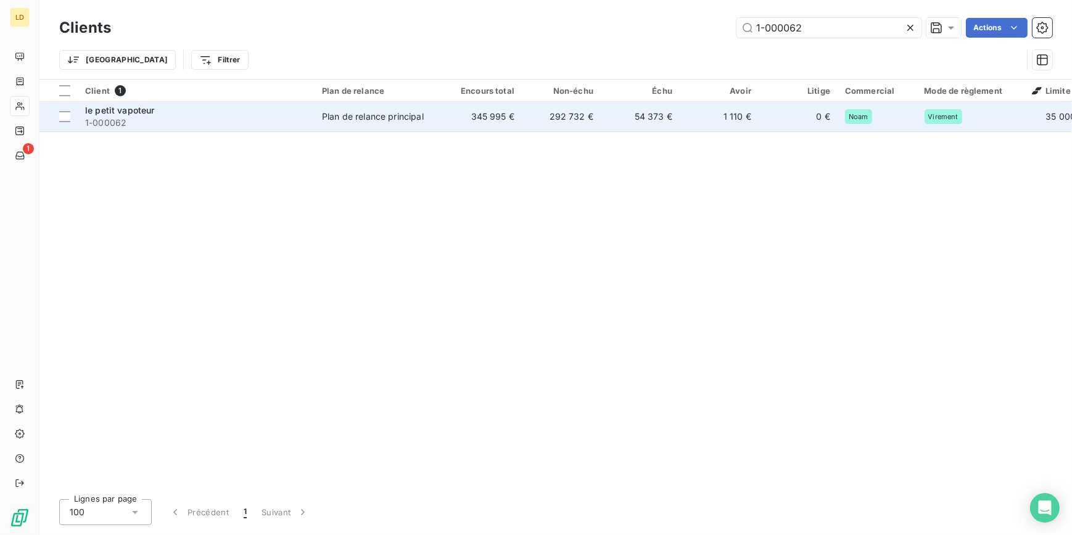
type input "1-000062"
click at [345, 121] on div "Plan de relance principal" at bounding box center [373, 116] width 102 height 12
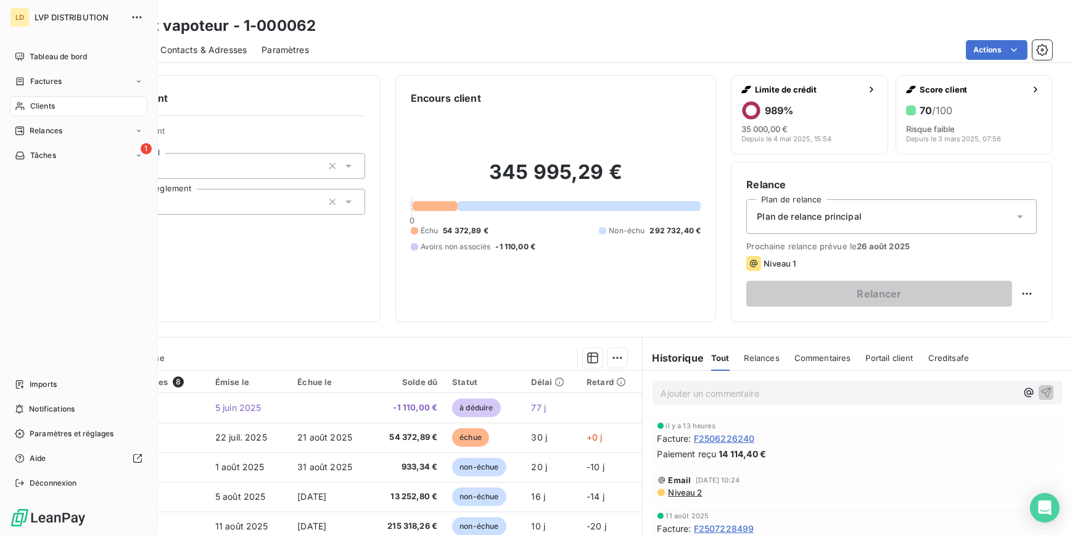
drag, startPoint x: 39, startPoint y: 105, endPoint x: 32, endPoint y: 106, distance: 6.9
click at [32, 106] on span "Clients" at bounding box center [42, 106] width 25 height 11
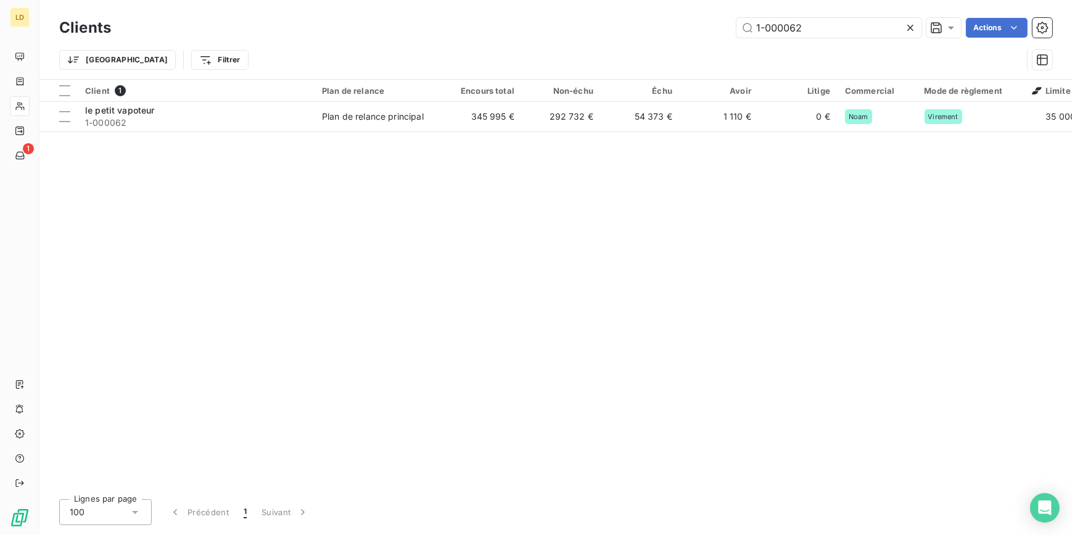
drag, startPoint x: 804, startPoint y: 23, endPoint x: 661, endPoint y: 21, distance: 142.5
click at [686, 21] on div "1-000062 Actions" at bounding box center [589, 28] width 927 height 20
type input "1-000013"
click at [423, 122] on div "Plan de relance principal" at bounding box center [373, 116] width 102 height 12
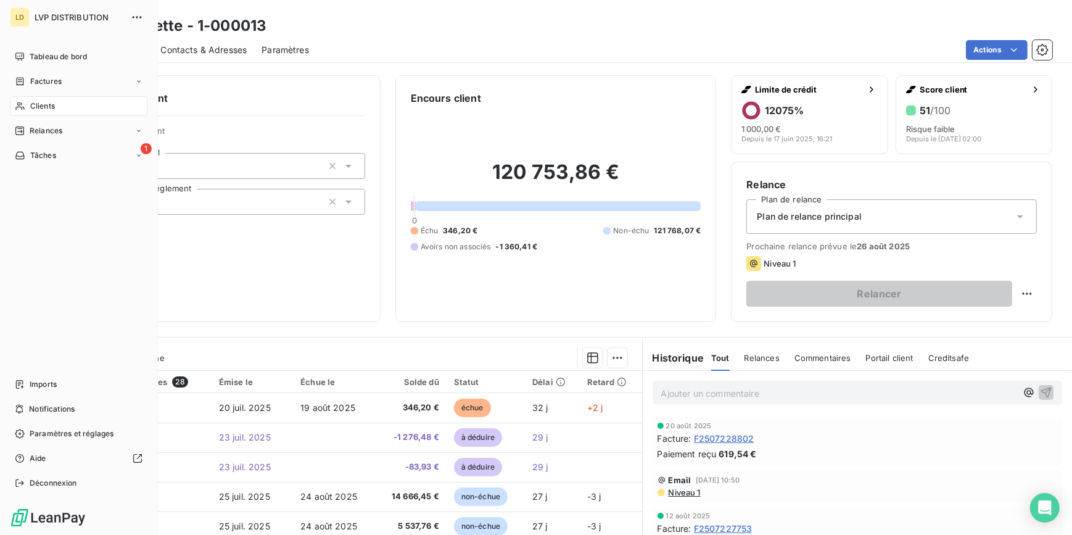
click at [18, 109] on icon at bounding box center [20, 106] width 10 height 10
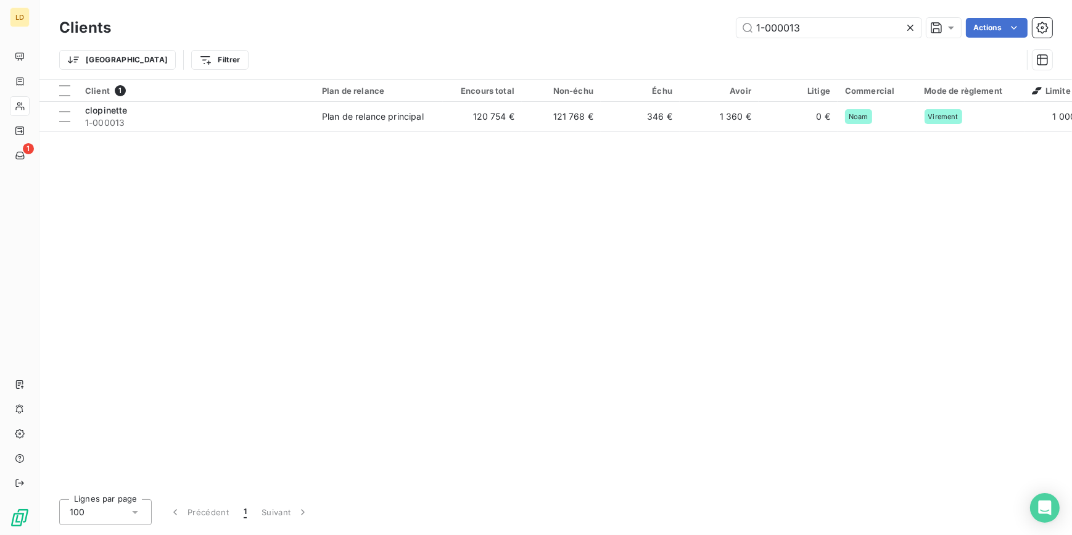
drag, startPoint x: 864, startPoint y: 27, endPoint x: 664, endPoint y: 25, distance: 199.3
click at [700, 24] on div "1-000013 Actions" at bounding box center [589, 28] width 927 height 20
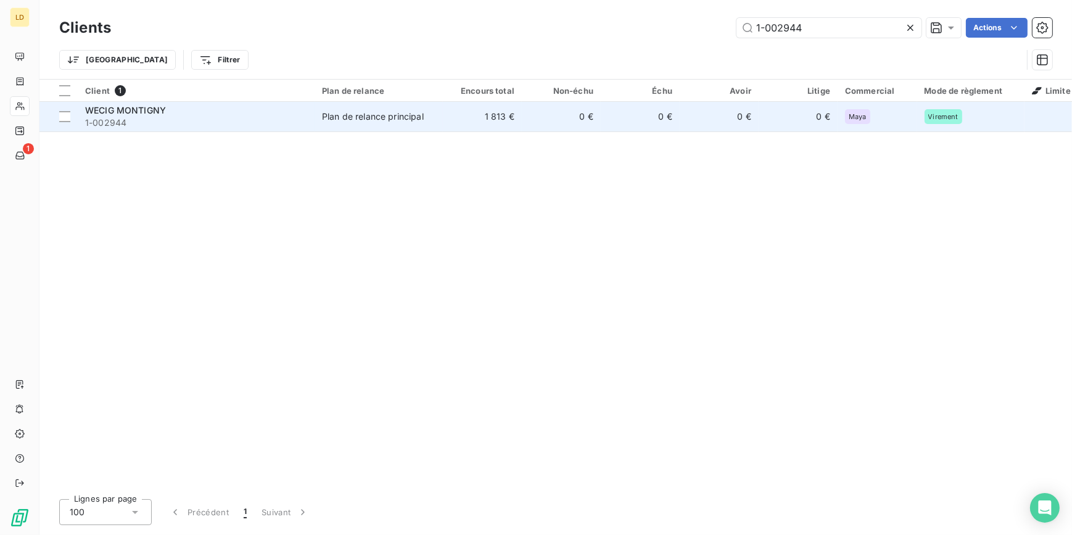
type input "1-002944"
click at [322, 116] on div "Plan de relance principal" at bounding box center [373, 116] width 102 height 12
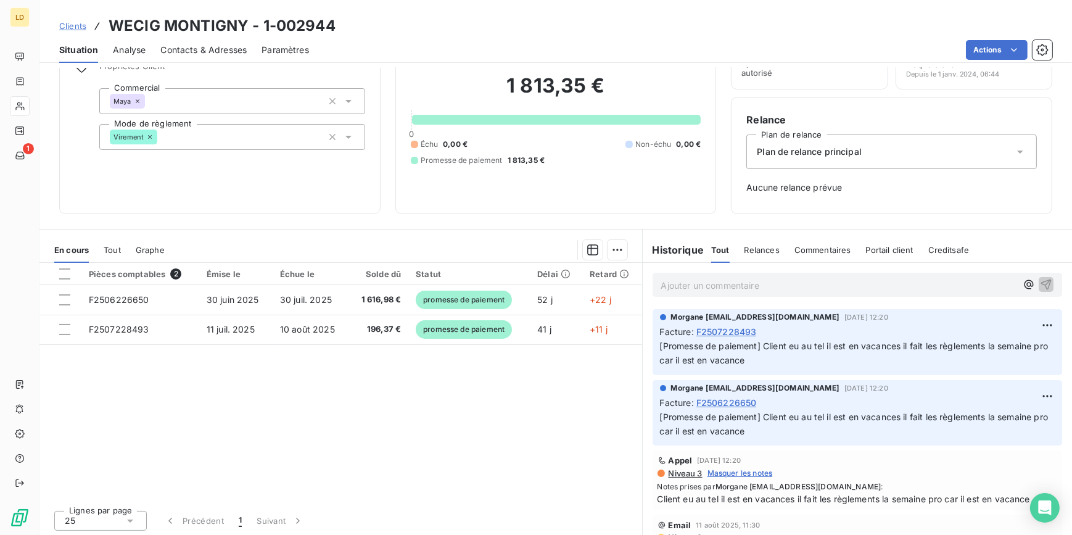
scroll to position [67, 0]
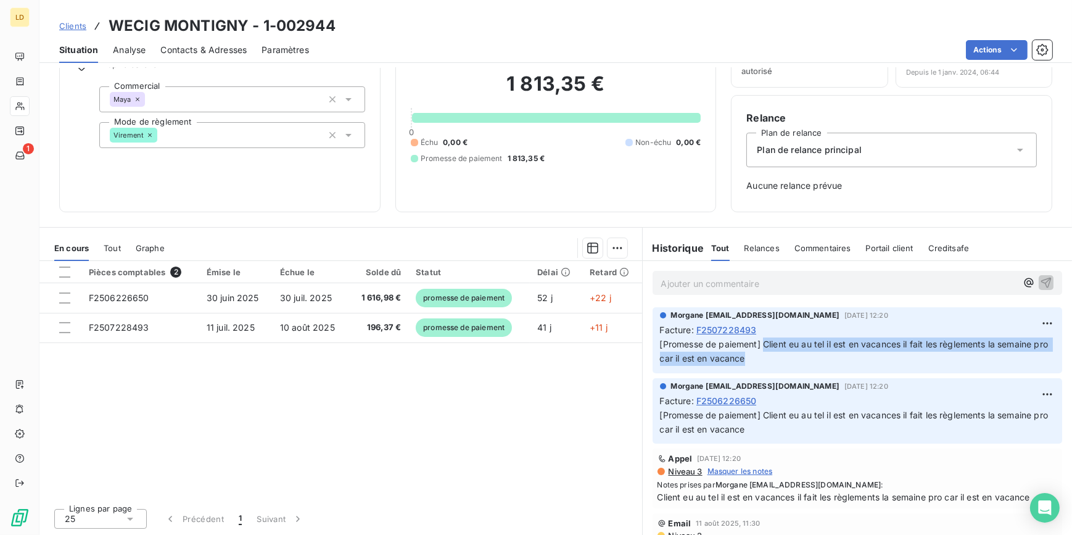
drag, startPoint x: 769, startPoint y: 360, endPoint x: 759, endPoint y: 343, distance: 19.9
click at [759, 343] on p "[Promesse de paiement] Client eu au tel il est en vacances il fait les règlemen…" at bounding box center [857, 351] width 395 height 28
copy span "Client eu au tel il est en vacances il fait les règlements la semaine pro car i…"
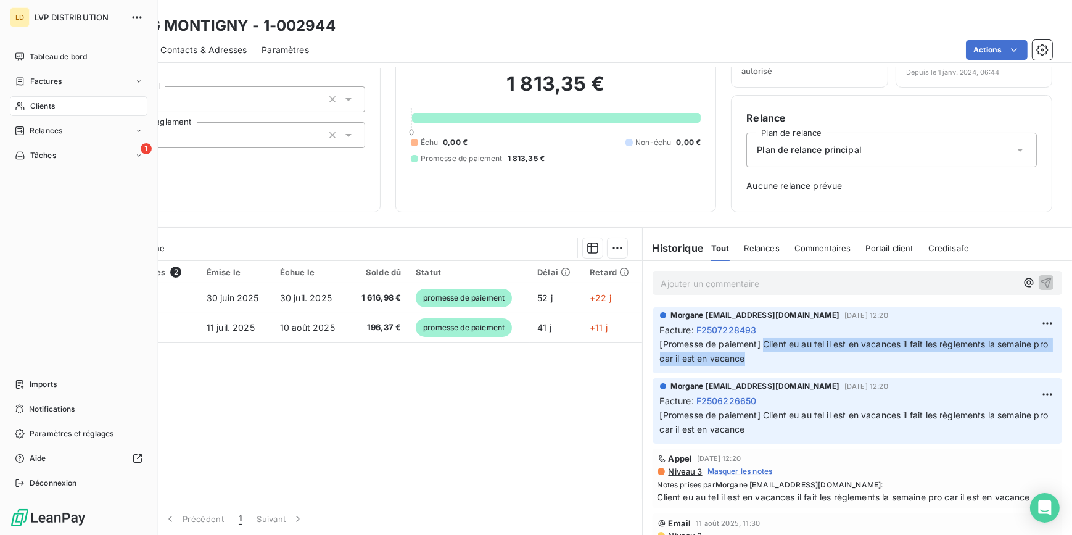
click at [24, 102] on icon at bounding box center [20, 106] width 10 height 10
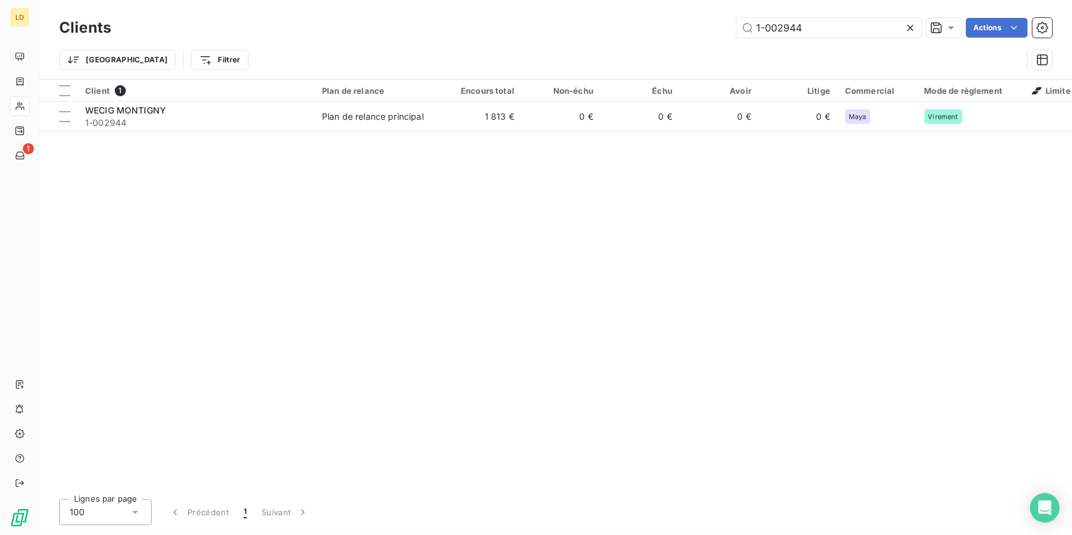
drag, startPoint x: 809, startPoint y: 23, endPoint x: 659, endPoint y: 20, distance: 149.9
click at [679, 19] on div "1-002944 Actions" at bounding box center [589, 28] width 927 height 20
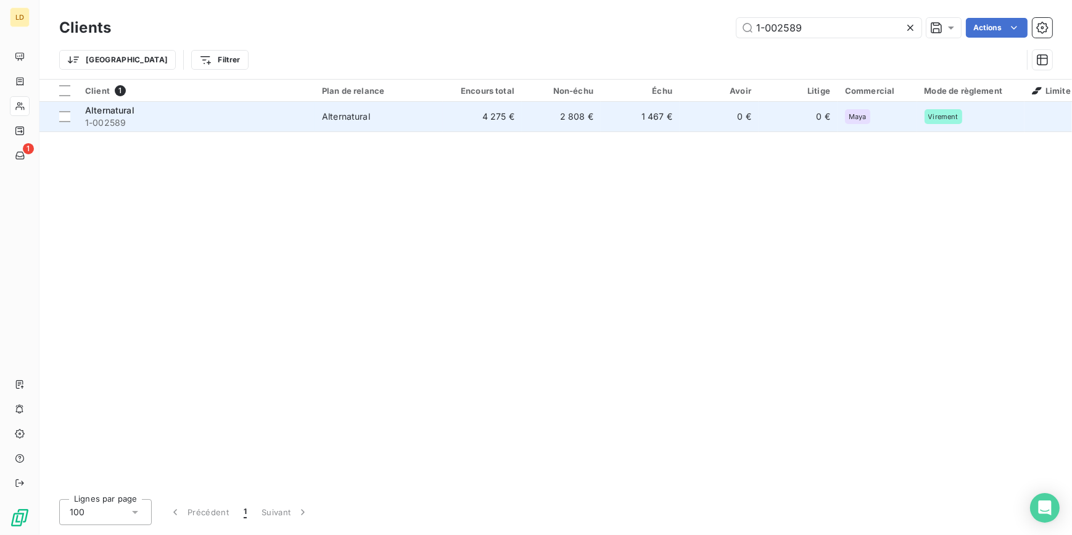
type input "1-002589"
click at [435, 126] on td "Alternatural" at bounding box center [379, 117] width 128 height 30
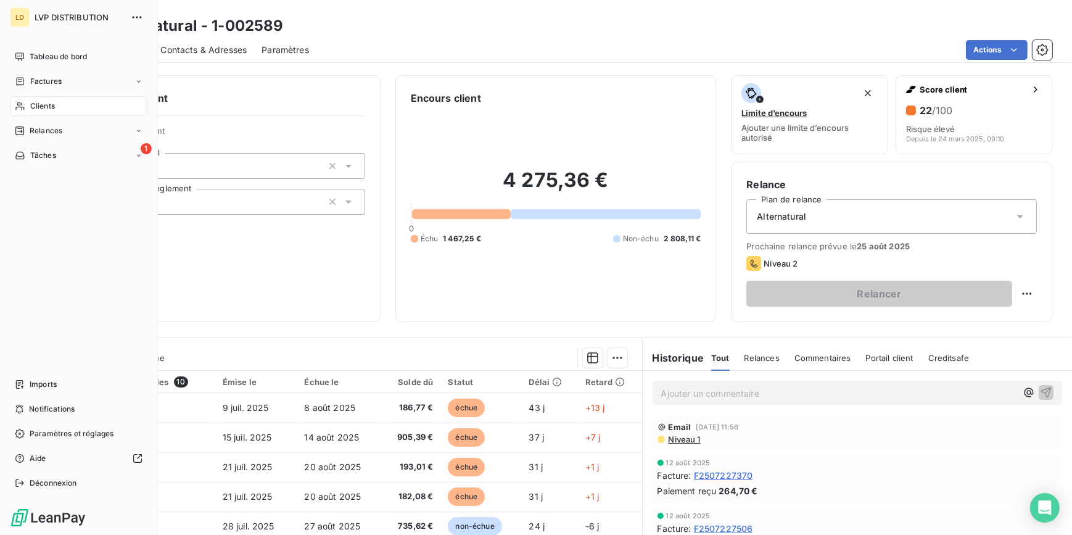
drag, startPoint x: 39, startPoint y: 110, endPoint x: 89, endPoint y: 110, distance: 49.4
click at [39, 110] on span "Clients" at bounding box center [42, 106] width 25 height 11
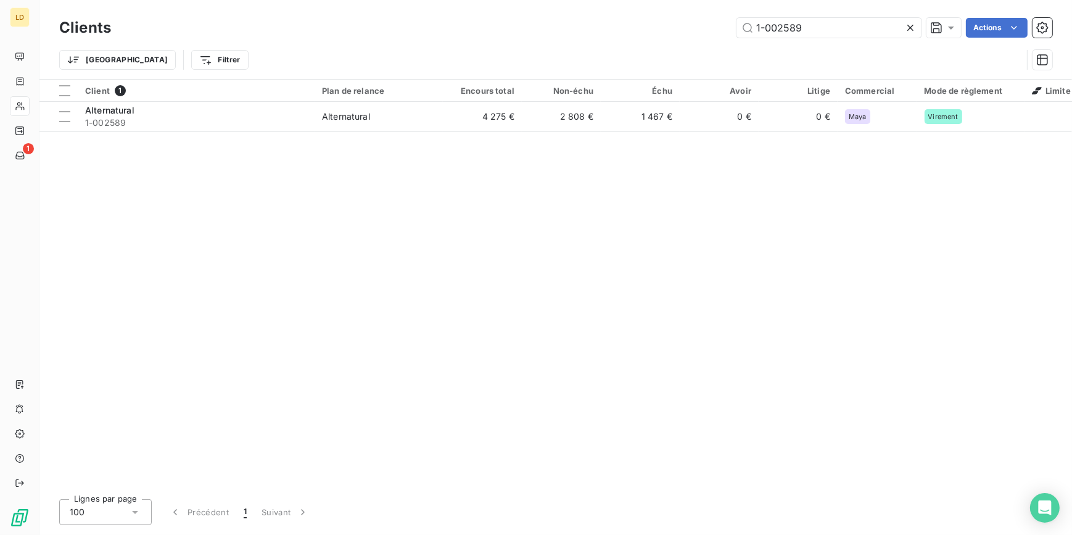
drag, startPoint x: 814, startPoint y: 30, endPoint x: 653, endPoint y: 25, distance: 161.1
click at [672, 23] on div "1-002589 Actions" at bounding box center [589, 28] width 927 height 20
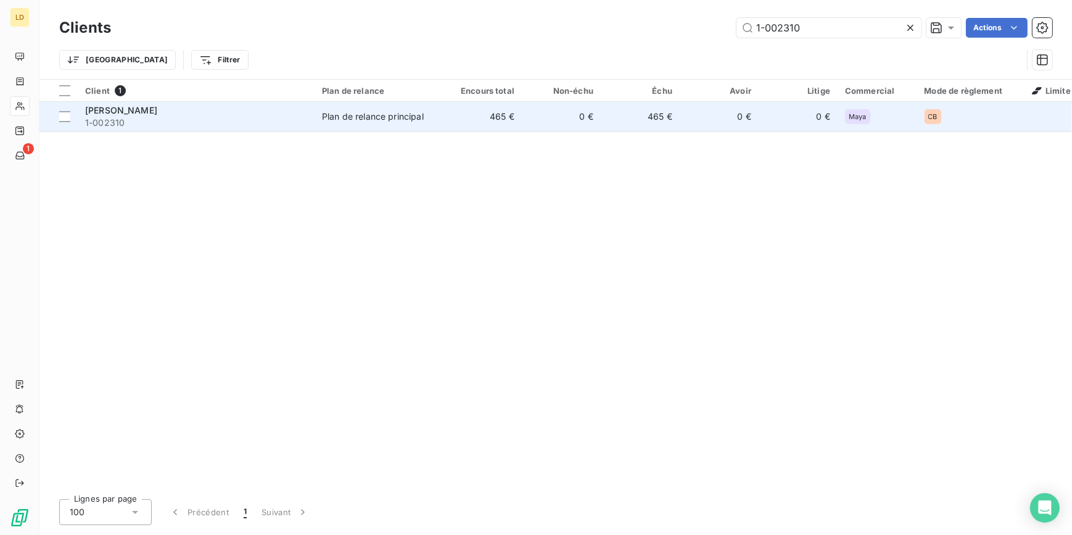
type input "1-002310"
click at [403, 119] on div "Plan de relance principal" at bounding box center [373, 116] width 102 height 12
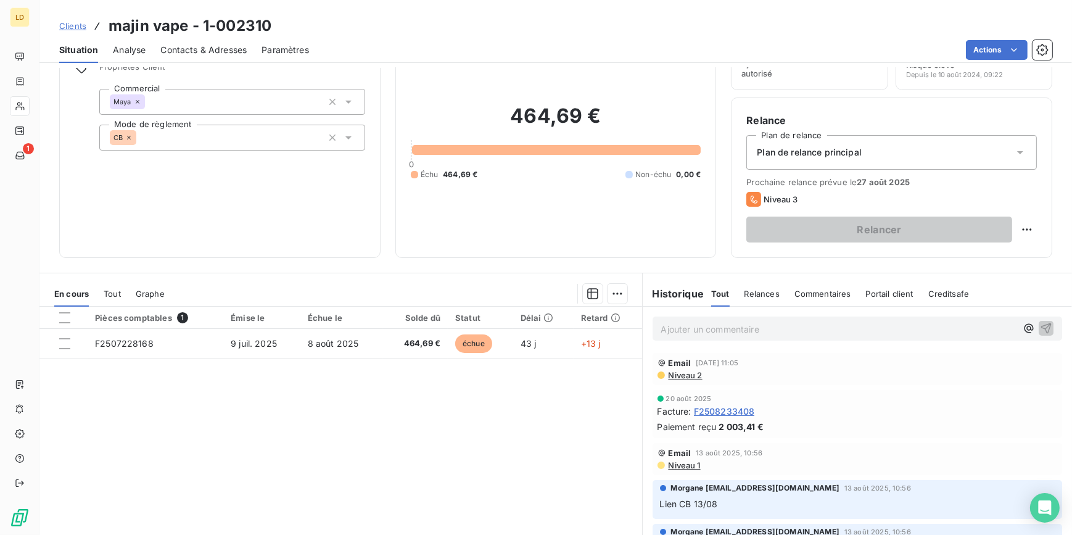
scroll to position [74, 0]
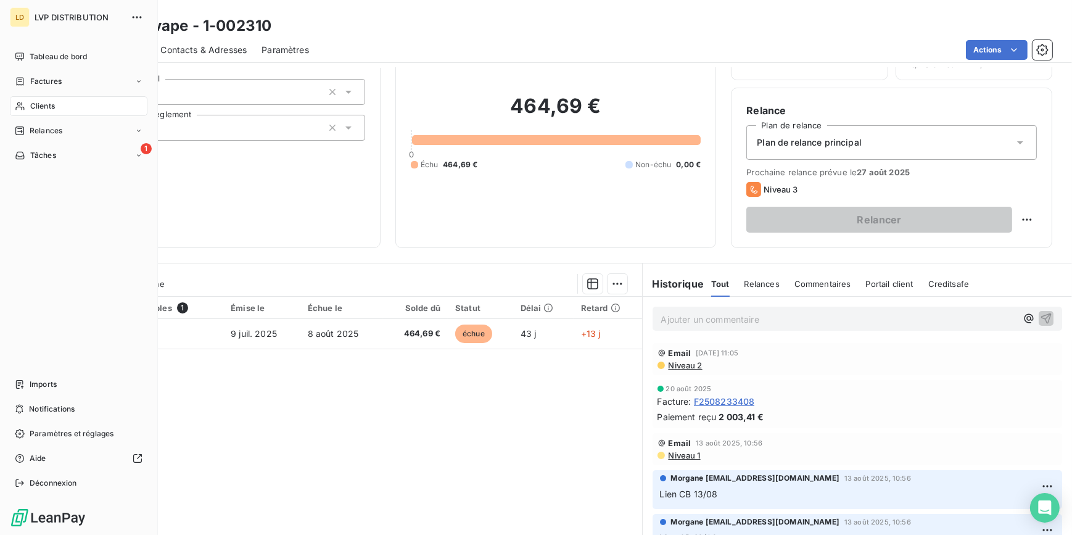
click at [27, 111] on div "Clients" at bounding box center [79, 106] width 138 height 20
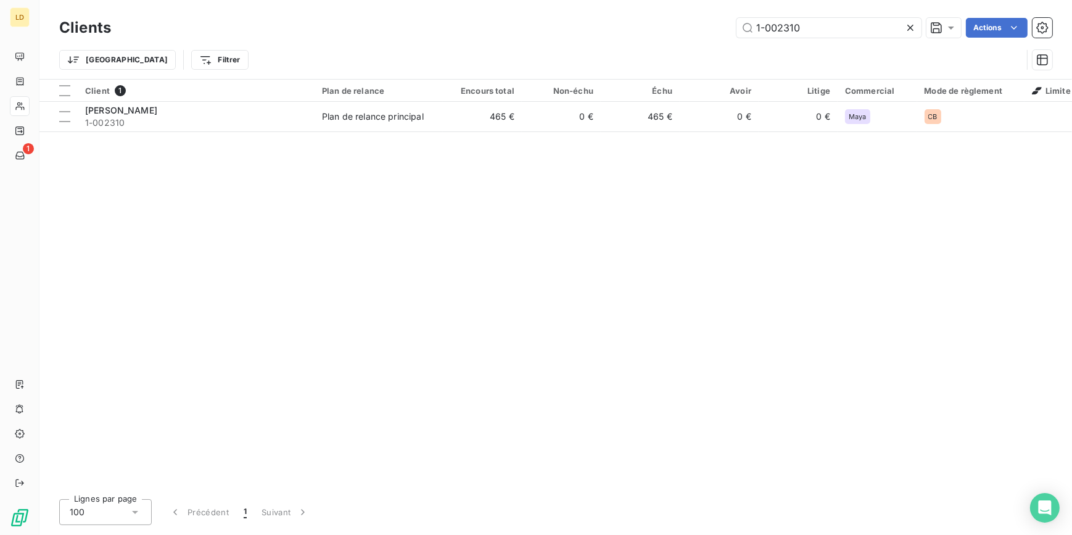
drag, startPoint x: 808, startPoint y: 31, endPoint x: 684, endPoint y: 27, distance: 124.1
click at [684, 27] on div "1-002310 Actions" at bounding box center [589, 28] width 927 height 20
type input "1-003204"
click at [395, 99] on th "Plan de relance" at bounding box center [379, 91] width 128 height 22
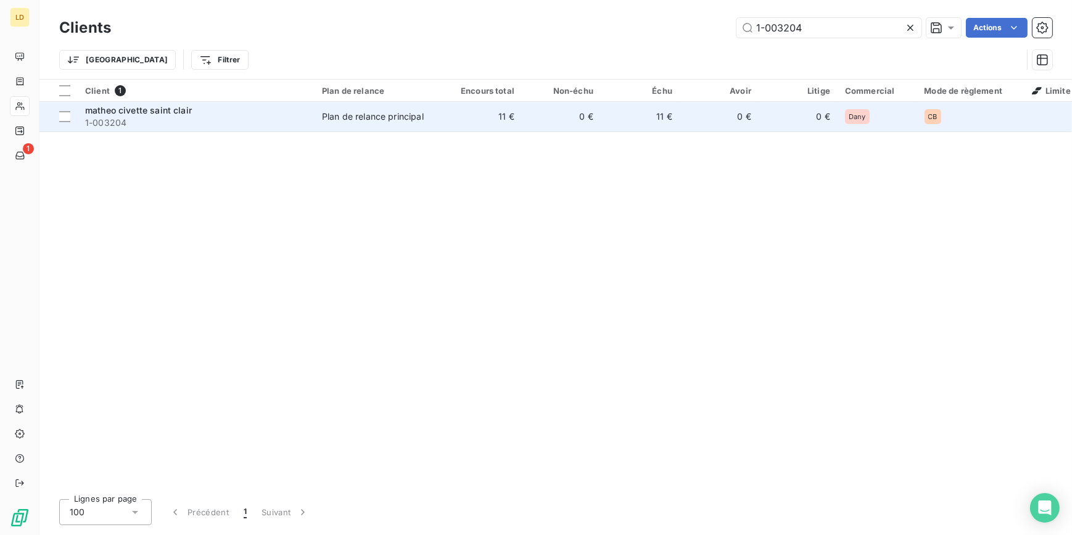
click at [395, 122] on div "Plan de relance principal" at bounding box center [373, 116] width 102 height 12
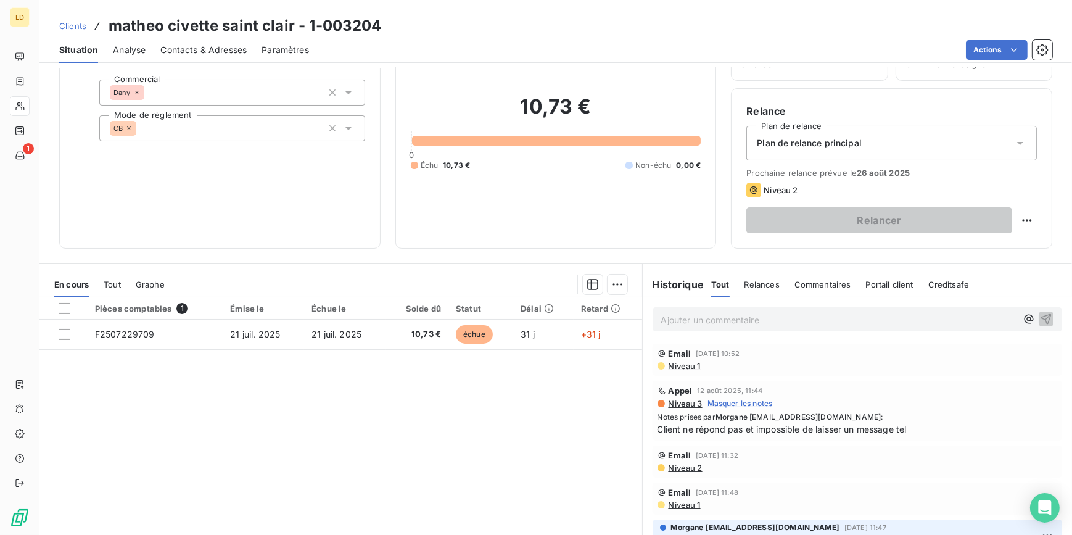
scroll to position [74, 0]
drag, startPoint x: 356, startPoint y: 26, endPoint x: 307, endPoint y: 25, distance: 48.7
click at [307, 25] on div "Clients matheo civette saint clair - 1-003204" at bounding box center [555, 26] width 1033 height 22
click at [785, 318] on p "Ajouter un commentaire ﻿" at bounding box center [839, 319] width 356 height 15
click at [734, 318] on p "Ajouter un commentaire ﻿" at bounding box center [839, 319] width 356 height 15
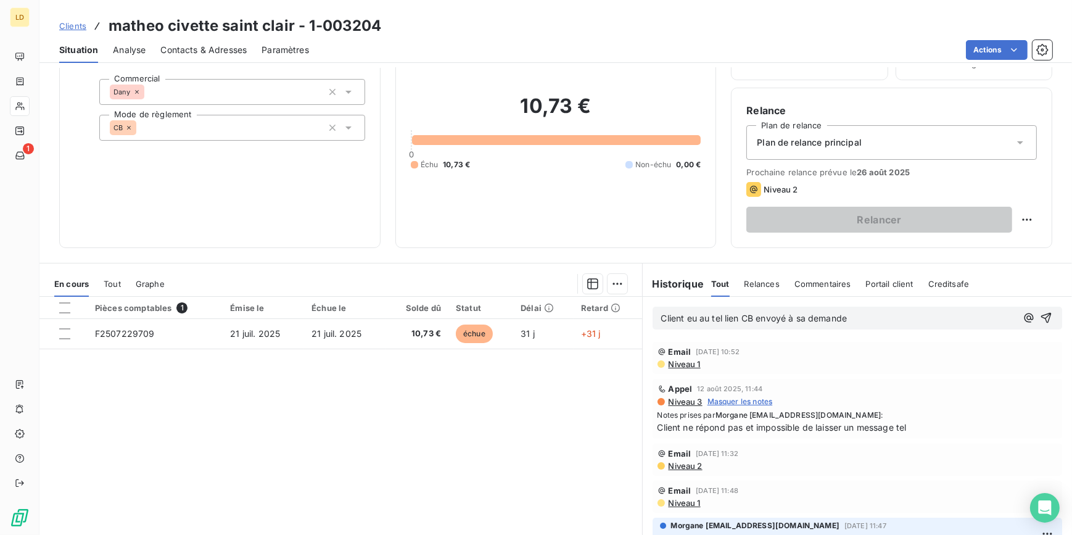
click at [853, 317] on p "Client eu au tel lien CB envoyé à sa demande" at bounding box center [839, 319] width 356 height 14
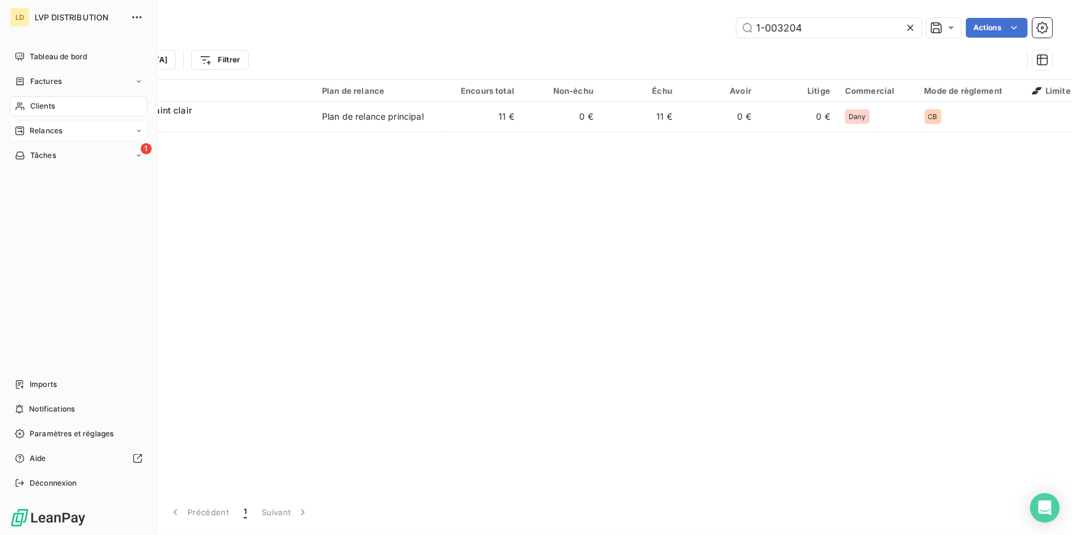
click at [44, 125] on span "Relances" at bounding box center [46, 130] width 33 height 11
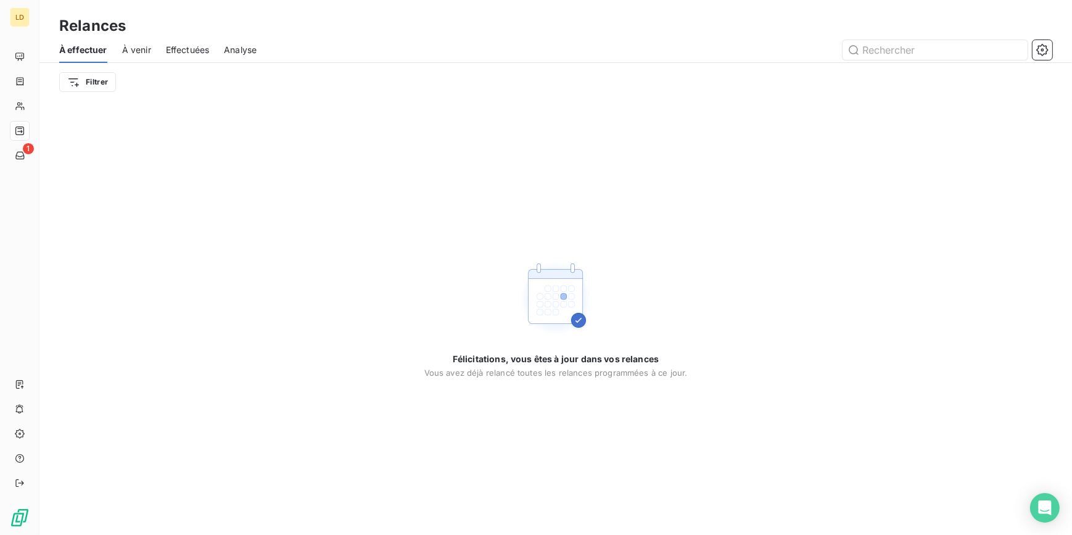
click at [167, 52] on span "Effectuées" at bounding box center [188, 50] width 44 height 12
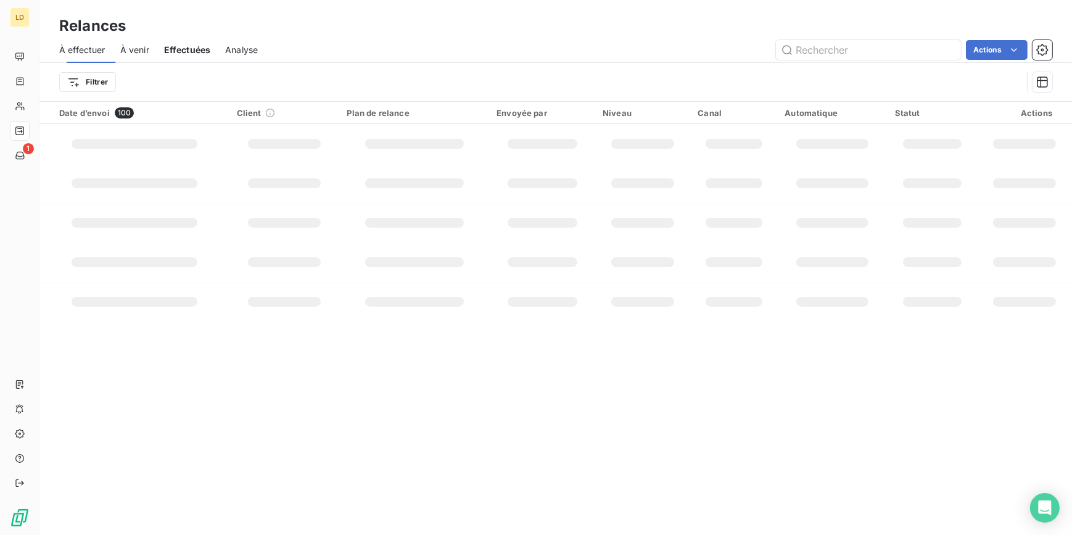
click at [139, 54] on span "À venir" at bounding box center [134, 50] width 29 height 12
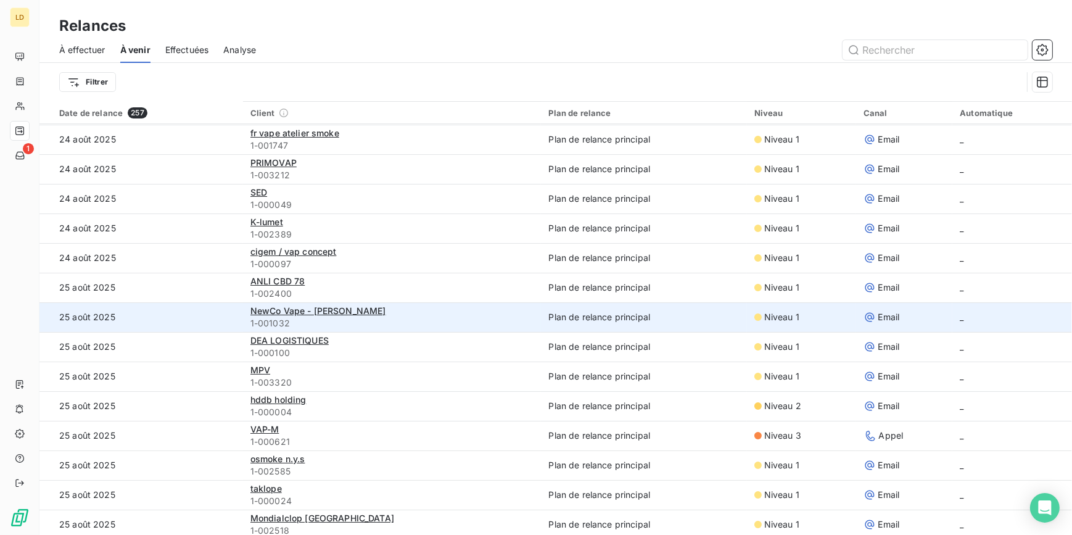
scroll to position [299, 0]
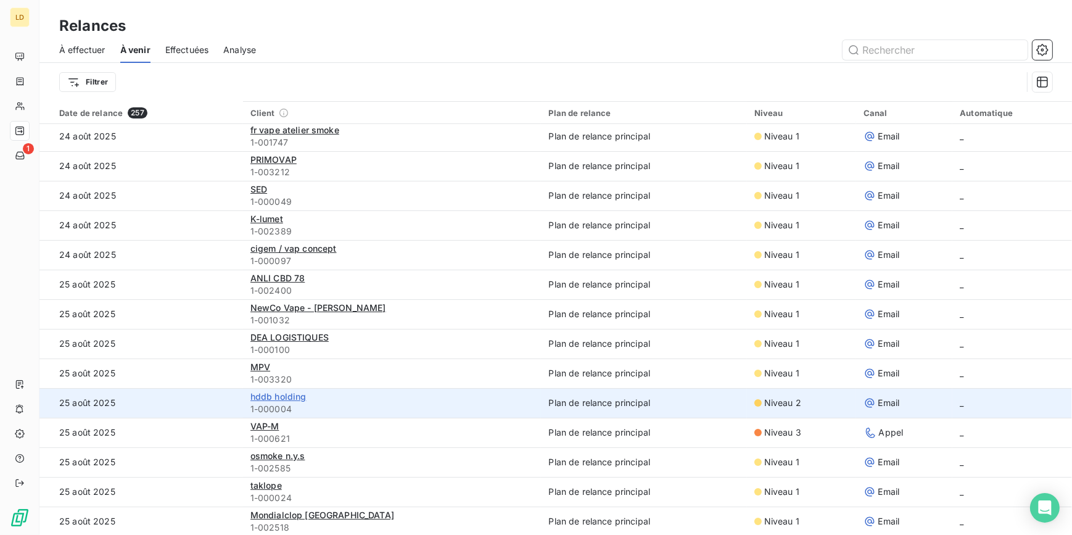
click at [297, 394] on span "hddb holding" at bounding box center [278, 396] width 56 height 10
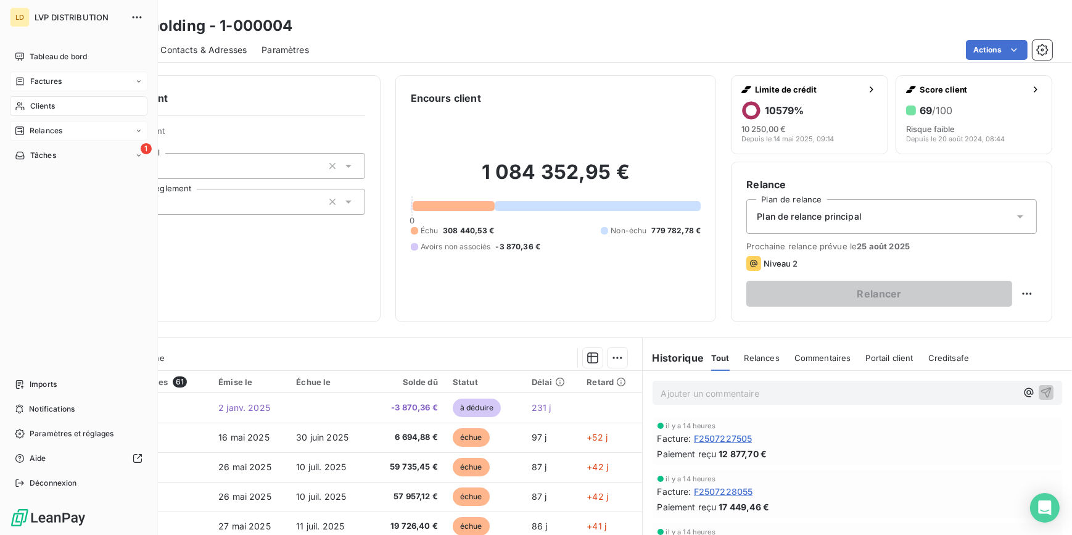
click at [36, 77] on span "Factures" at bounding box center [45, 81] width 31 height 11
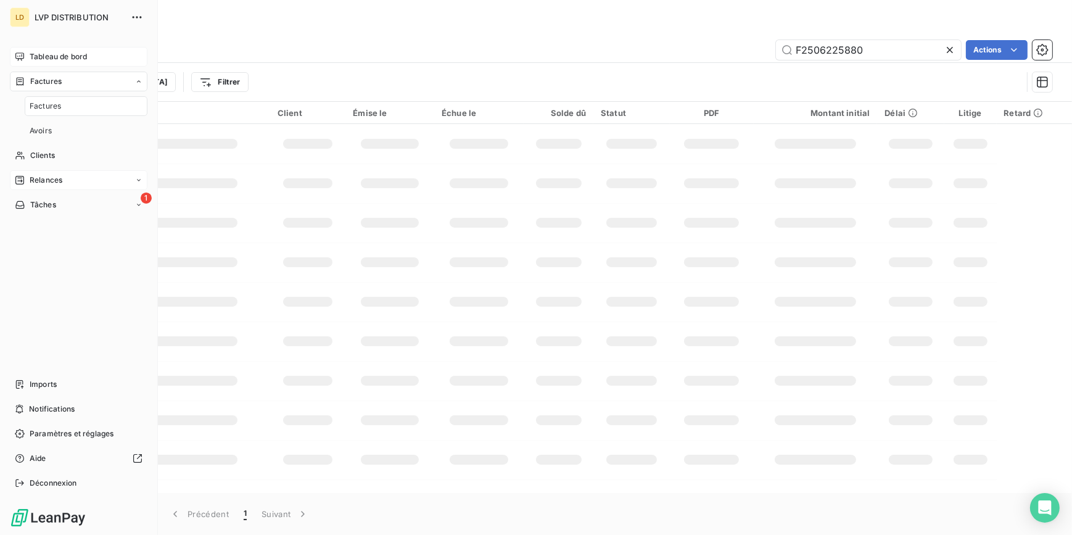
click at [59, 57] on span "Tableau de bord" at bounding box center [58, 56] width 57 height 11
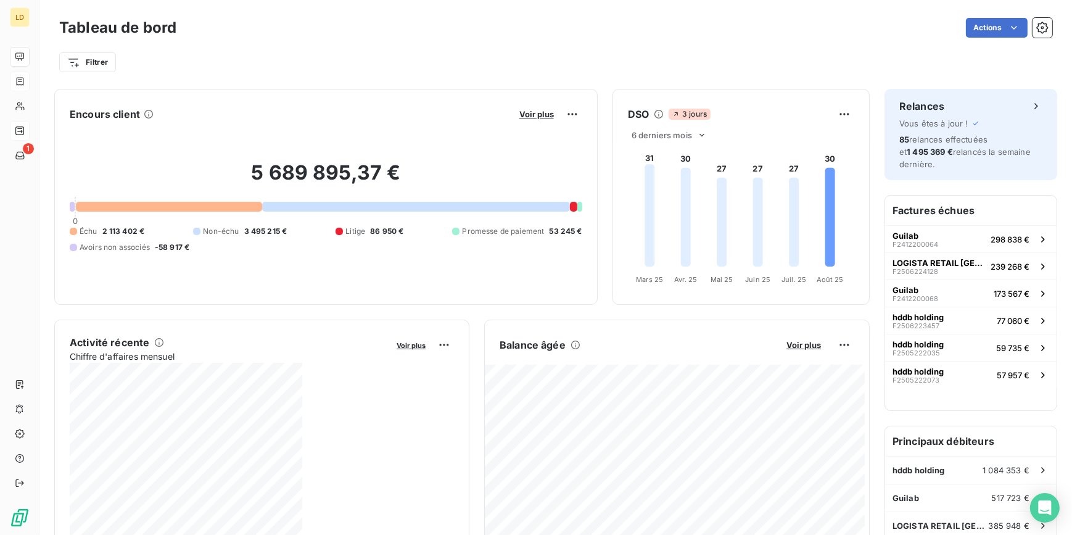
click at [25, 85] on div at bounding box center [20, 81] width 10 height 10
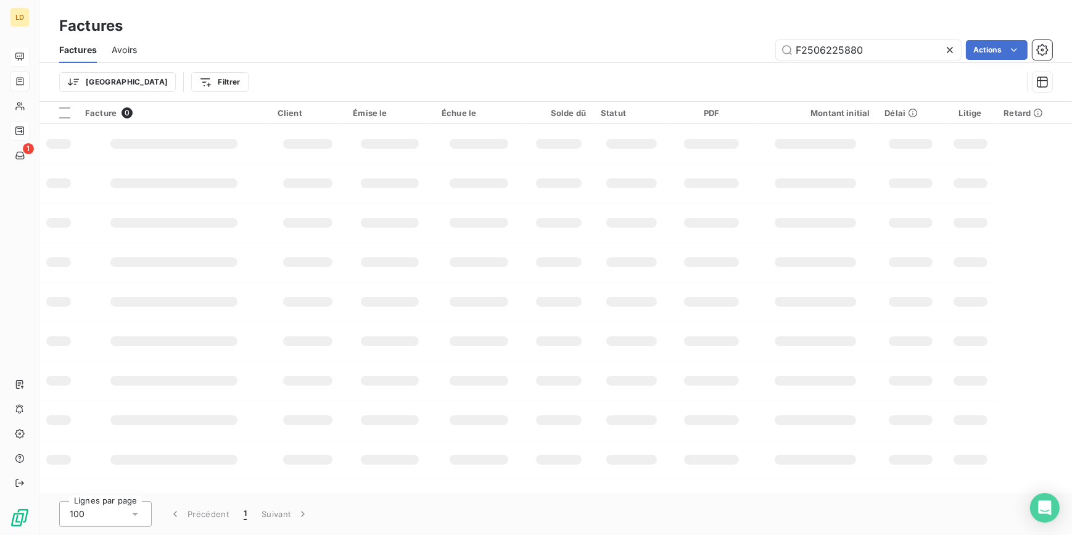
drag, startPoint x: 882, startPoint y: 40, endPoint x: 610, endPoint y: 31, distance: 272.8
click at [693, 30] on div "Factures Factures Avoirs F2506225880 Actions Trier Filtrer" at bounding box center [555, 51] width 1033 height 102
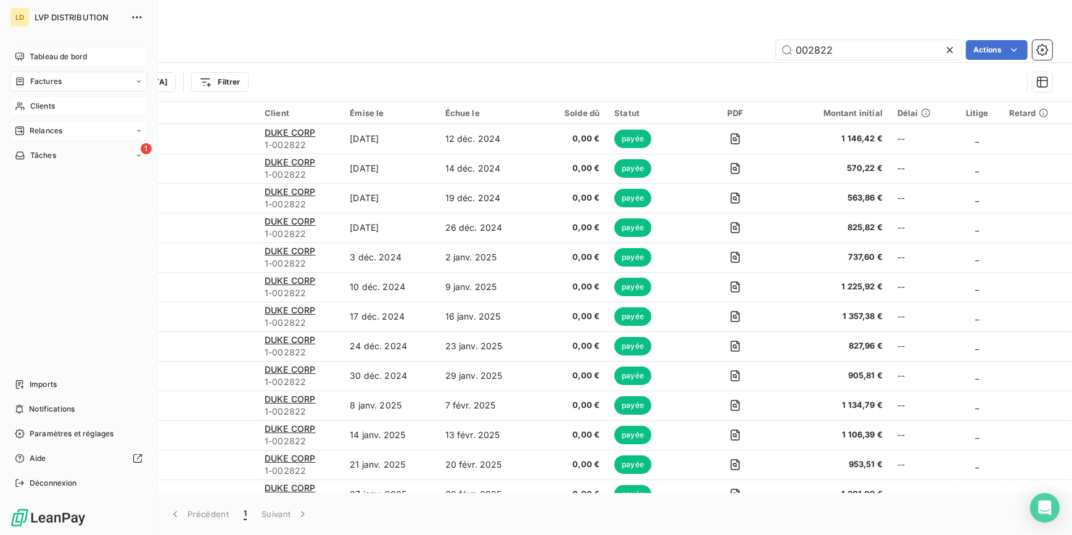
type input "002822"
click at [25, 107] on div "Clients" at bounding box center [79, 106] width 138 height 20
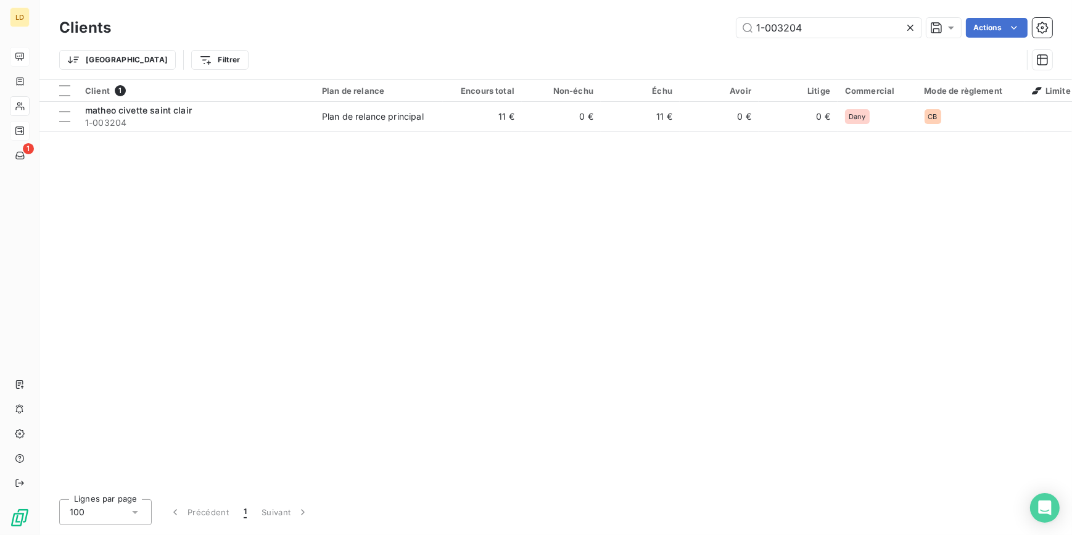
drag, startPoint x: 709, startPoint y: 17, endPoint x: 614, endPoint y: 25, distance: 95.3
click at [680, 18] on div "1-003204 Actions" at bounding box center [589, 28] width 927 height 20
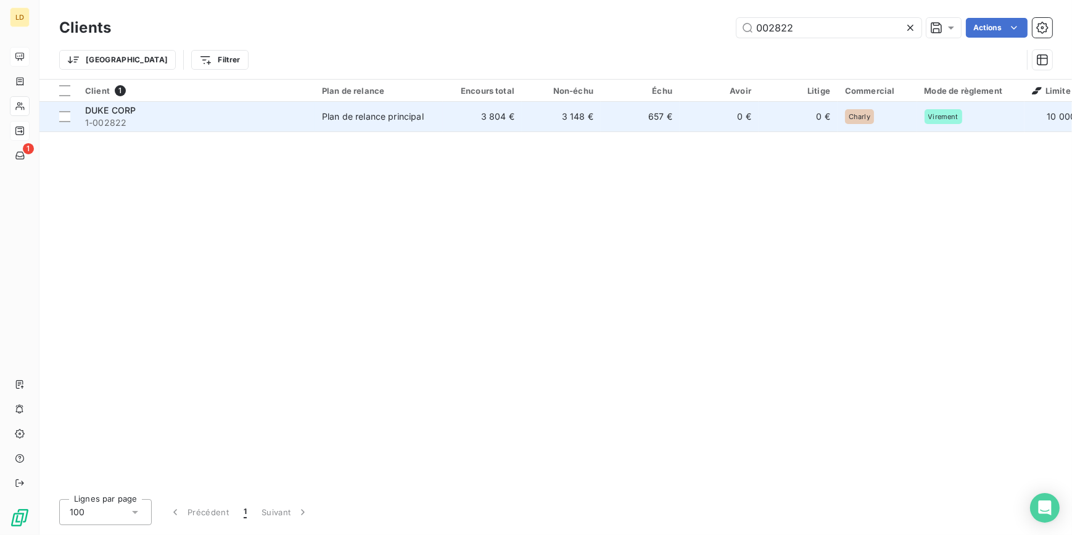
type input "002822"
click at [341, 110] on div "Plan de relance principal" at bounding box center [373, 116] width 102 height 12
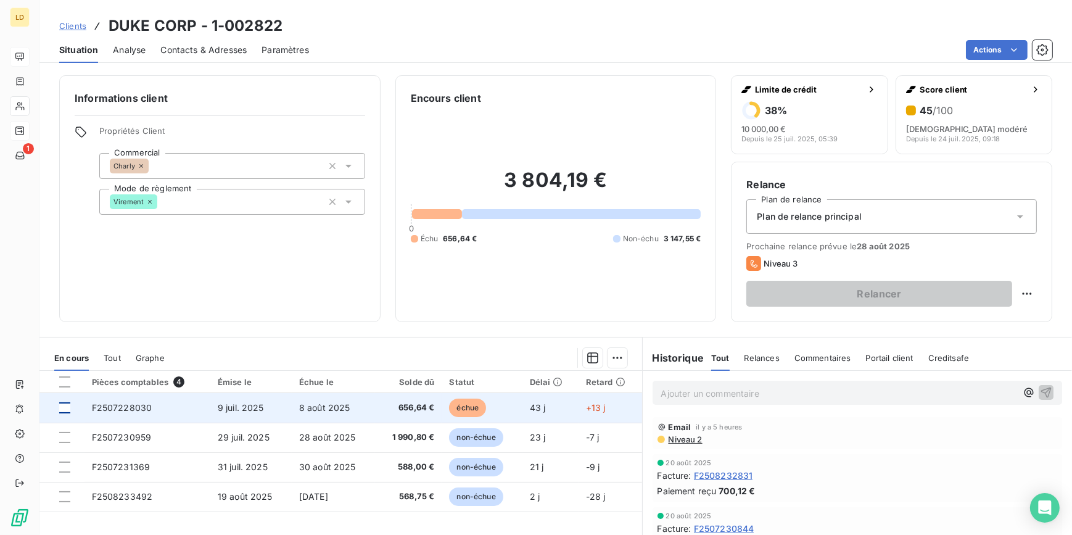
click at [66, 407] on div at bounding box center [64, 407] width 11 height 11
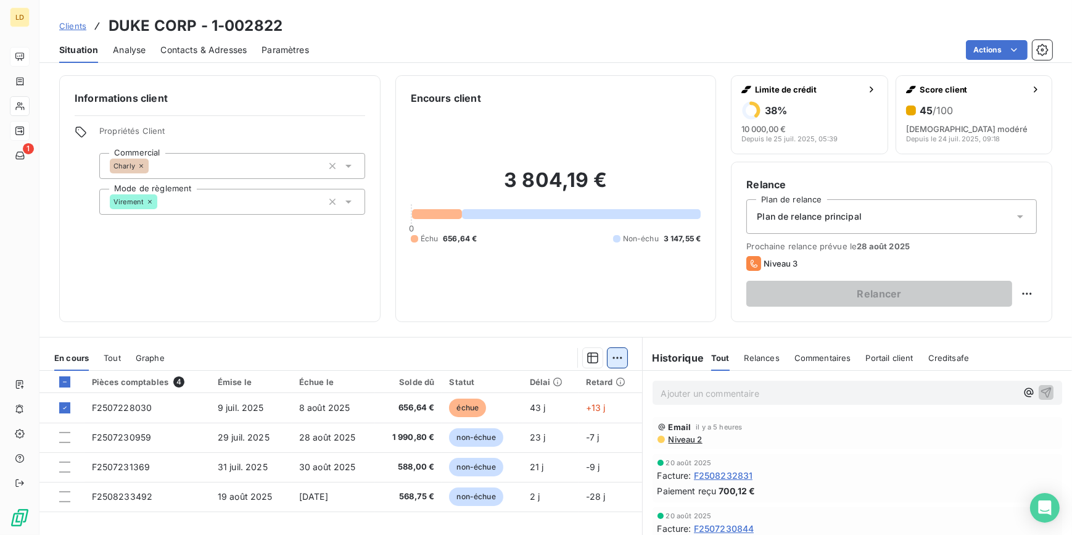
click at [616, 352] on html "LD 1 Clients DUKE CORP - 1-002822 Situation Analyse Contacts & Adresses Paramèt…" at bounding box center [536, 267] width 1072 height 535
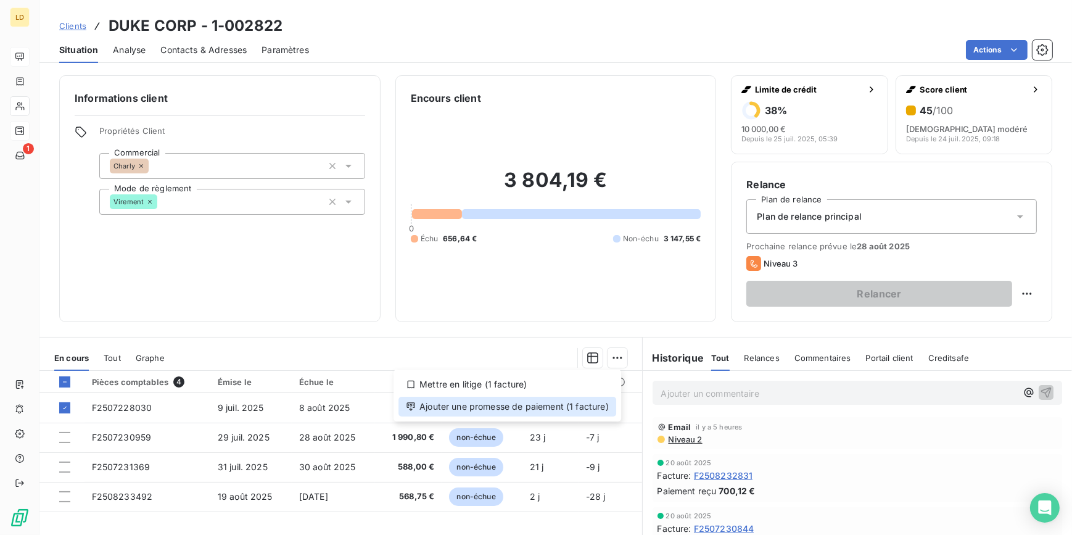
click at [586, 399] on div "Ajouter une promesse de paiement (1 facture)" at bounding box center [508, 407] width 218 height 20
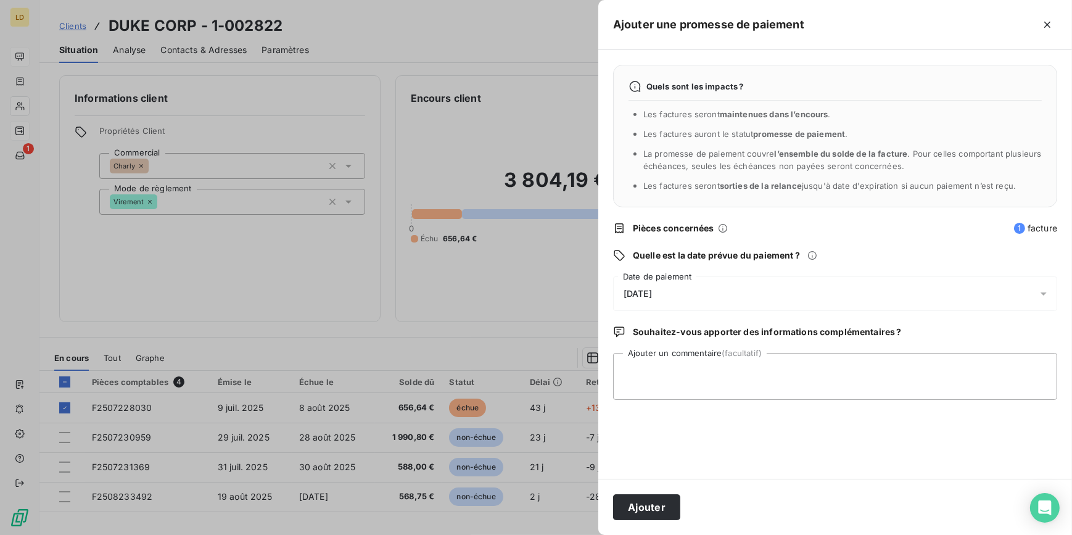
click at [642, 293] on span "[DATE]" at bounding box center [638, 294] width 28 height 10
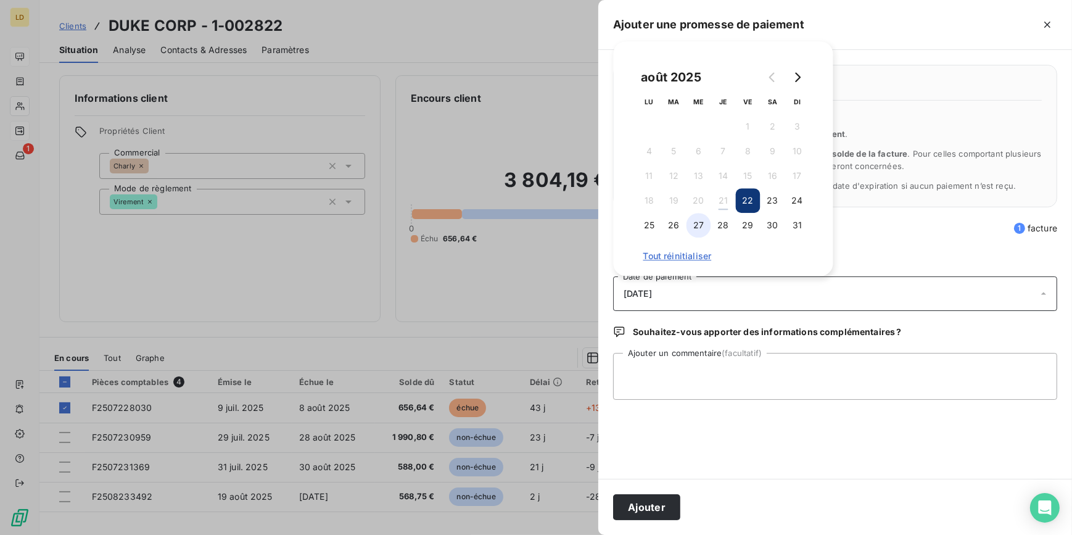
click at [695, 227] on button "27" at bounding box center [699, 225] width 25 height 25
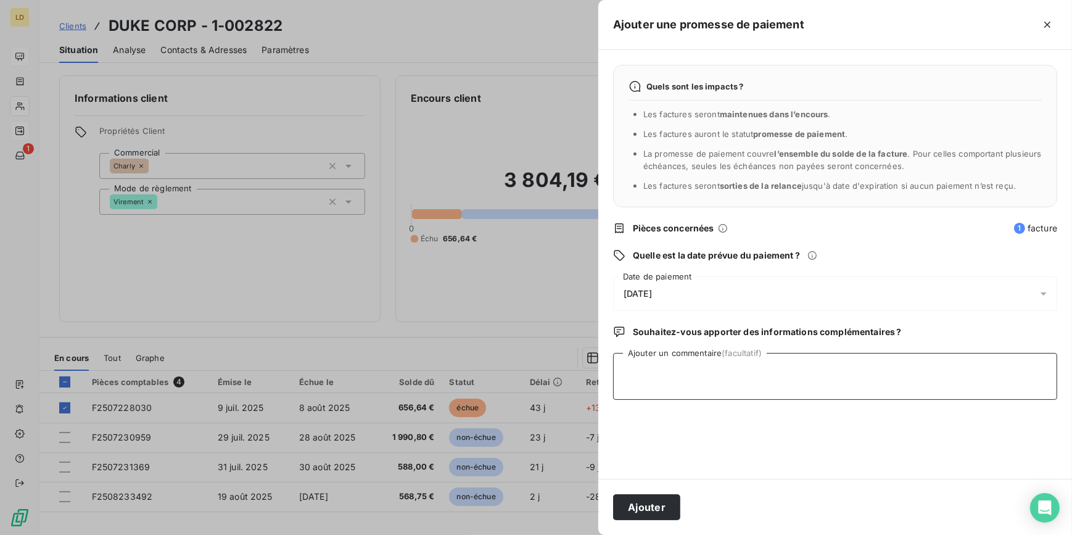
click at [695, 373] on textarea "Ajouter un commentaire (facultatif)" at bounding box center [835, 376] width 444 height 47
click at [716, 368] on textarea "21/08 retour client :" at bounding box center [835, 376] width 444 height 47
paste textarea "Nous vous faisons le virement dans la journée pour la facture qui est arrivée à…"
type textarea "21/08 retour client : Nous vous faisons le virement dans la journée pour la fac…"
click at [646, 501] on button "Ajouter" at bounding box center [646, 507] width 67 height 26
